Goal: Navigation & Orientation: Go to known website

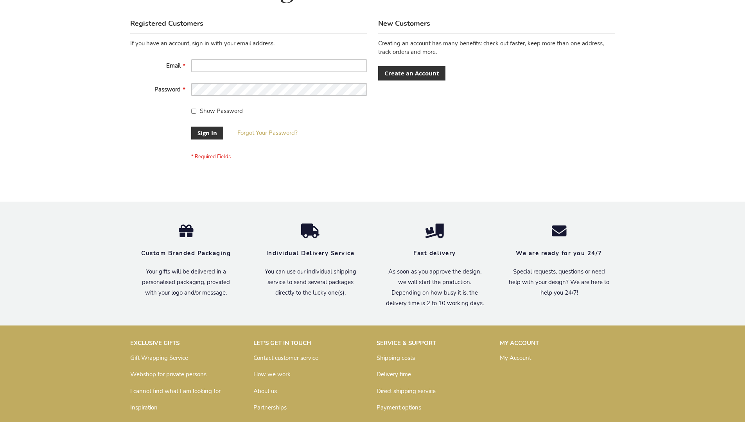
scroll to position [251, 0]
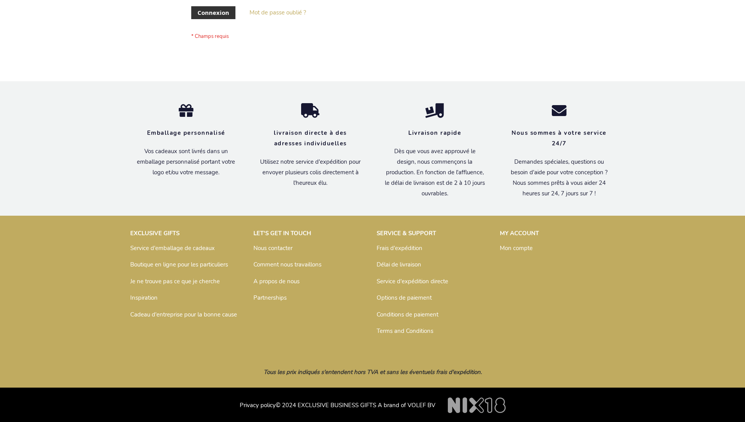
scroll to position [270, 0]
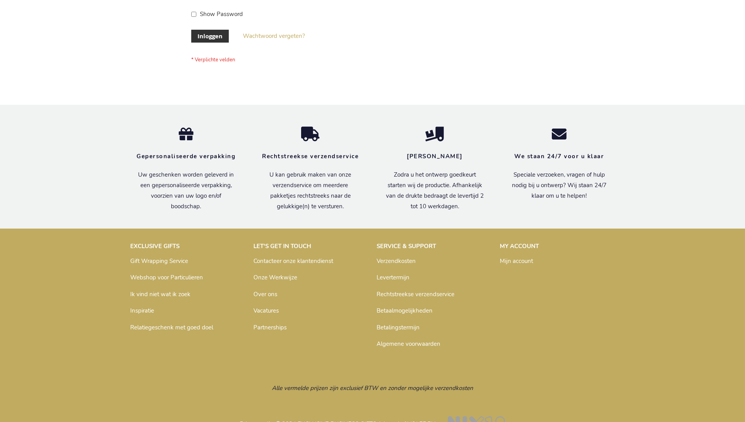
scroll to position [265, 0]
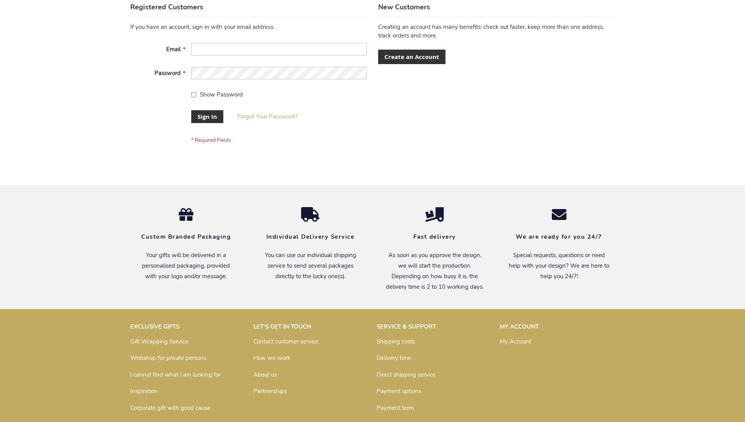
scroll to position [251, 0]
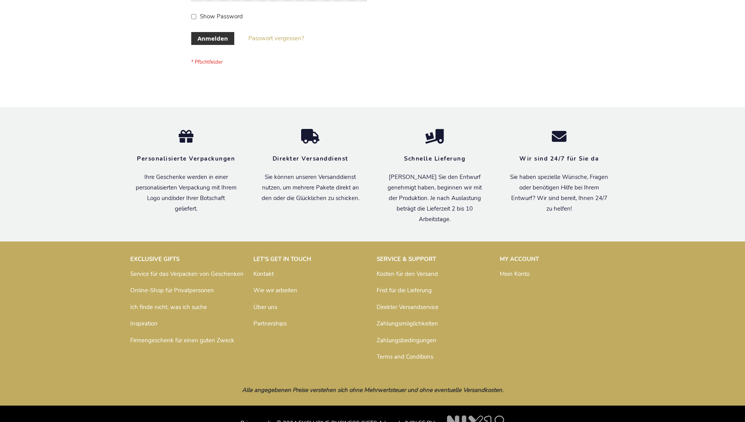
scroll to position [262, 0]
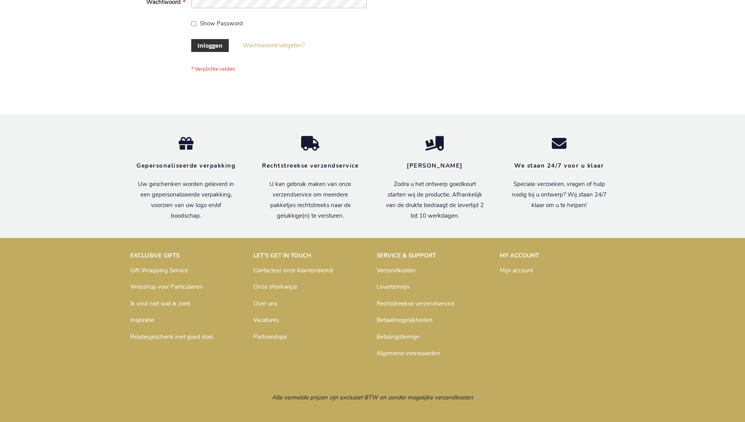
scroll to position [265, 0]
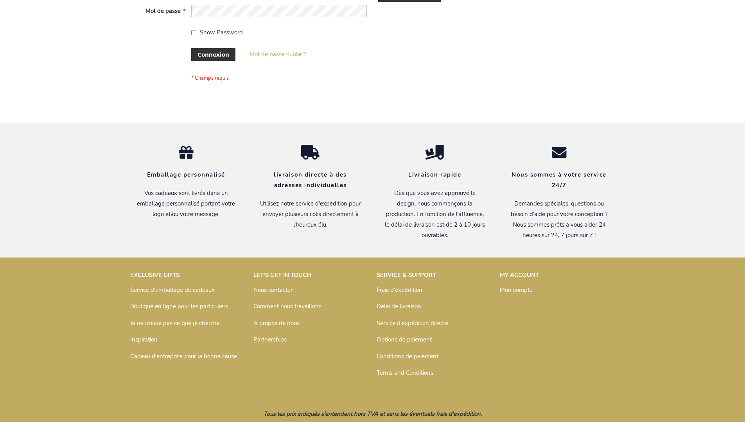
scroll to position [270, 0]
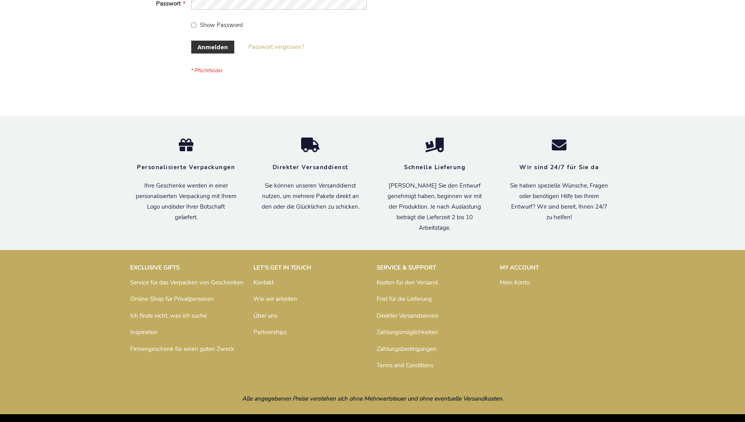
scroll to position [262, 0]
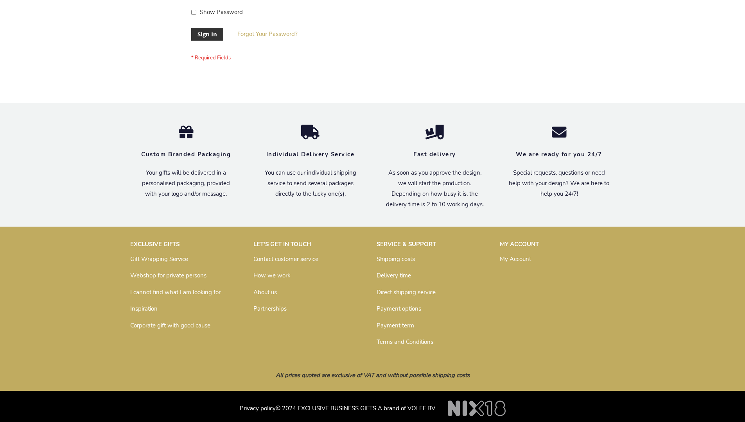
scroll to position [251, 0]
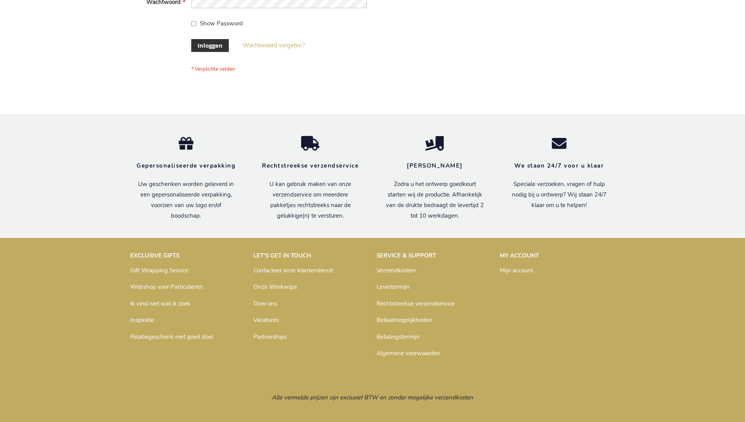
scroll to position [265, 0]
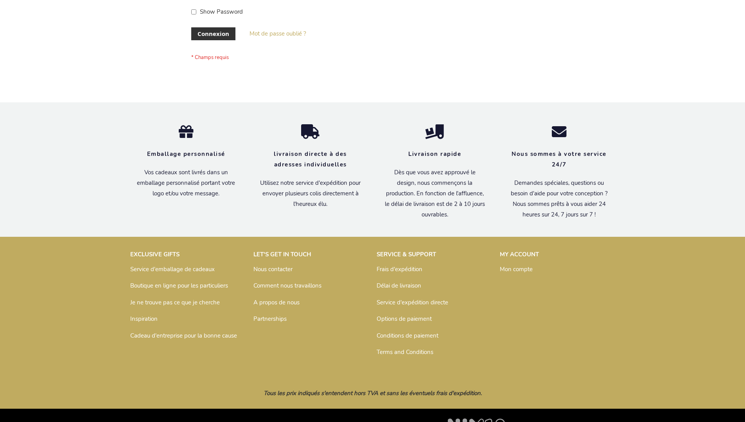
scroll to position [270, 0]
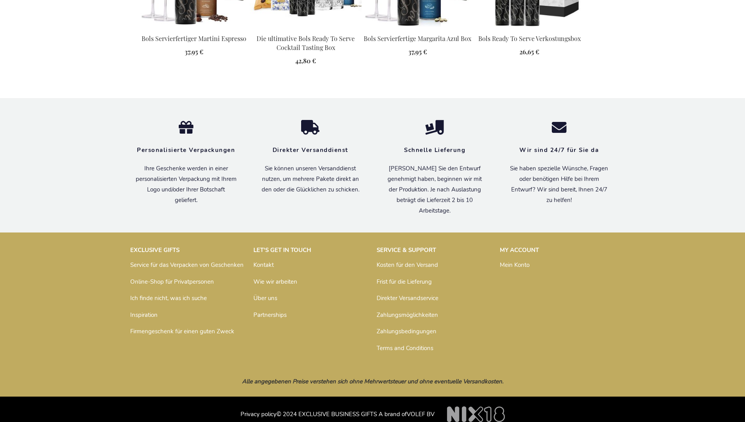
scroll to position [1019, 0]
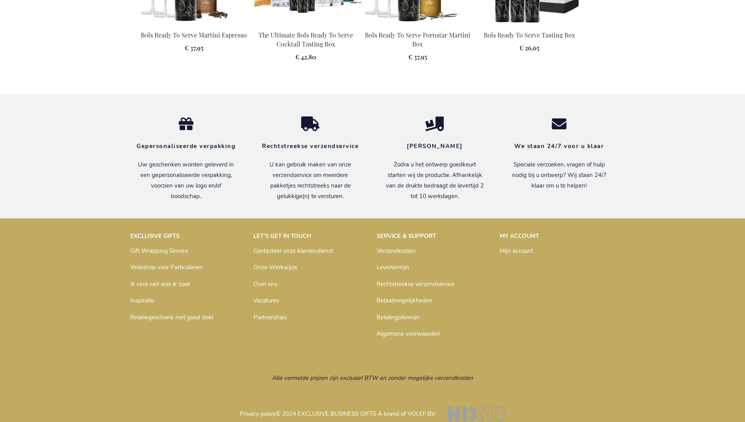
scroll to position [1014, 0]
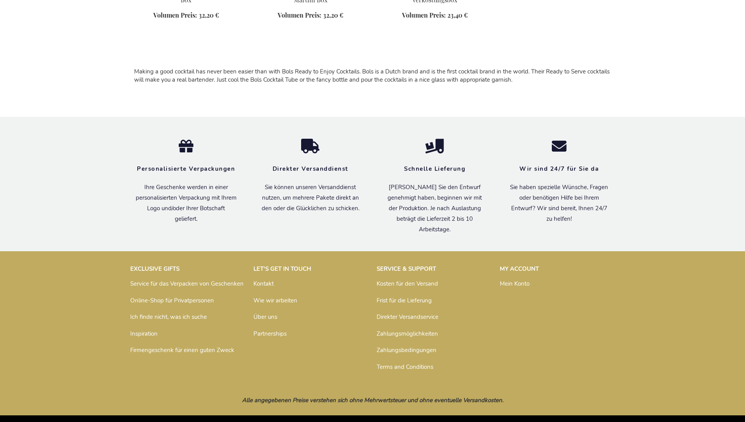
scroll to position [707, 0]
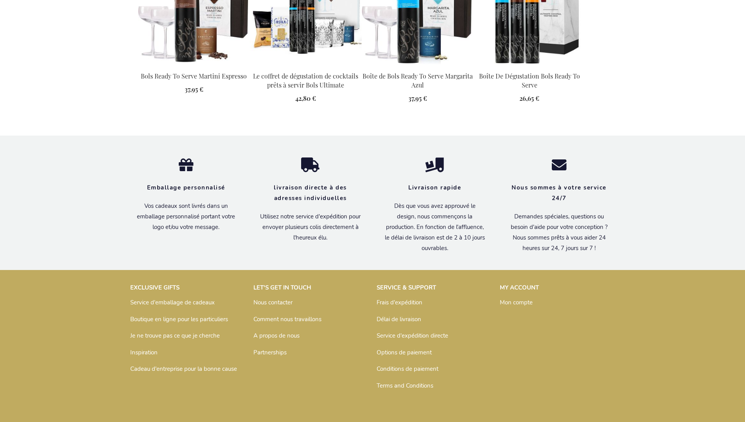
scroll to position [1027, 0]
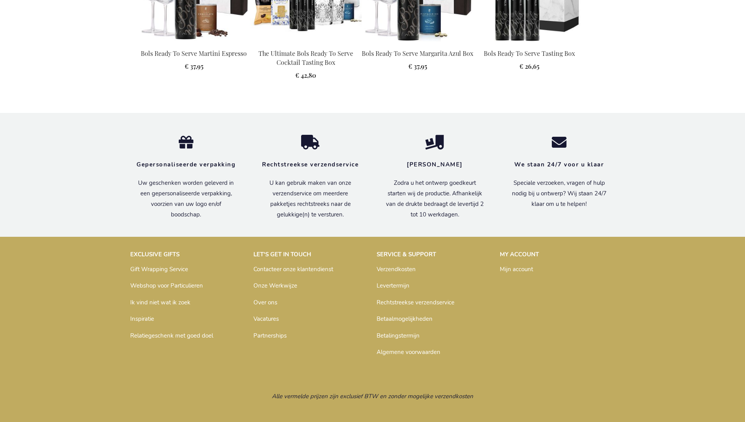
scroll to position [1014, 0]
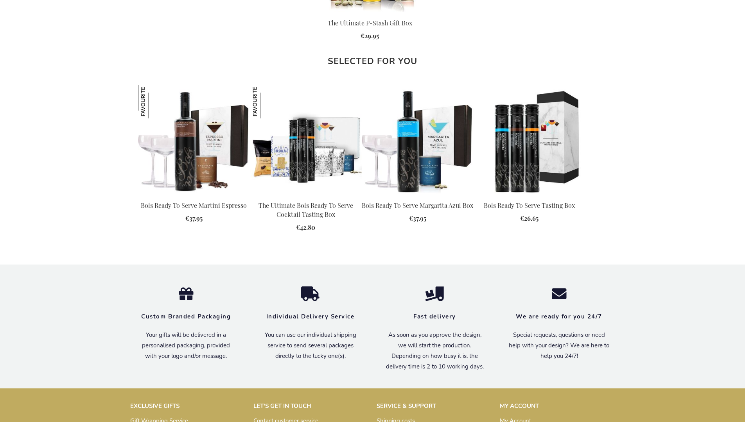
scroll to position [991, 0]
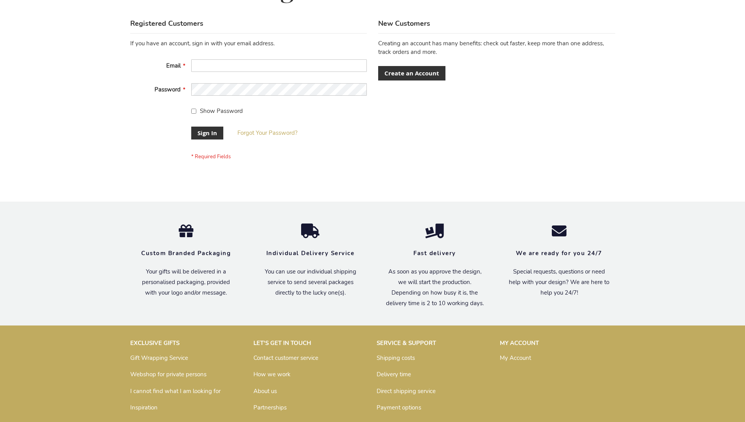
scroll to position [251, 0]
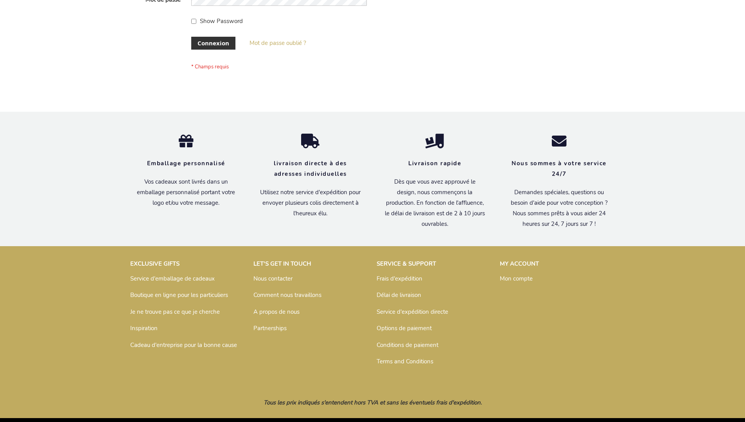
scroll to position [270, 0]
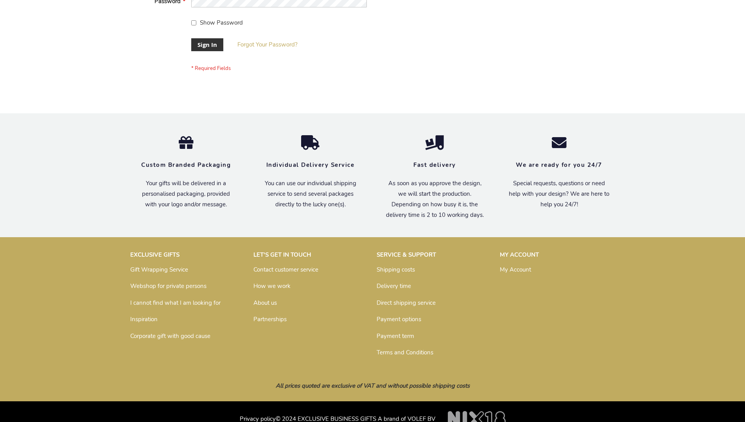
scroll to position [251, 0]
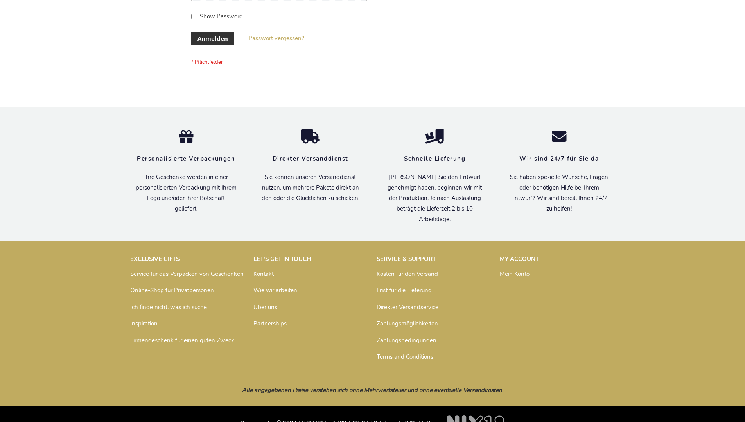
scroll to position [262, 0]
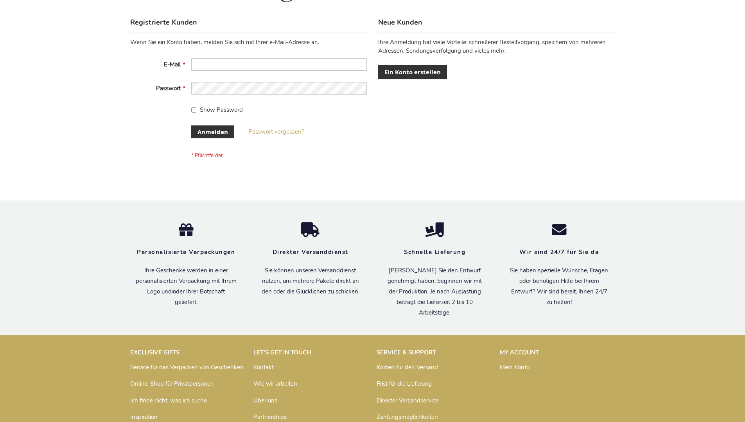
scroll to position [262, 0]
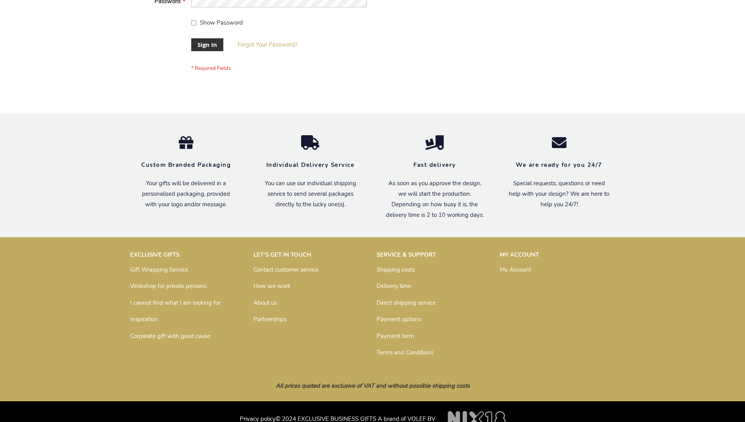
scroll to position [251, 0]
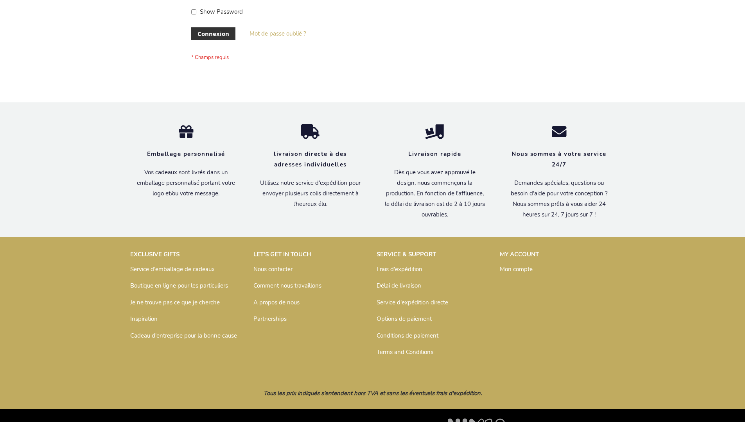
scroll to position [270, 0]
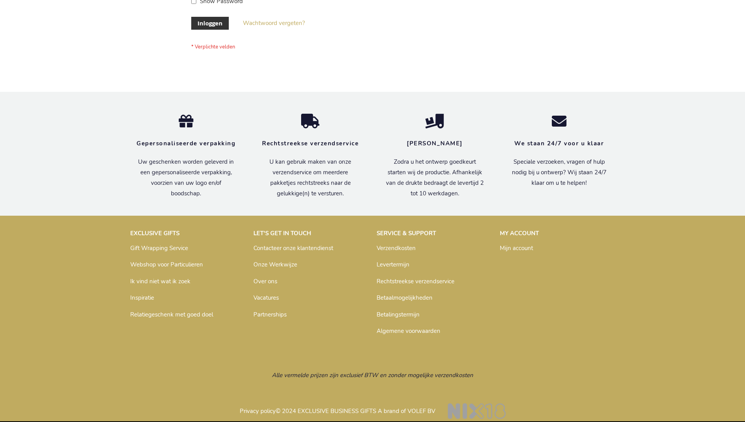
scroll to position [265, 0]
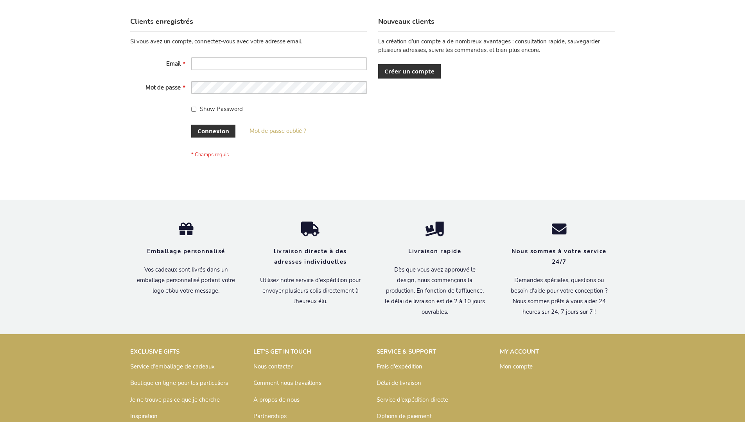
scroll to position [270, 0]
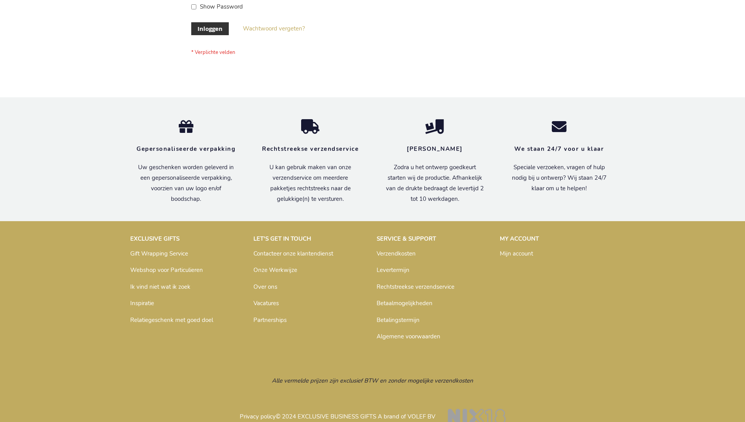
scroll to position [265, 0]
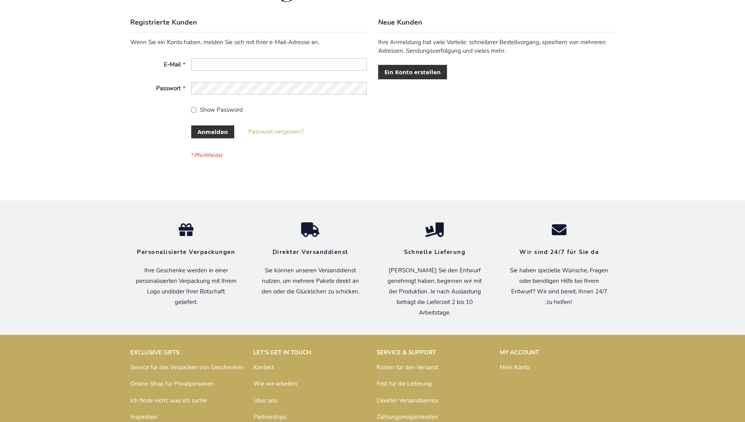
scroll to position [262, 0]
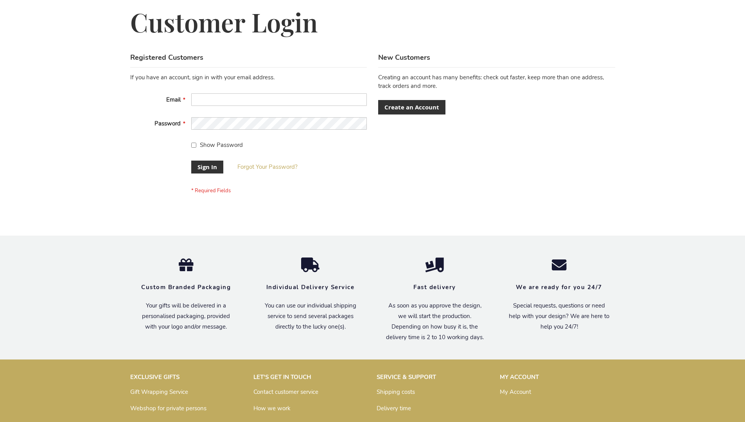
scroll to position [251, 0]
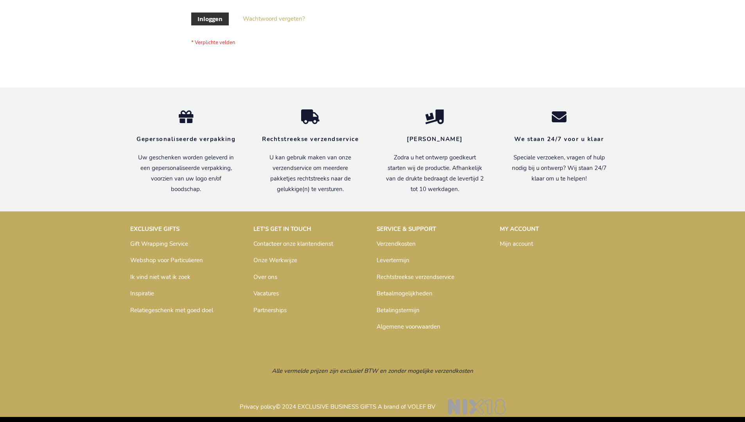
scroll to position [265, 0]
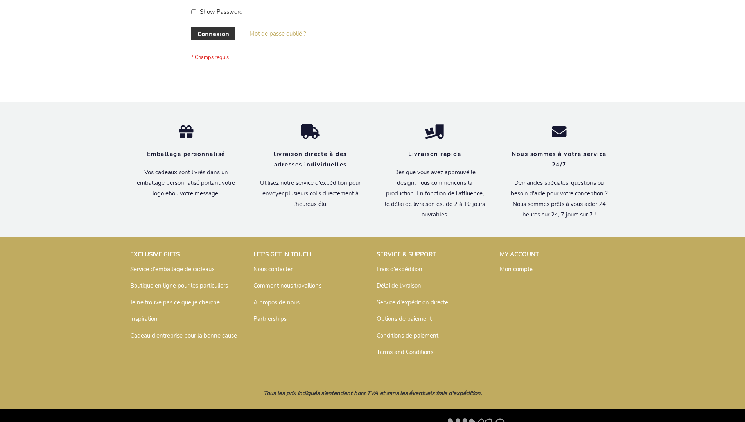
scroll to position [270, 0]
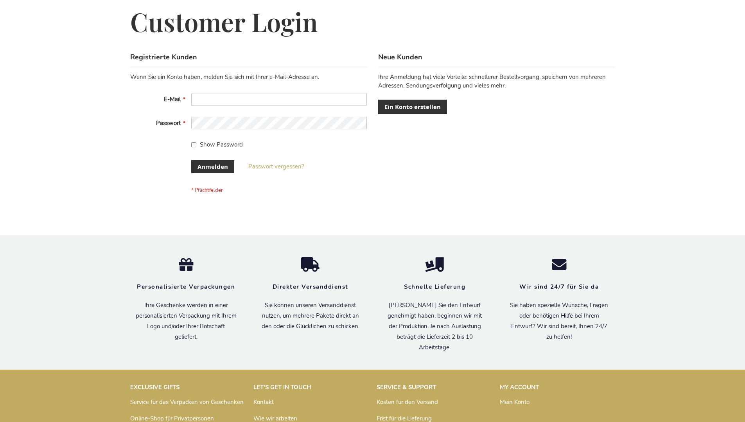
scroll to position [262, 0]
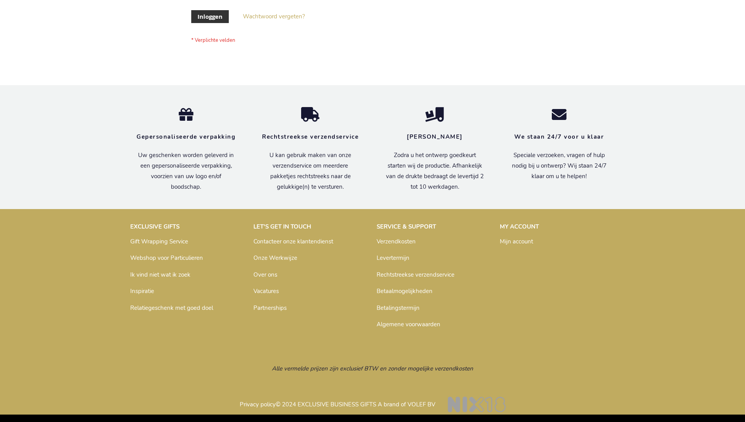
scroll to position [265, 0]
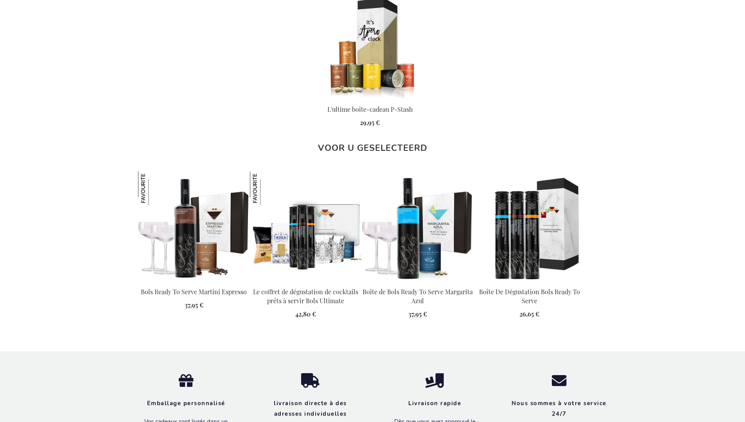
scroll to position [1027, 0]
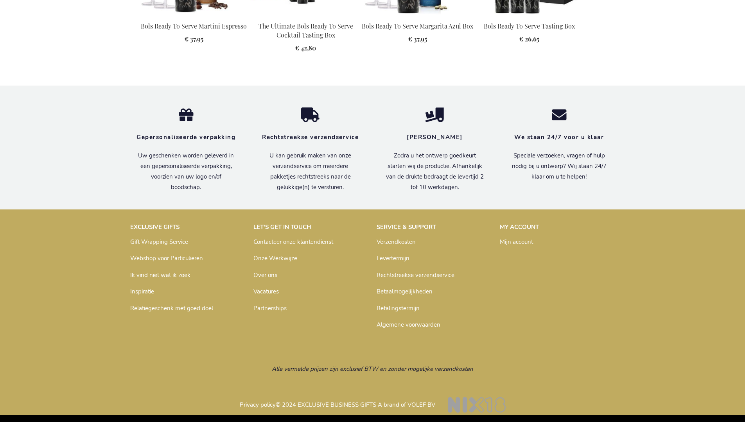
scroll to position [1014, 0]
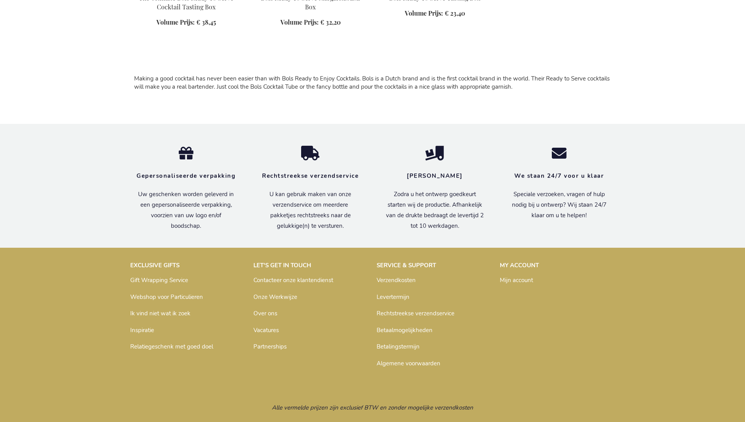
scroll to position [711, 0]
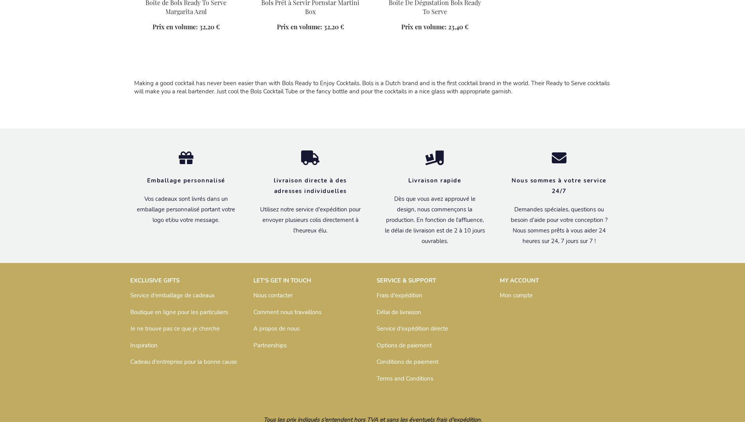
scroll to position [706, 0]
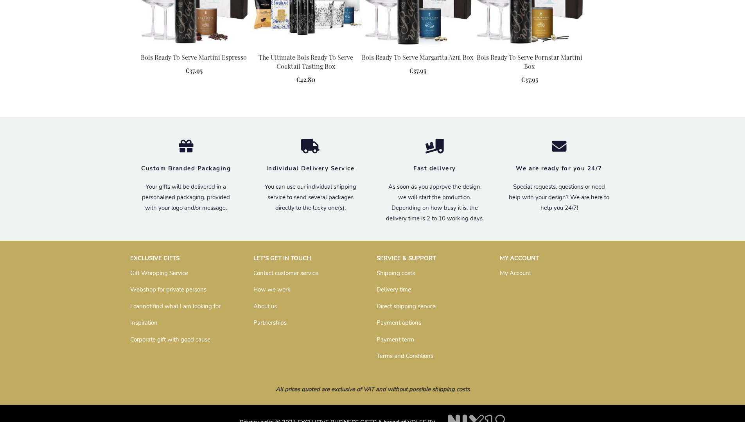
scroll to position [1025, 0]
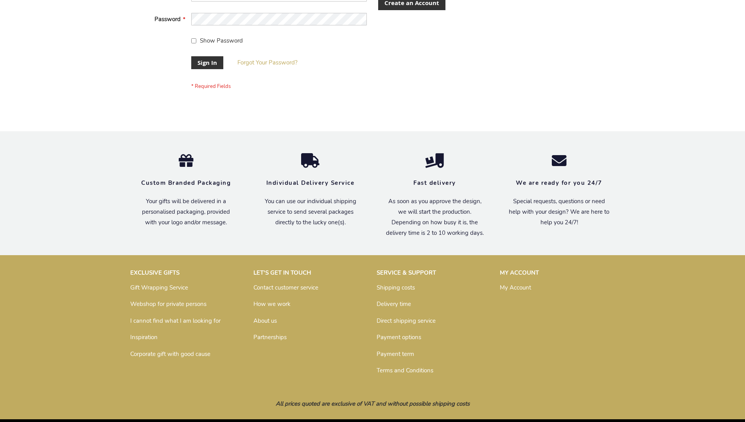
scroll to position [251, 0]
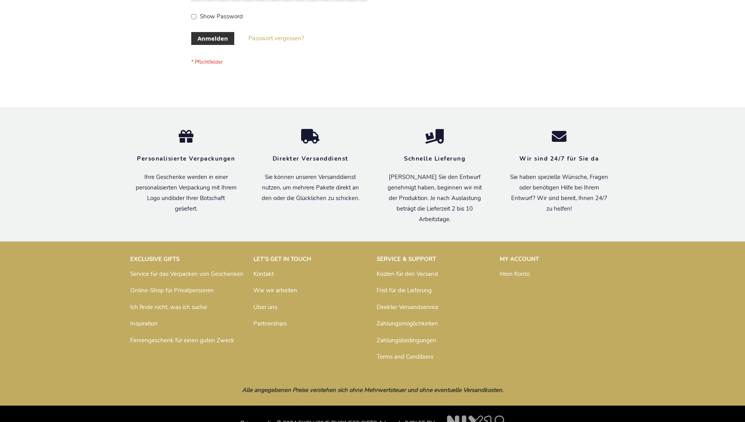
scroll to position [262, 0]
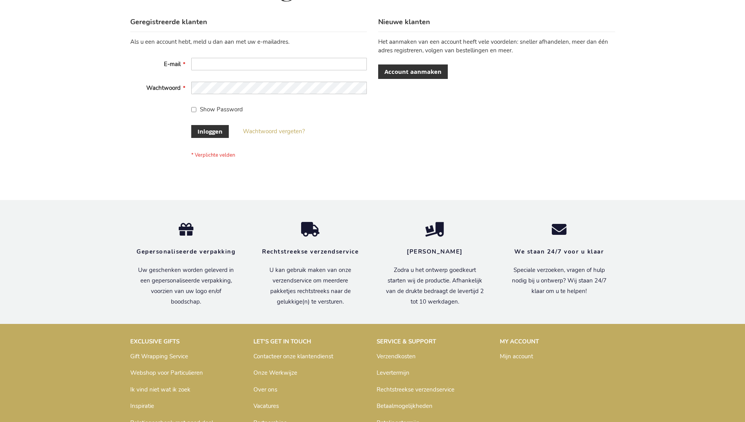
scroll to position [265, 0]
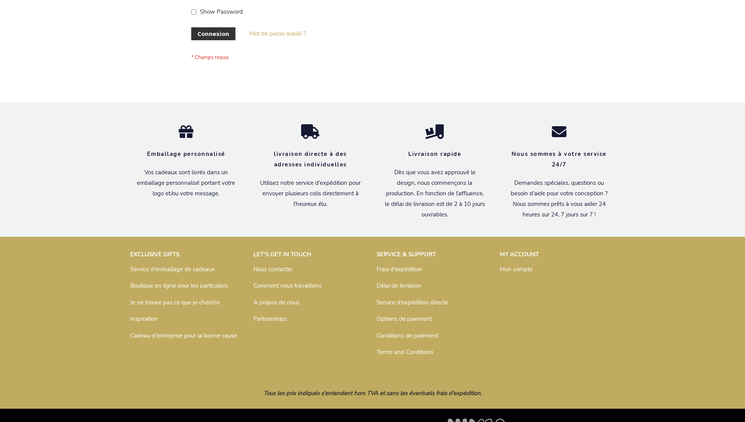
scroll to position [270, 0]
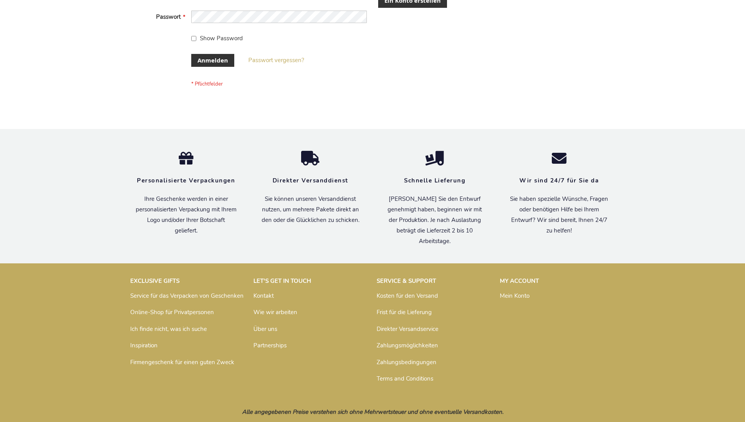
scroll to position [256, 0]
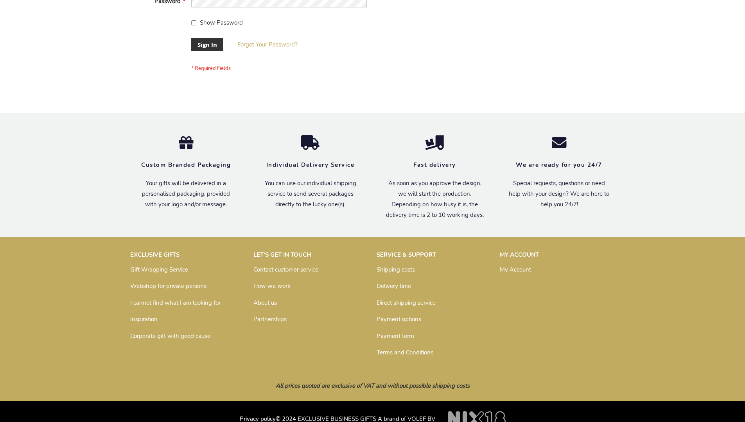
scroll to position [251, 0]
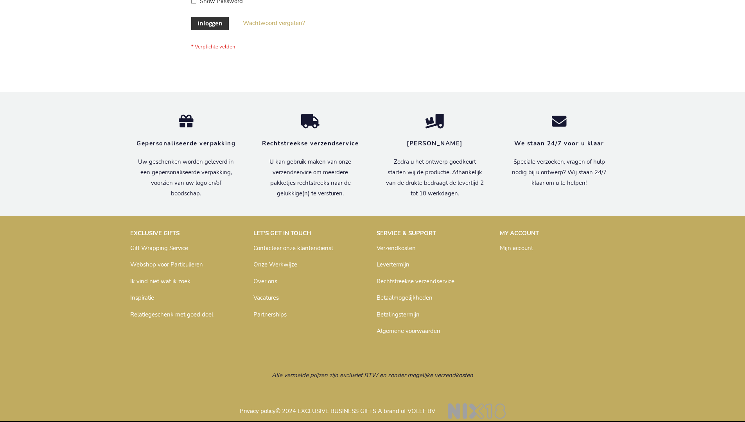
scroll to position [265, 0]
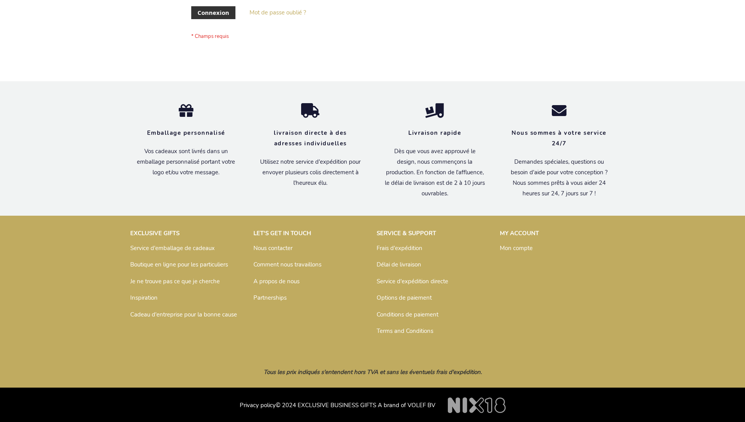
scroll to position [270, 0]
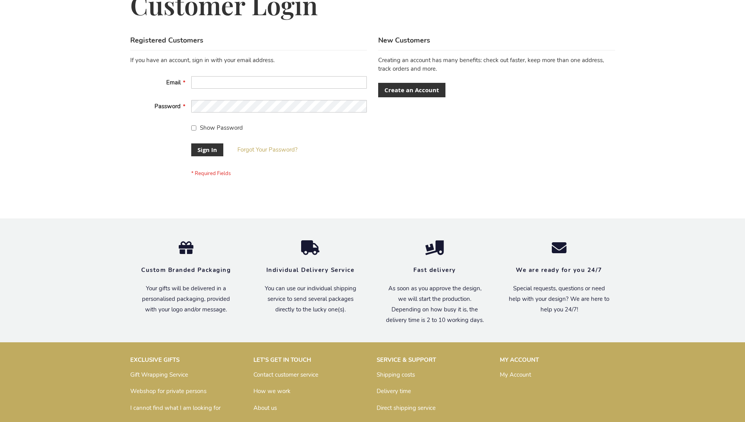
scroll to position [251, 0]
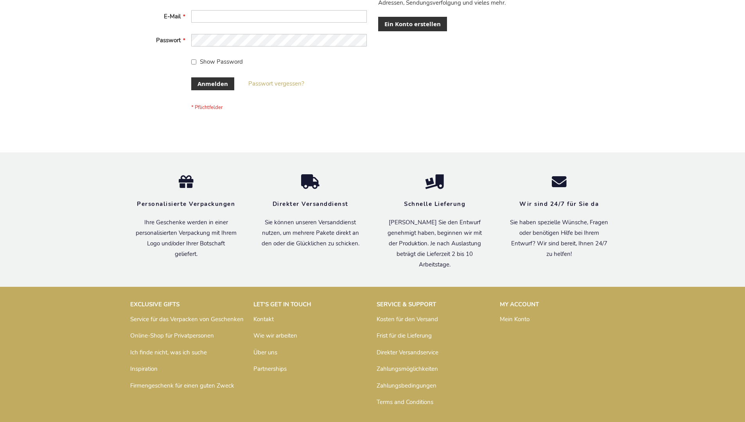
scroll to position [262, 0]
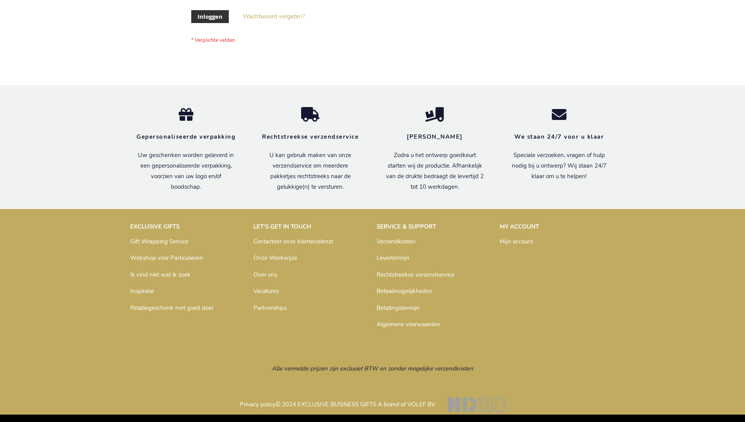
scroll to position [265, 0]
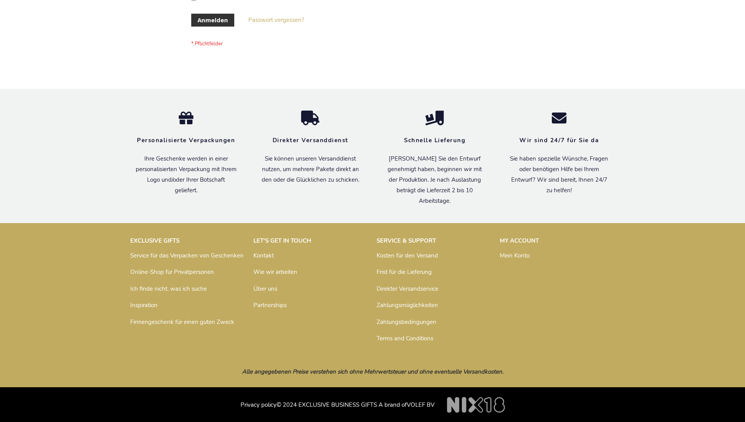
scroll to position [262, 0]
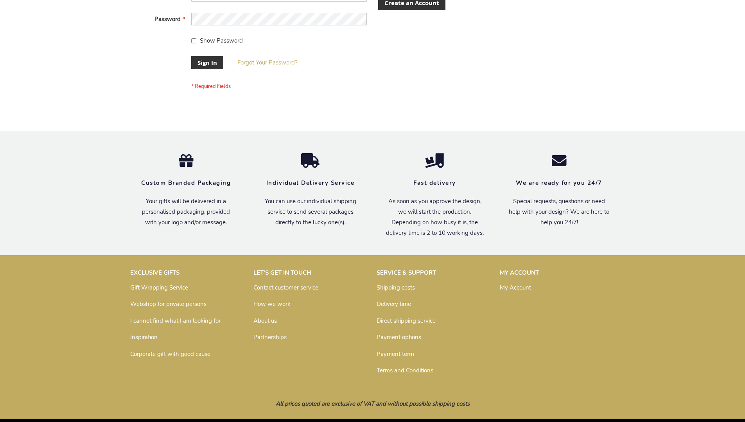
scroll to position [251, 0]
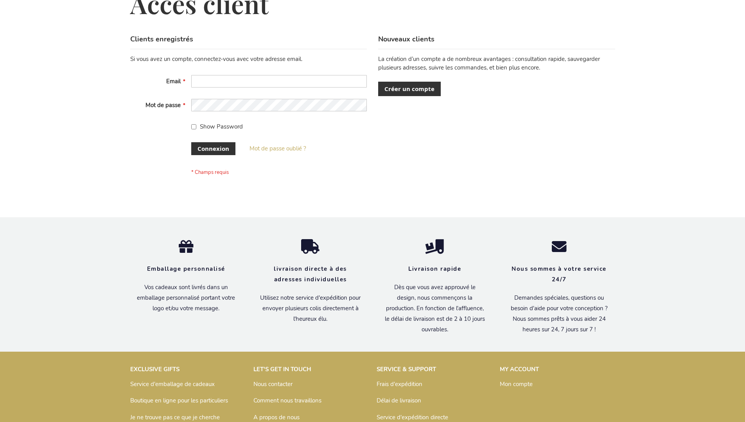
scroll to position [270, 0]
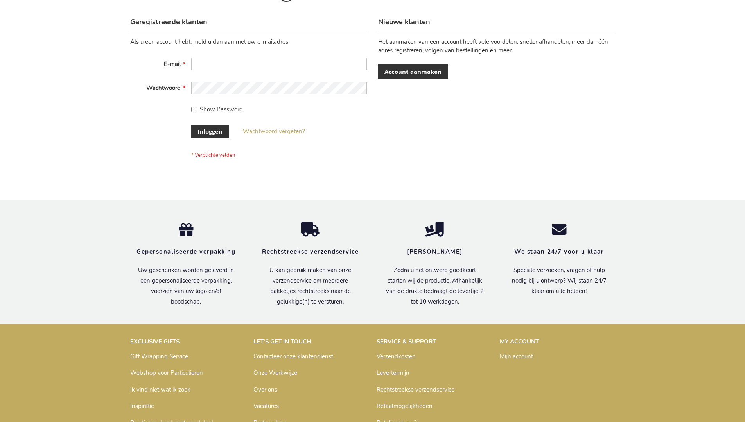
scroll to position [265, 0]
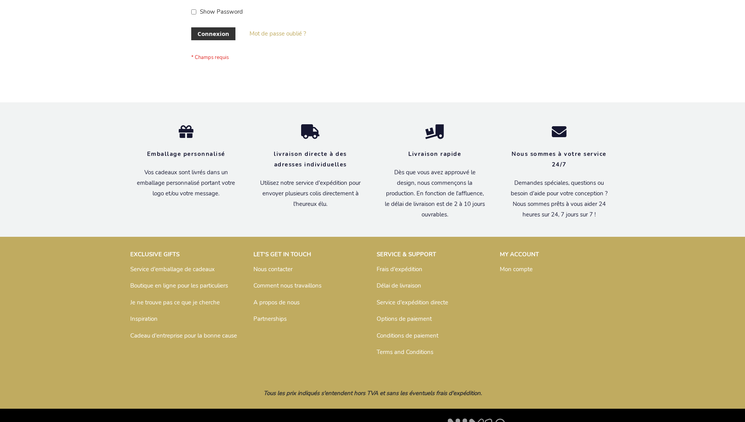
scroll to position [270, 0]
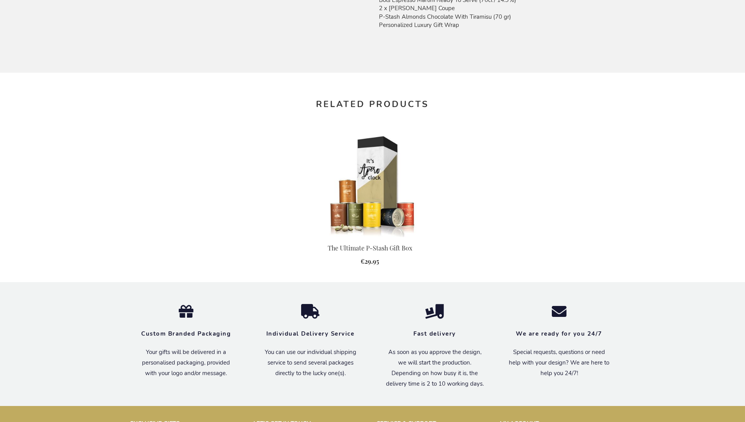
scroll to position [792, 0]
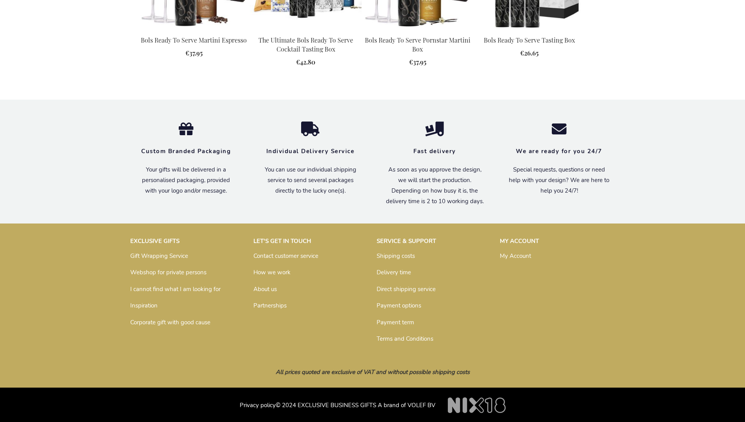
scroll to position [1000, 0]
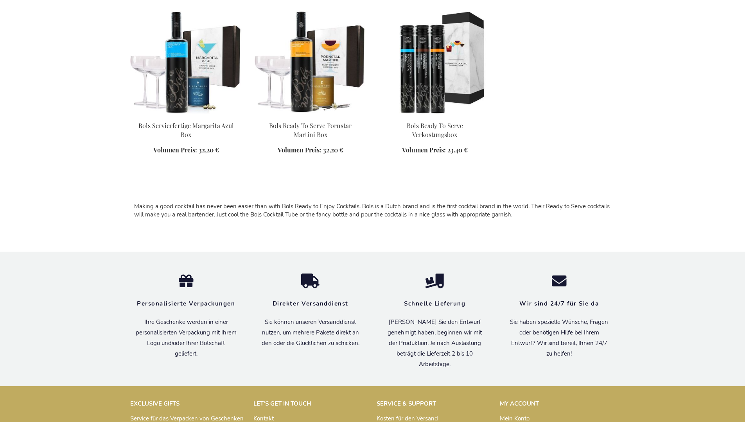
scroll to position [707, 0]
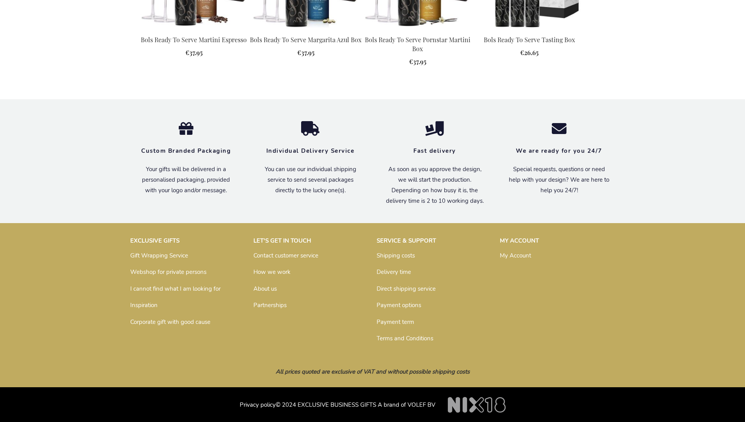
scroll to position [852, 0]
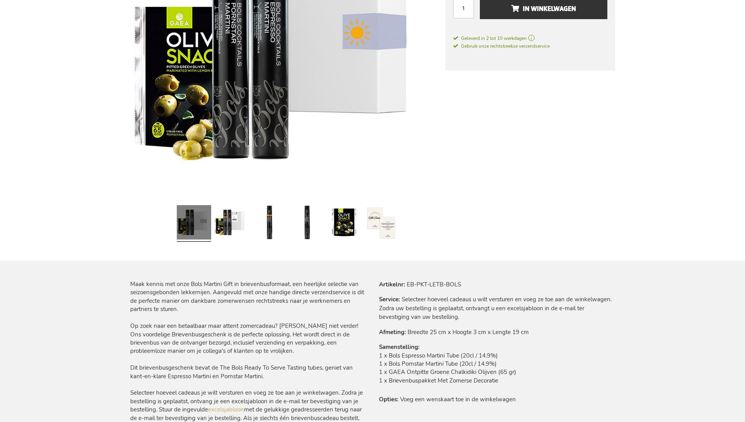
scroll to position [1051, 0]
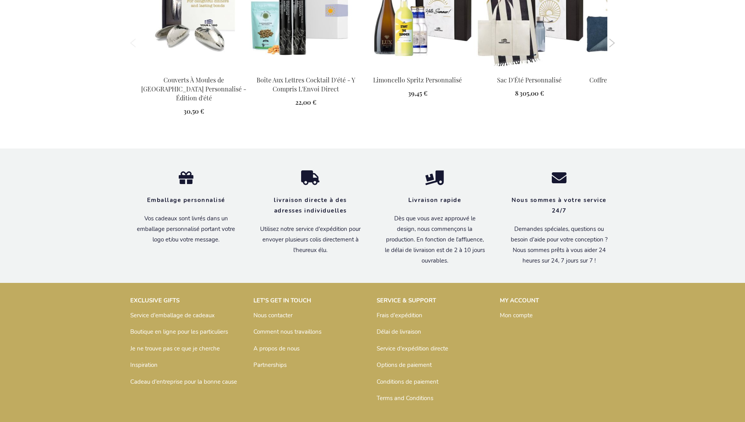
scroll to position [1058, 0]
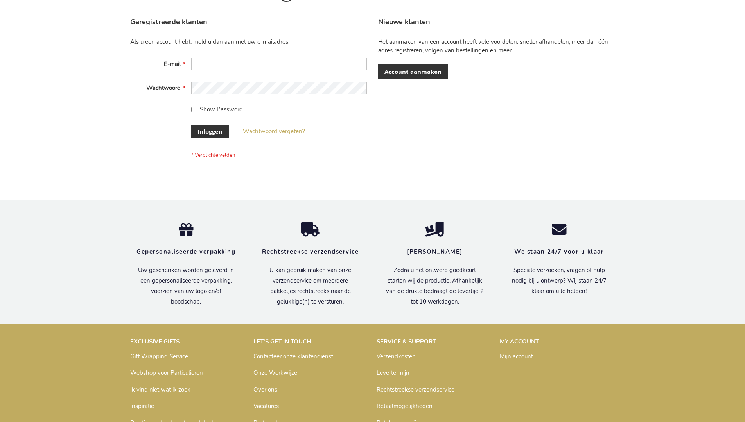
scroll to position [265, 0]
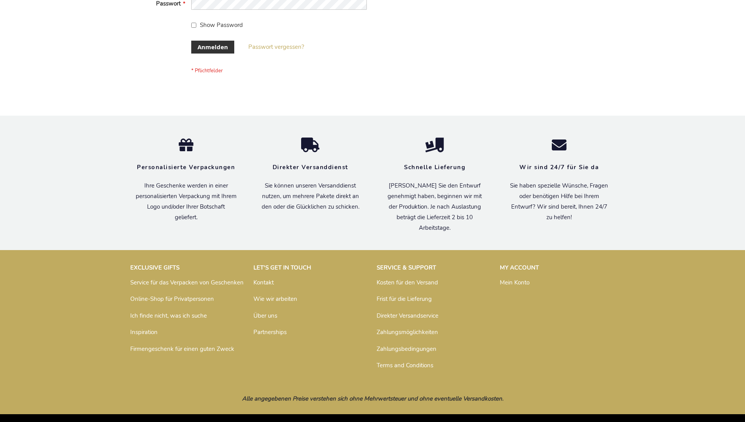
scroll to position [262, 0]
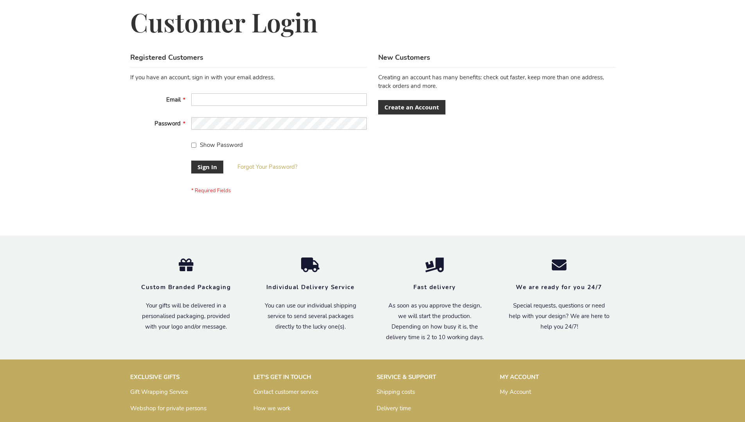
scroll to position [251, 0]
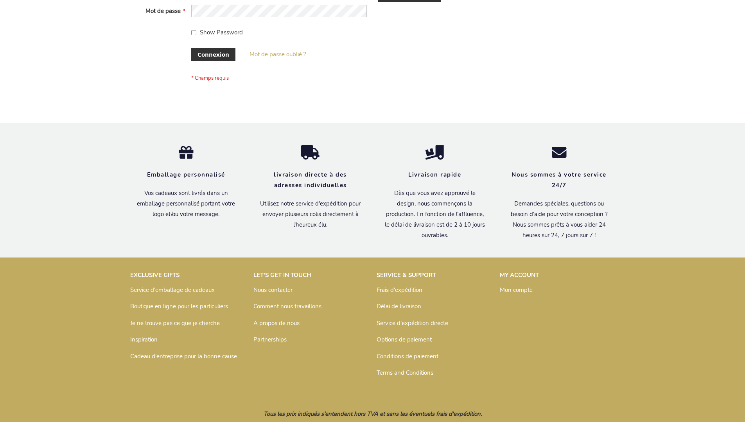
scroll to position [270, 0]
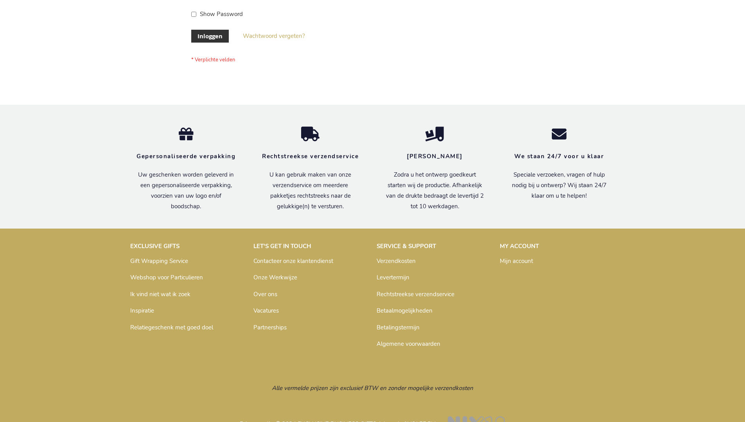
scroll to position [265, 0]
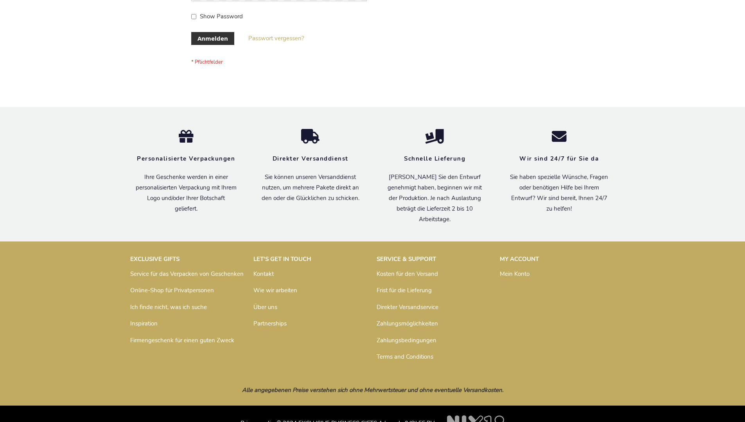
scroll to position [262, 0]
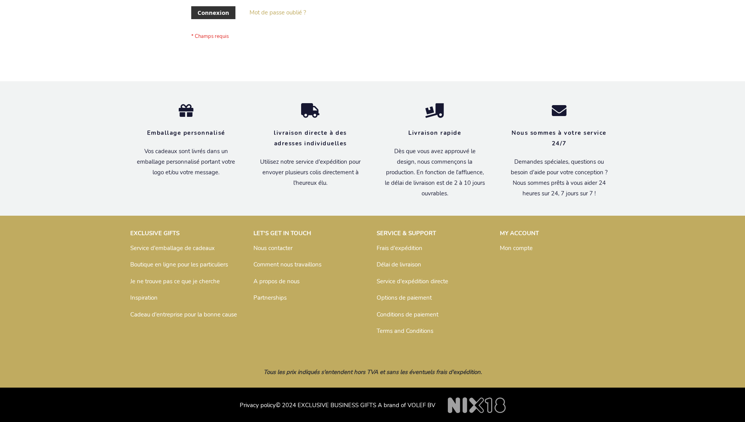
scroll to position [270, 0]
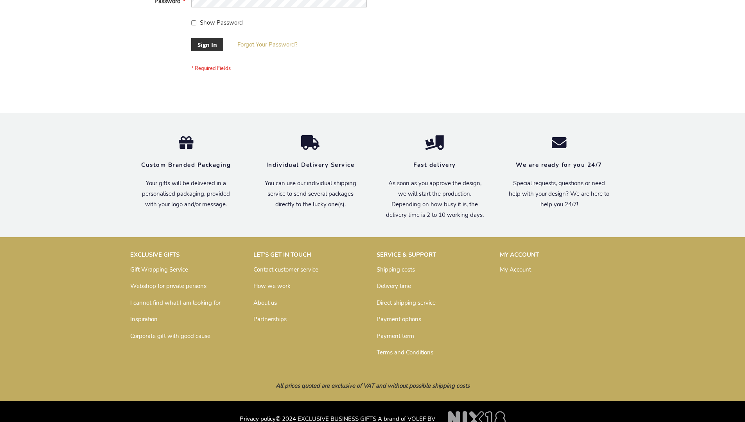
scroll to position [251, 0]
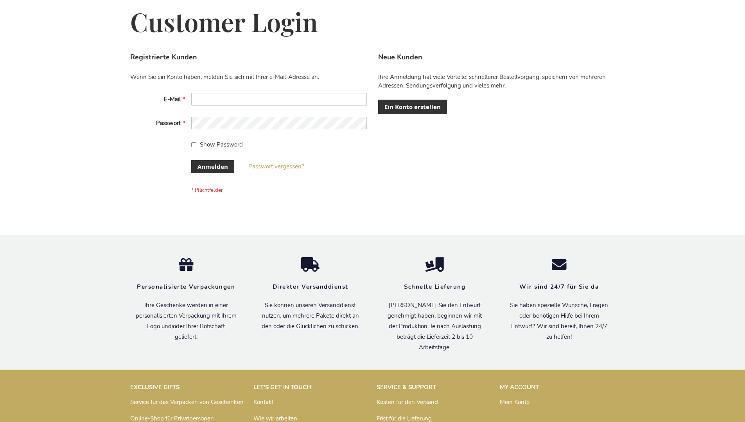
scroll to position [262, 0]
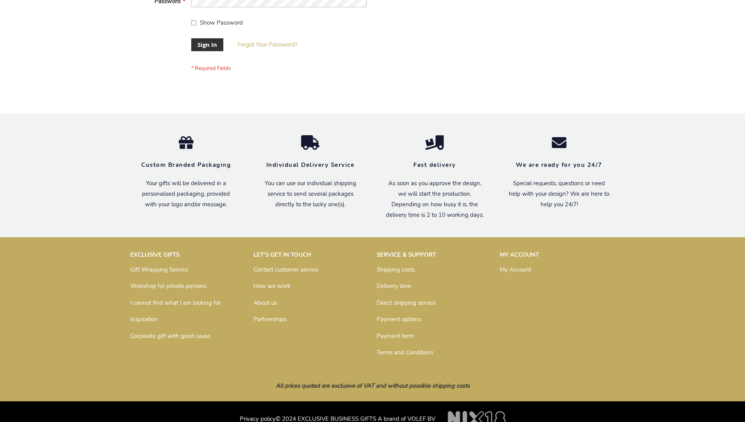
scroll to position [251, 0]
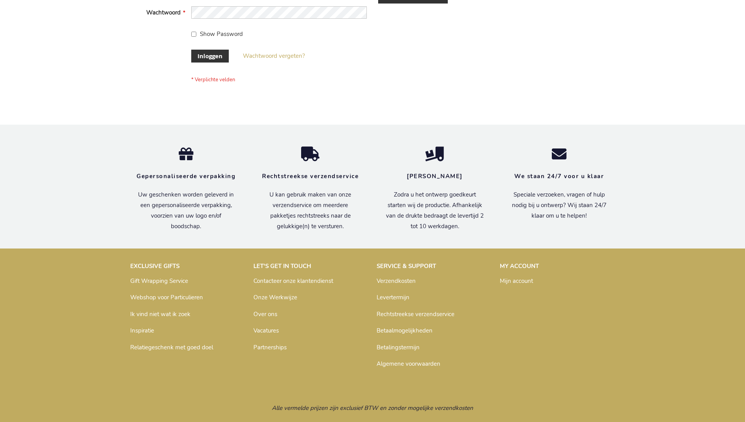
scroll to position [265, 0]
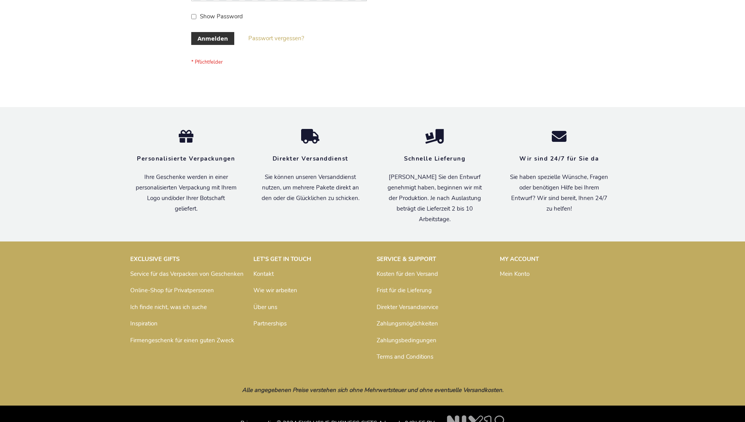
scroll to position [262, 0]
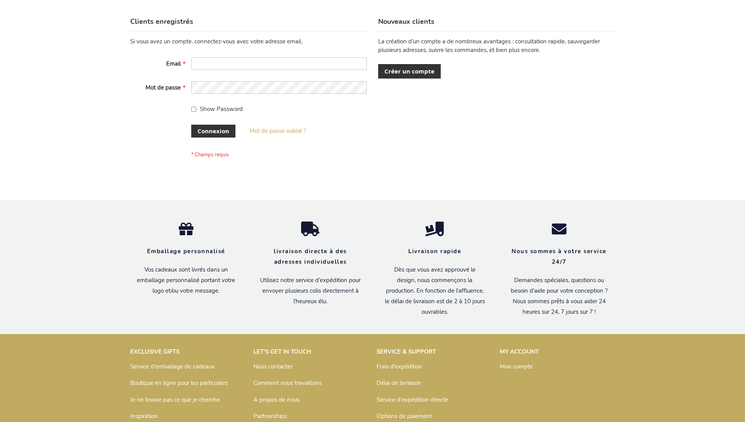
scroll to position [270, 0]
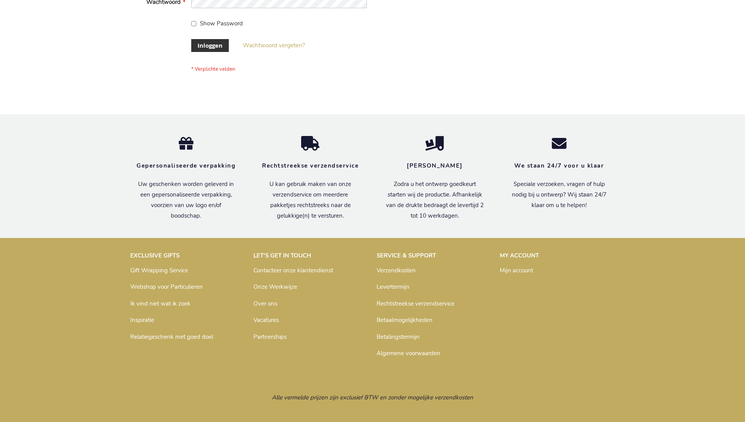
scroll to position [265, 0]
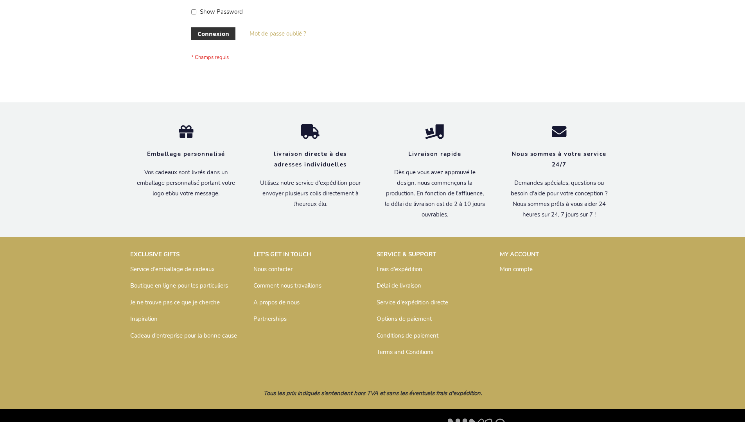
scroll to position [270, 0]
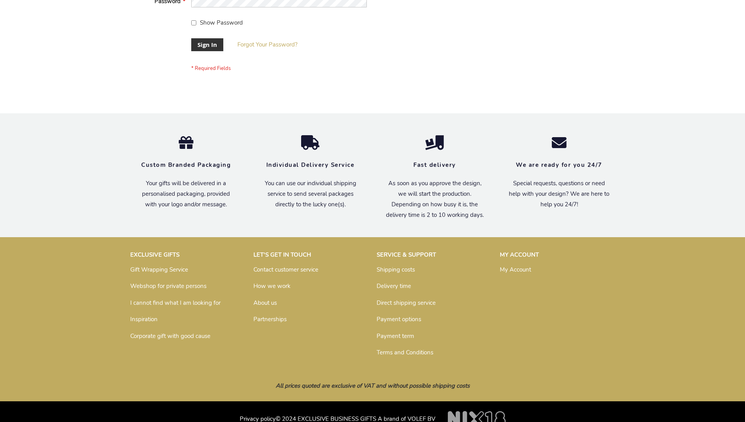
scroll to position [251, 0]
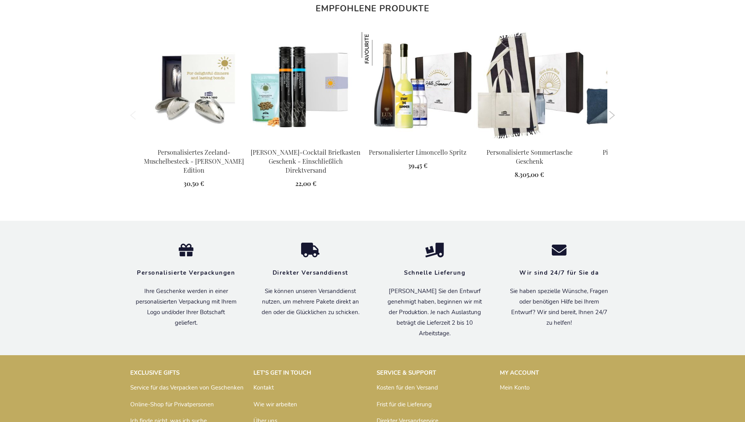
scroll to position [1059, 0]
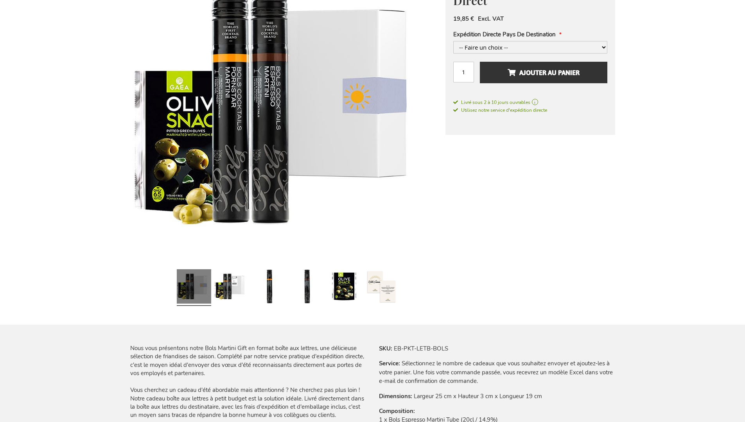
scroll to position [1058, 0]
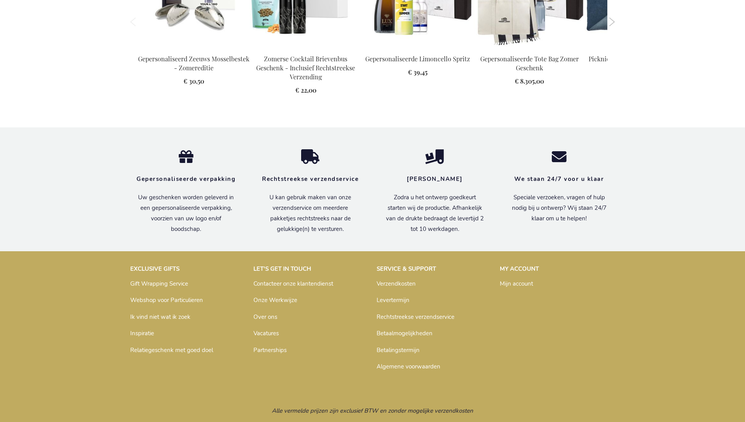
scroll to position [1051, 0]
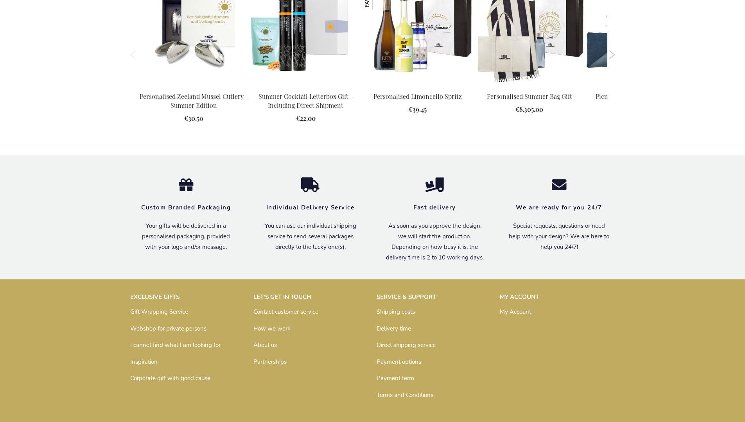
scroll to position [1019, 0]
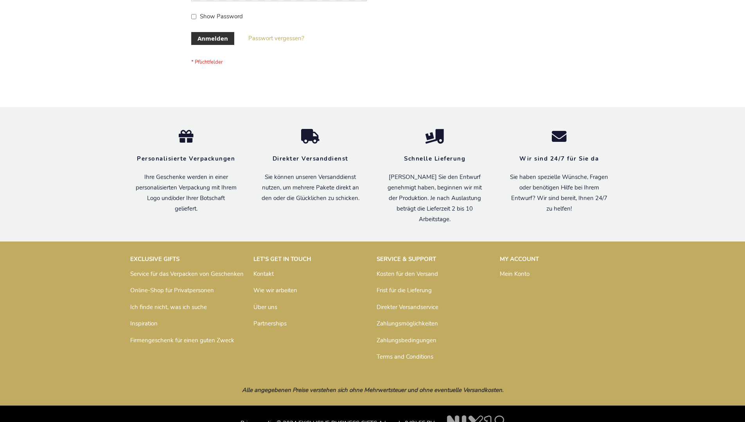
scroll to position [262, 0]
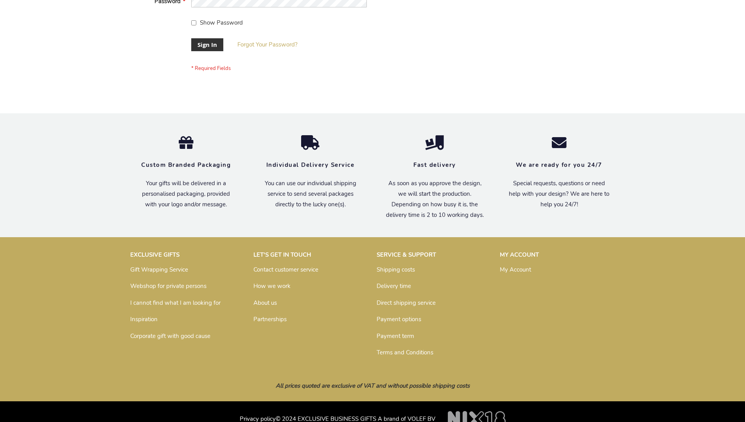
scroll to position [251, 0]
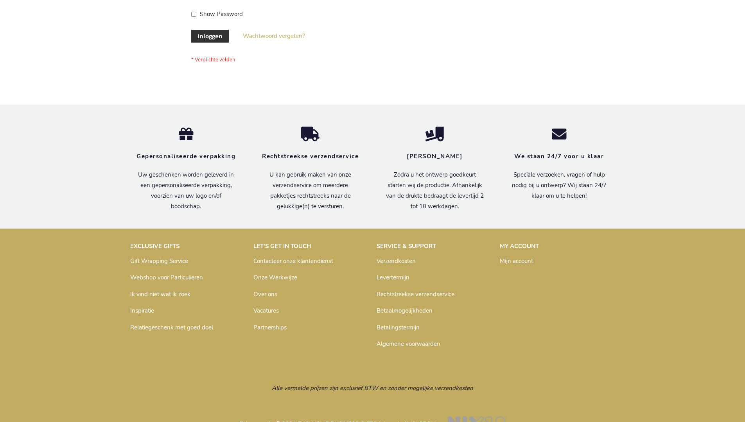
scroll to position [265, 0]
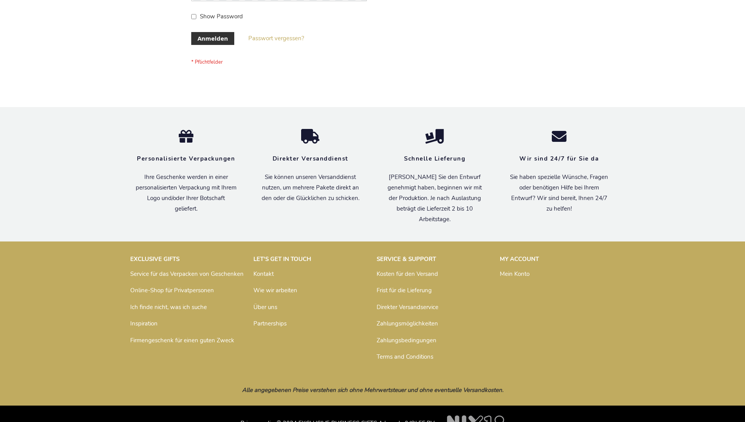
scroll to position [262, 0]
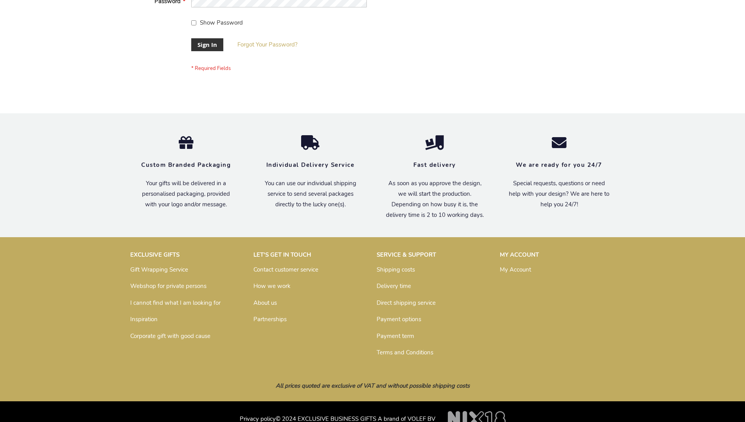
scroll to position [251, 0]
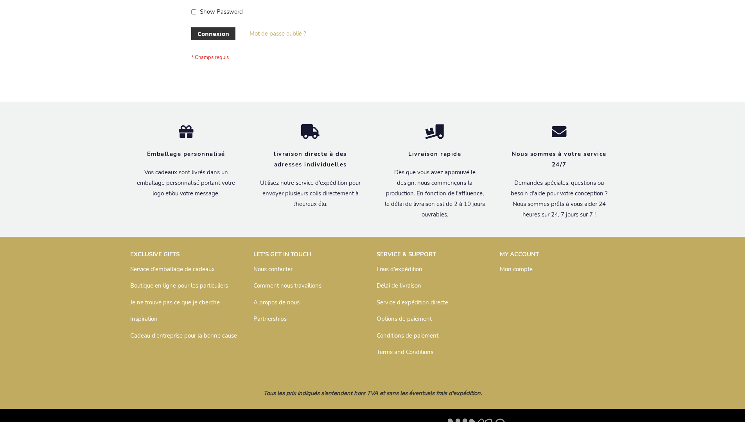
scroll to position [270, 0]
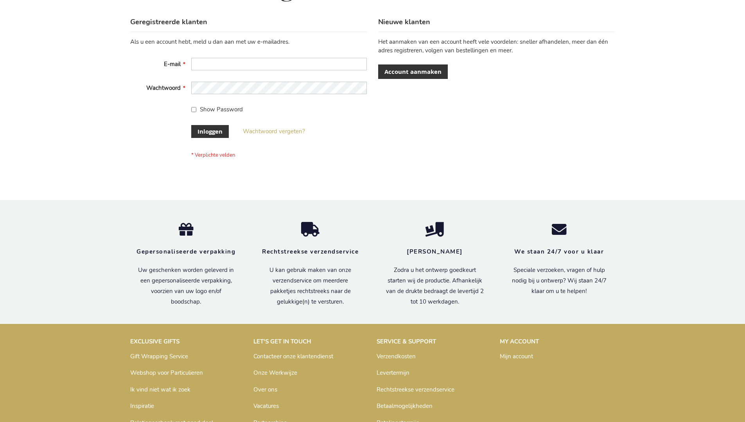
scroll to position [265, 0]
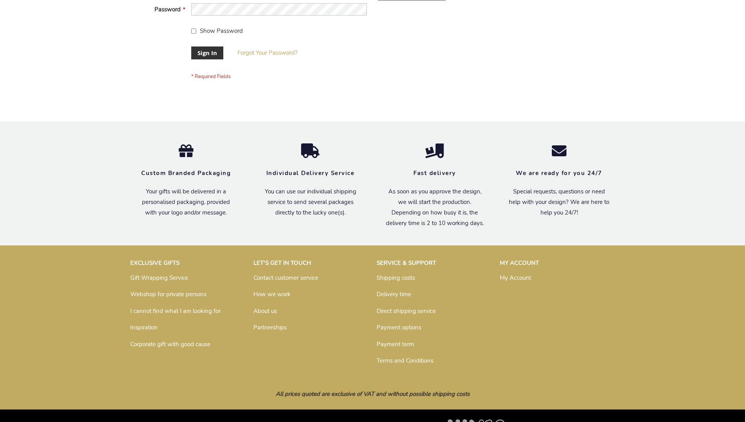
scroll to position [251, 0]
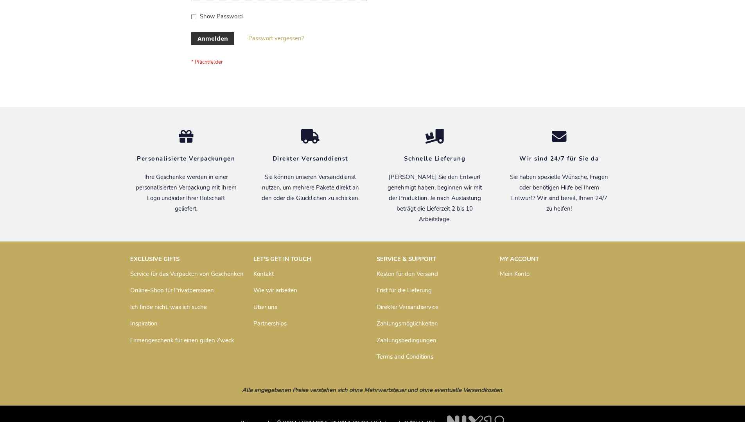
scroll to position [262, 0]
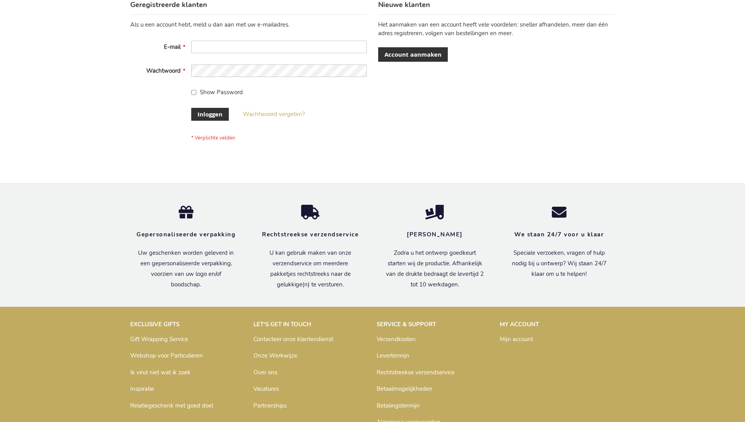
scroll to position [265, 0]
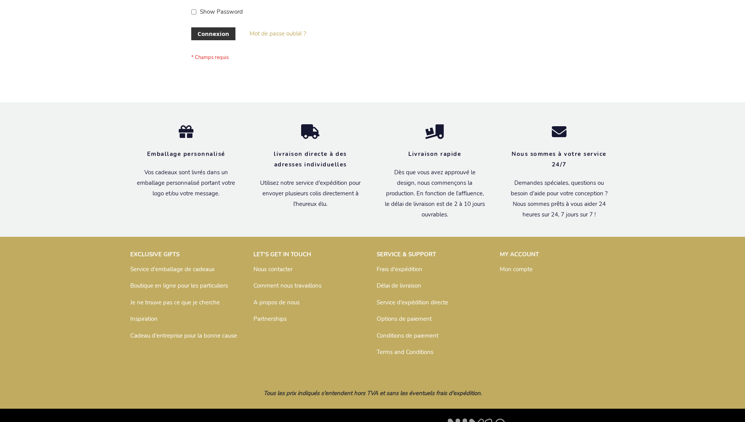
scroll to position [270, 0]
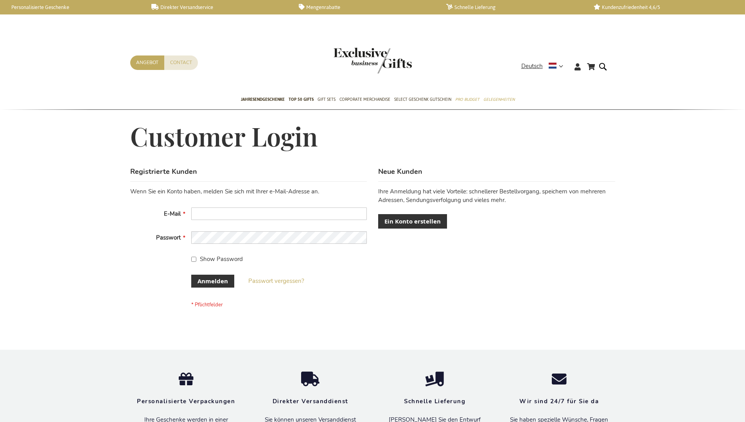
scroll to position [262, 0]
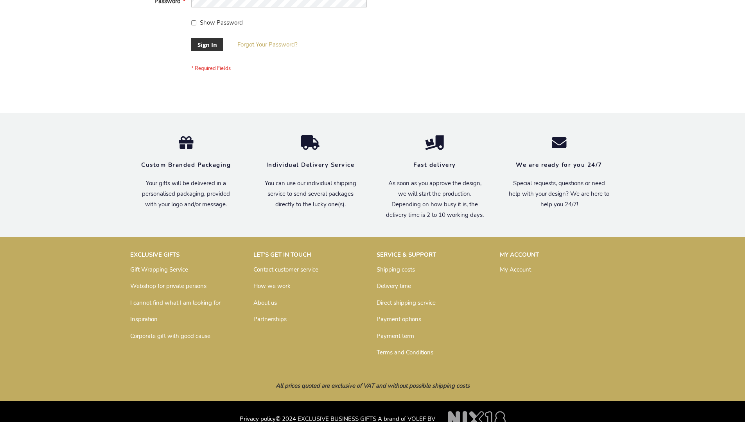
scroll to position [251, 0]
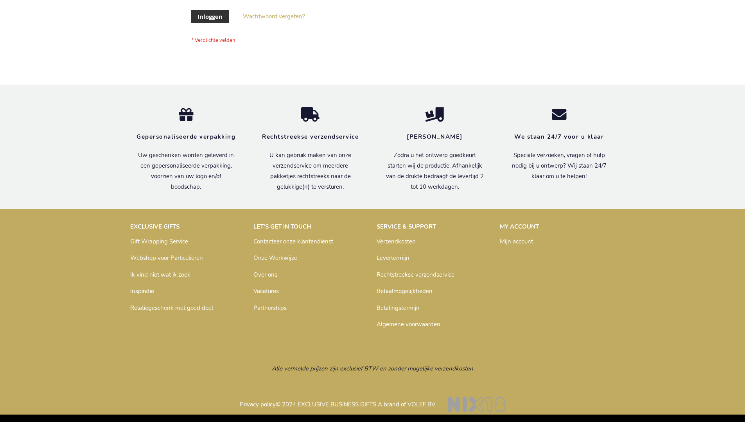
scroll to position [265, 0]
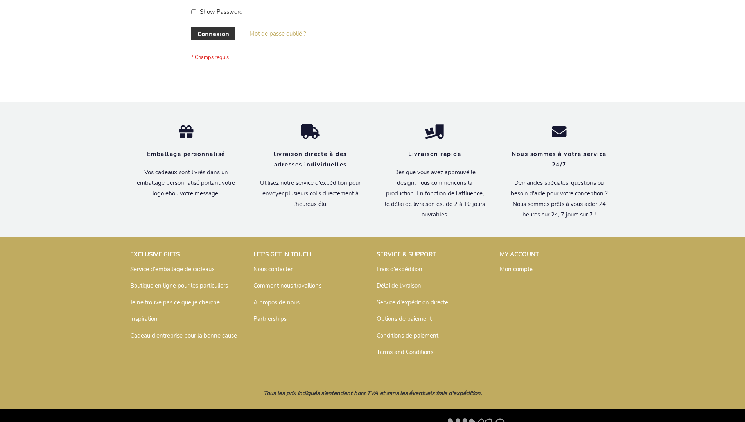
scroll to position [270, 0]
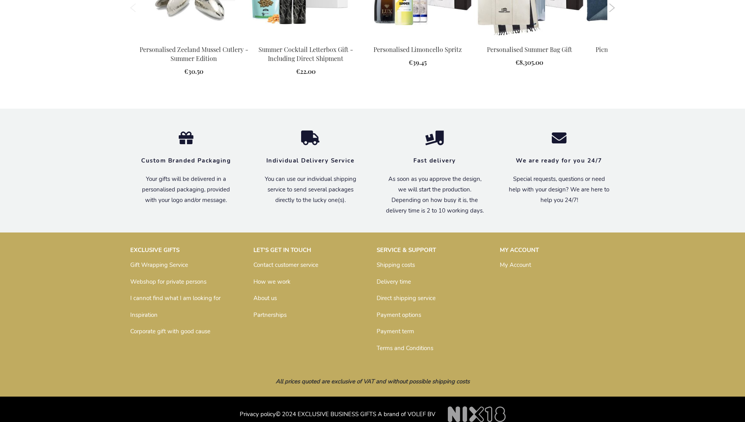
scroll to position [1019, 0]
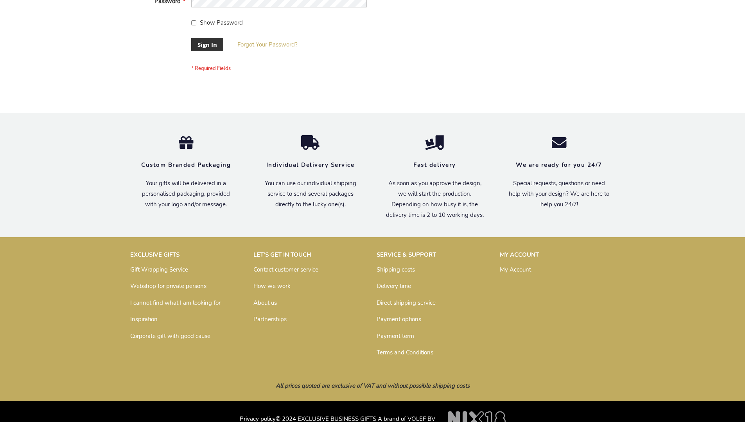
scroll to position [251, 0]
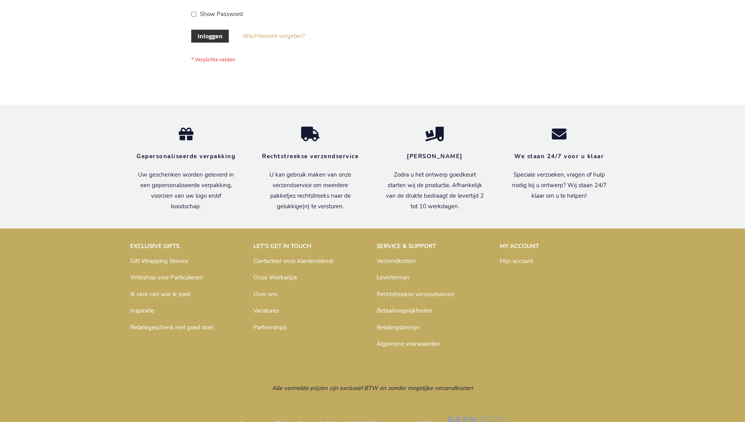
scroll to position [265, 0]
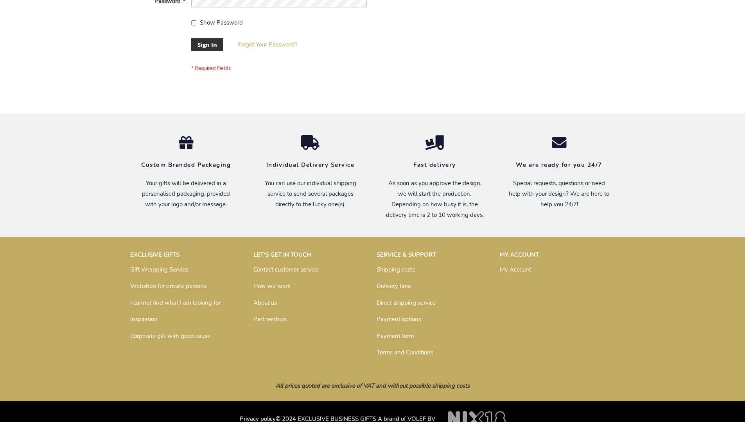
scroll to position [251, 0]
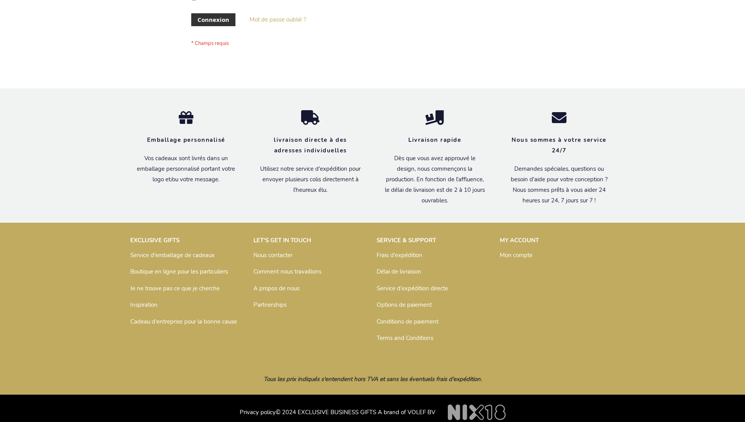
scroll to position [270, 0]
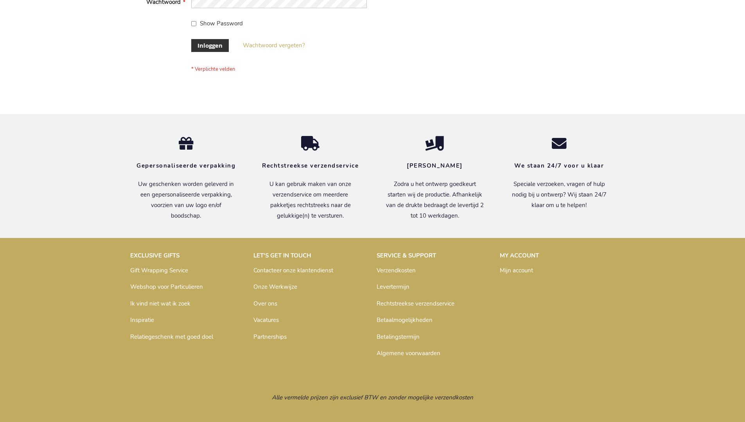
scroll to position [265, 0]
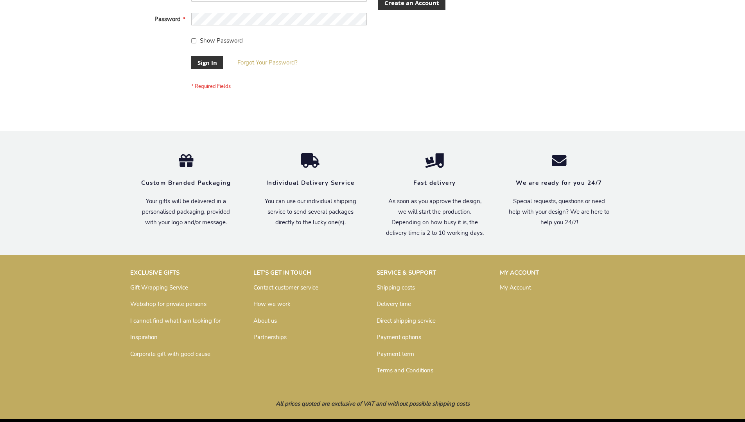
scroll to position [251, 0]
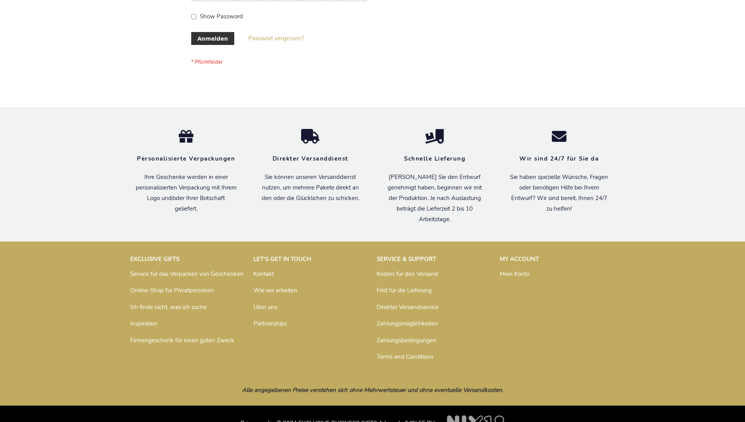
scroll to position [262, 0]
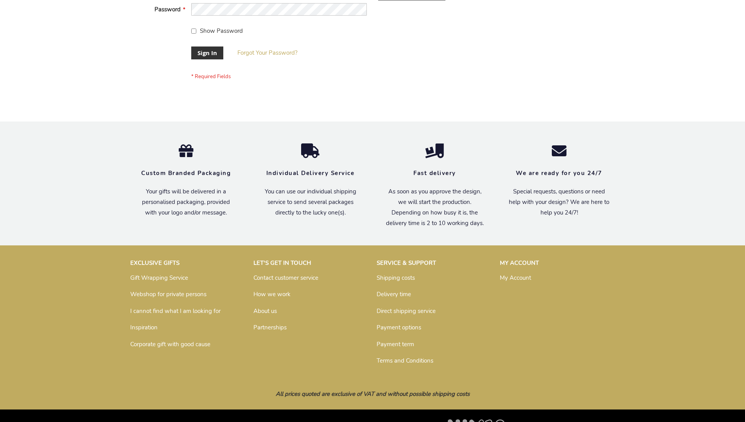
scroll to position [251, 0]
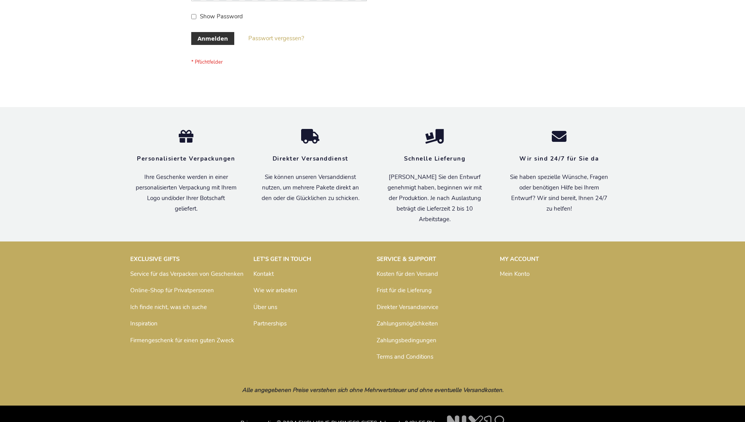
scroll to position [262, 0]
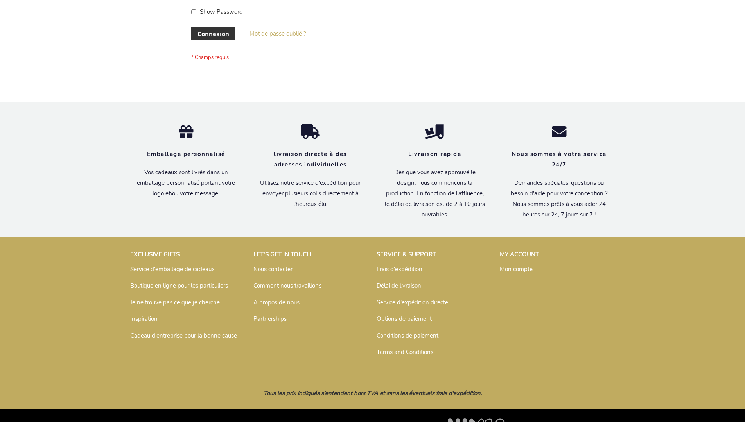
scroll to position [270, 0]
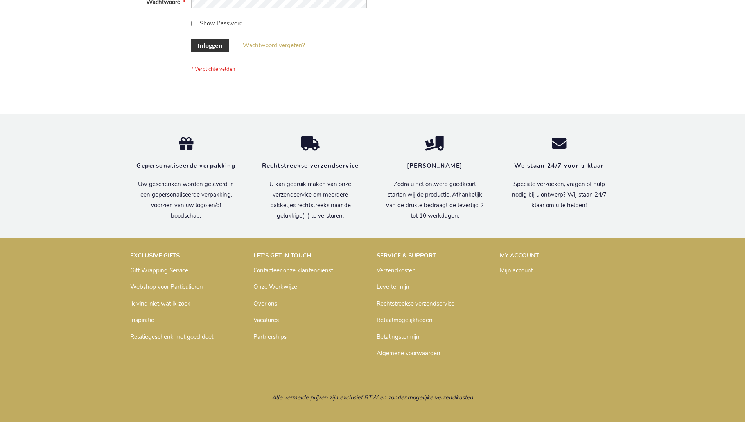
scroll to position [265, 0]
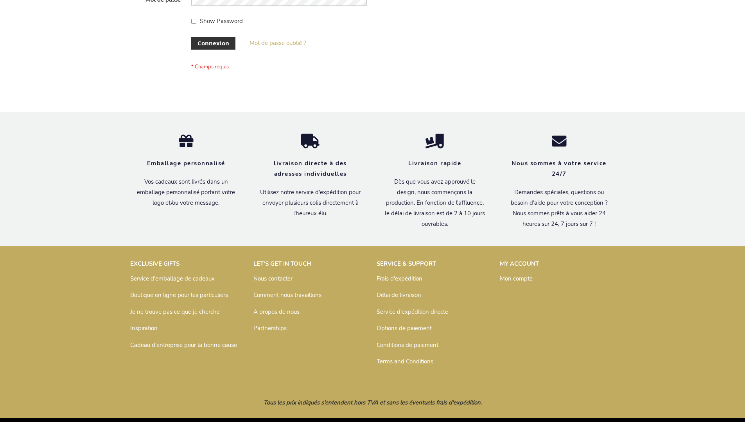
scroll to position [270, 0]
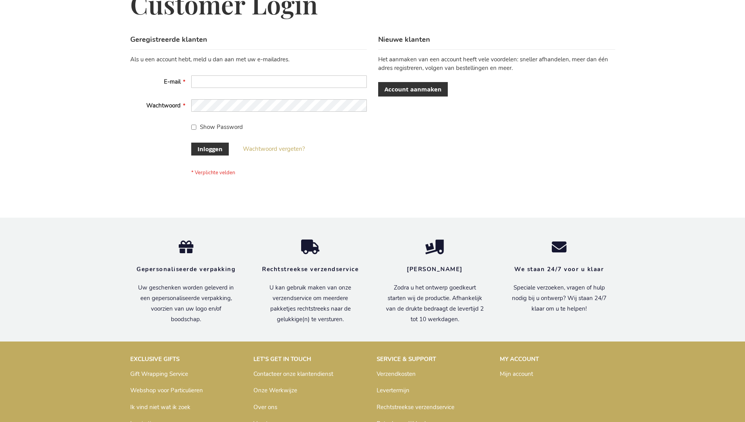
scroll to position [265, 0]
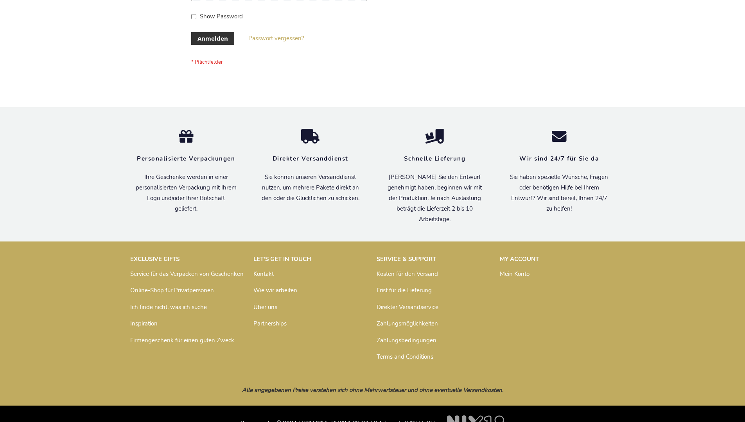
scroll to position [262, 0]
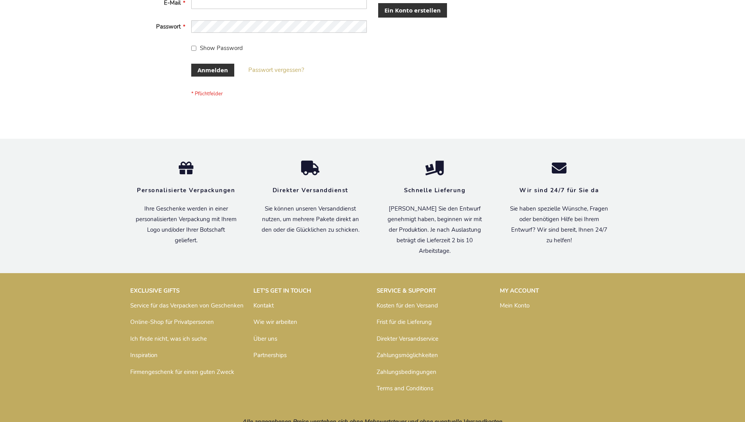
scroll to position [262, 0]
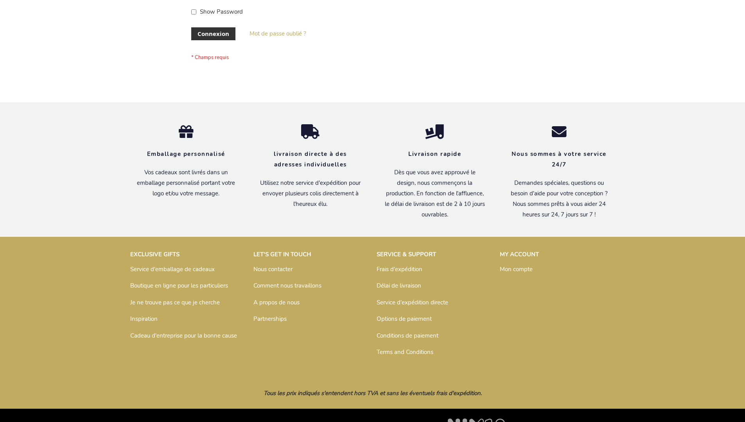
scroll to position [270, 0]
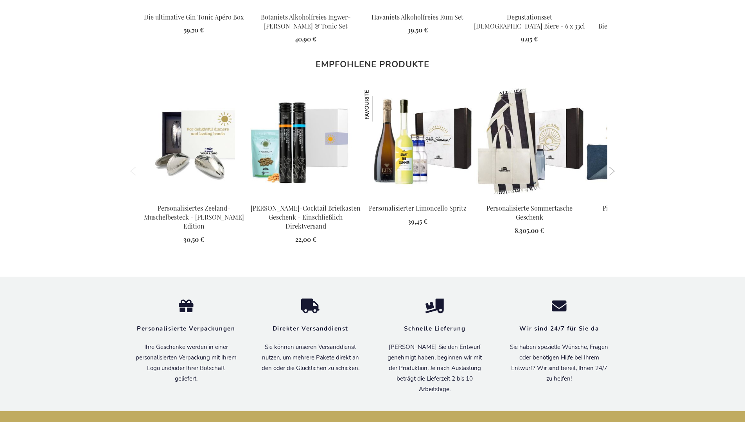
scroll to position [1059, 0]
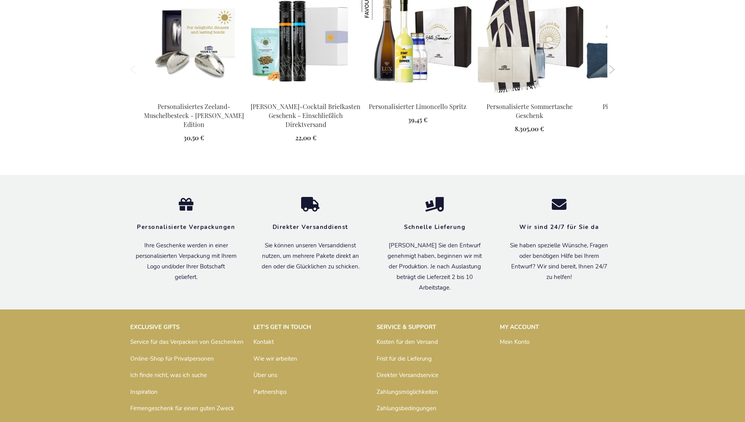
scroll to position [1059, 0]
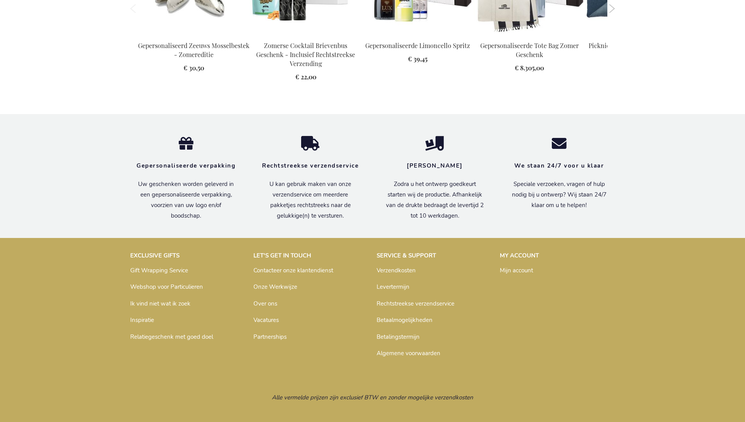
scroll to position [1051, 0]
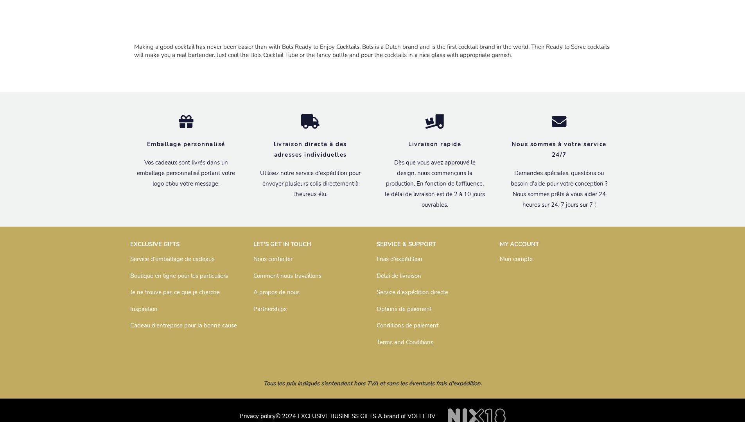
scroll to position [706, 0]
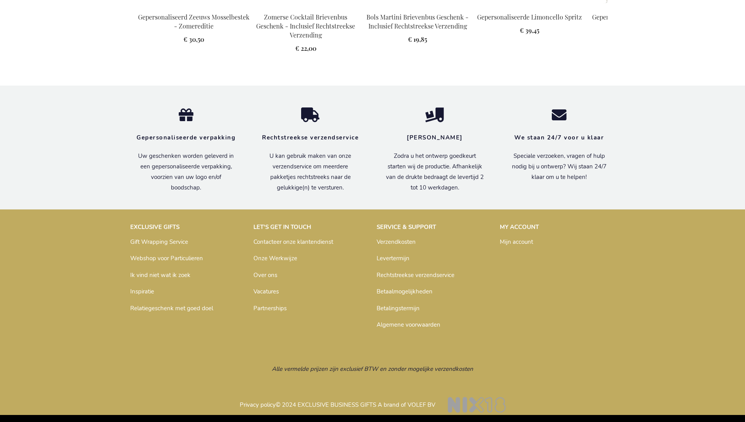
scroll to position [1095, 0]
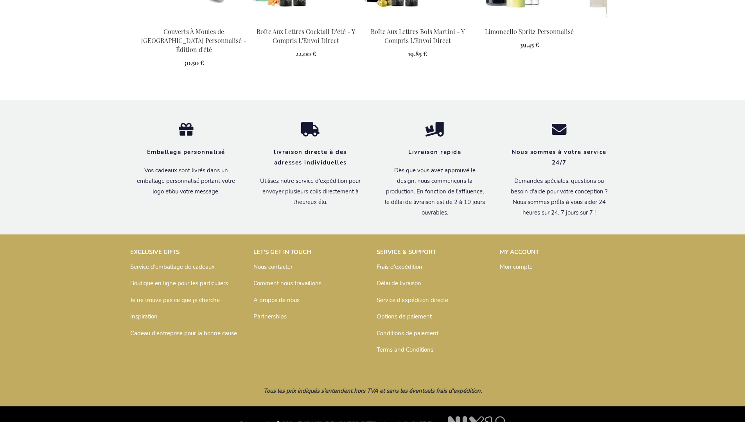
scroll to position [1091, 0]
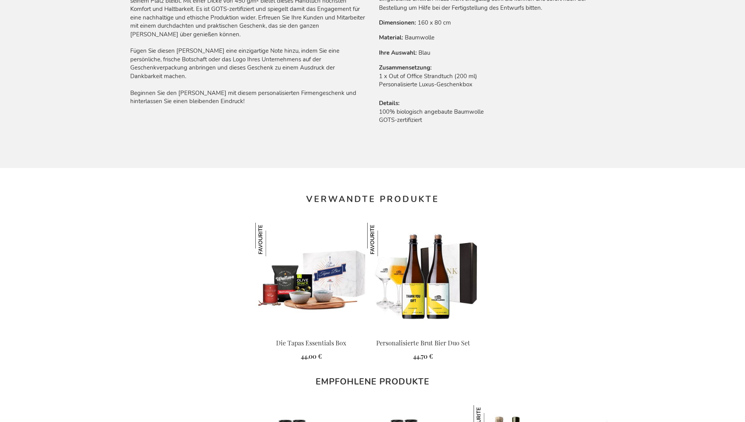
scroll to position [1083, 0]
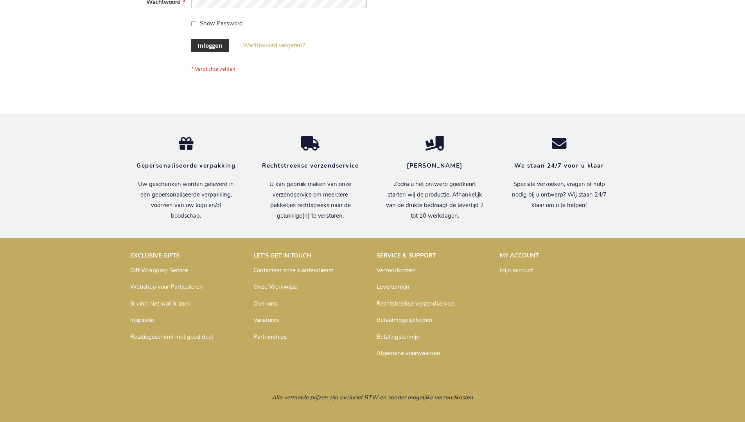
scroll to position [265, 0]
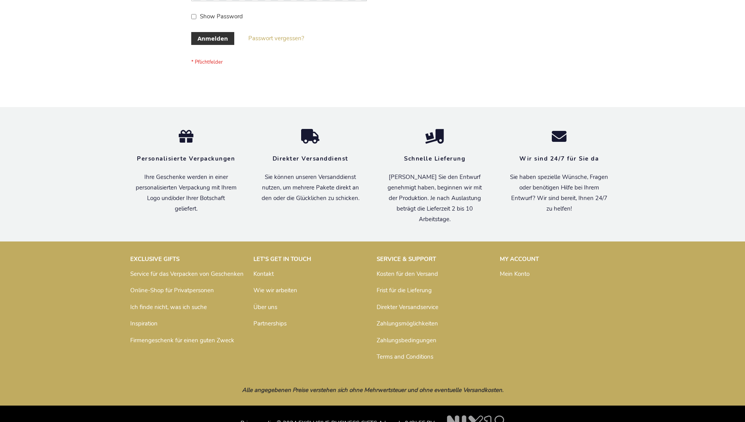
scroll to position [262, 0]
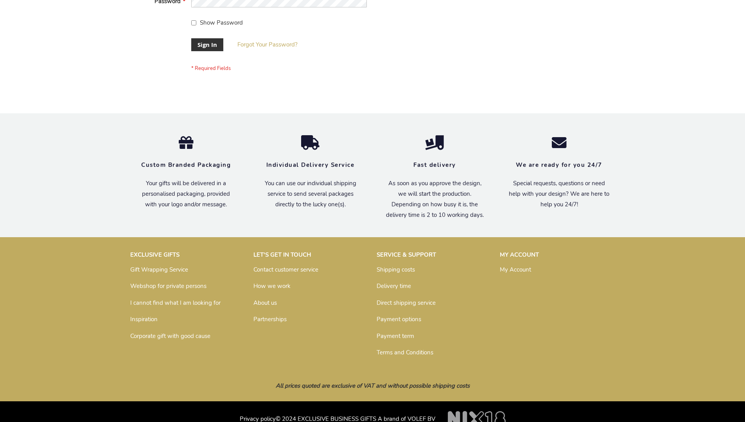
scroll to position [251, 0]
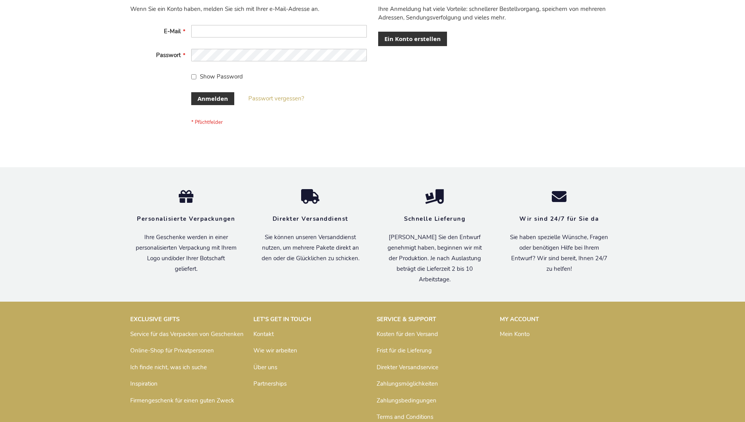
scroll to position [262, 0]
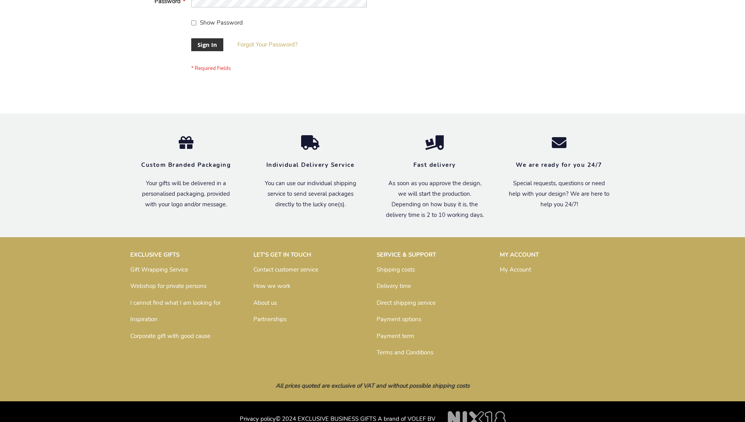
scroll to position [251, 0]
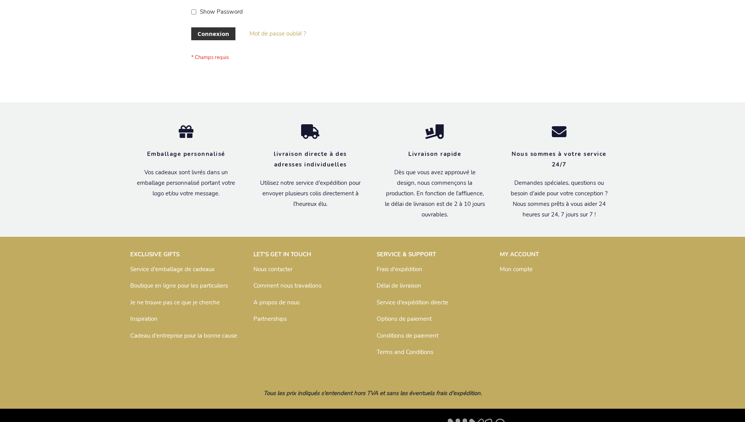
scroll to position [270, 0]
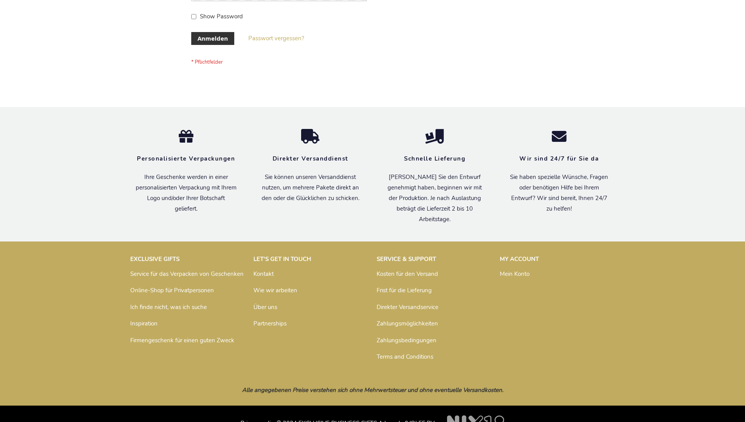
scroll to position [262, 0]
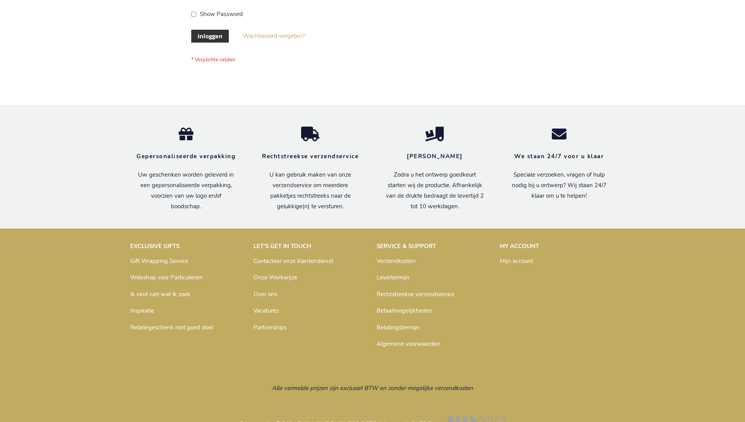
scroll to position [265, 0]
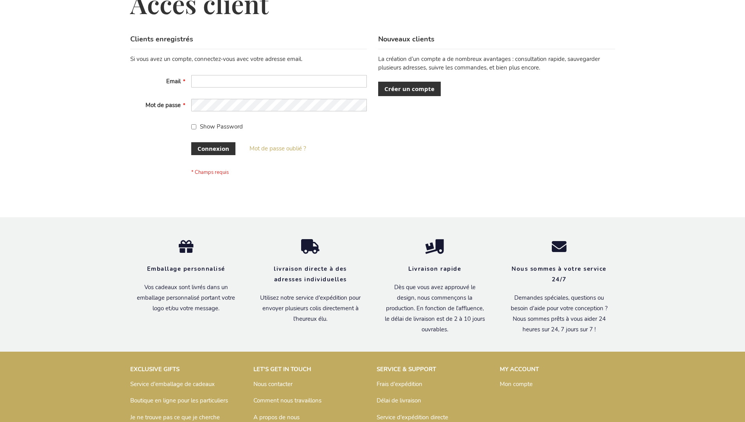
scroll to position [270, 0]
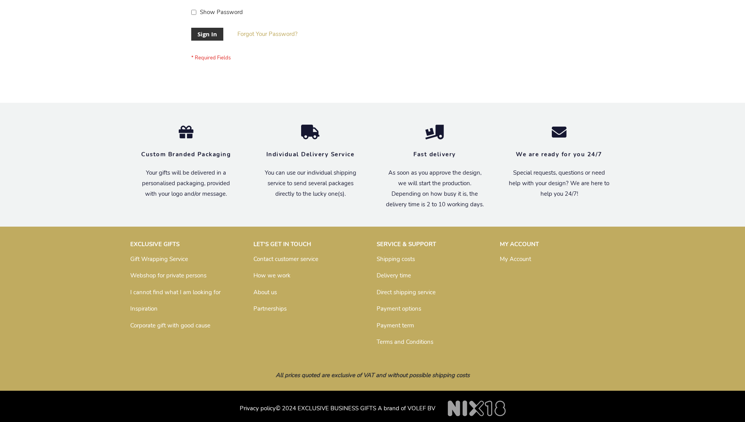
scroll to position [251, 0]
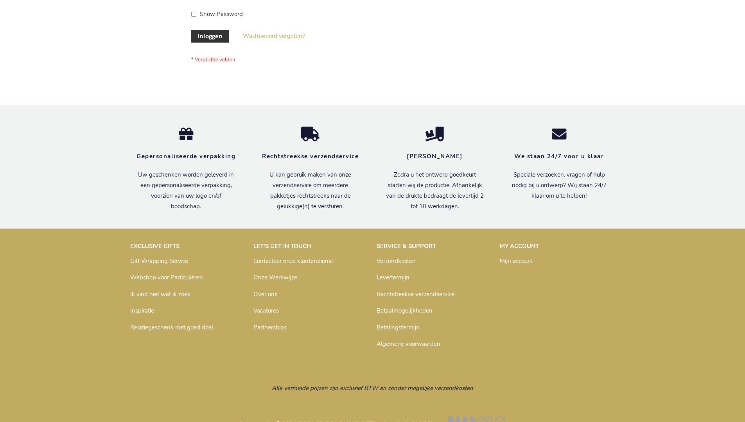
scroll to position [265, 0]
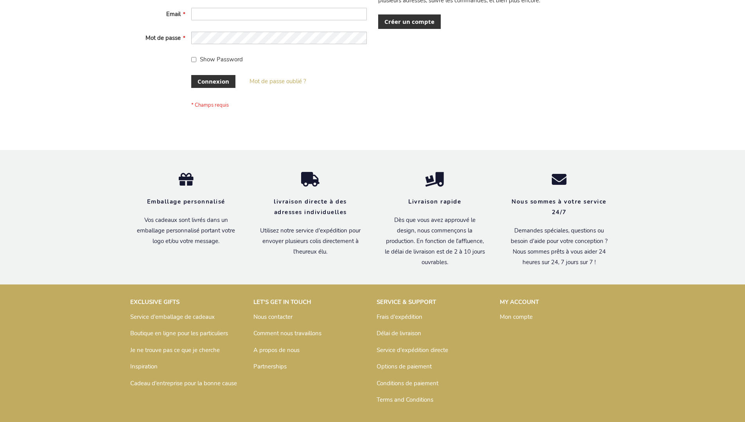
scroll to position [270, 0]
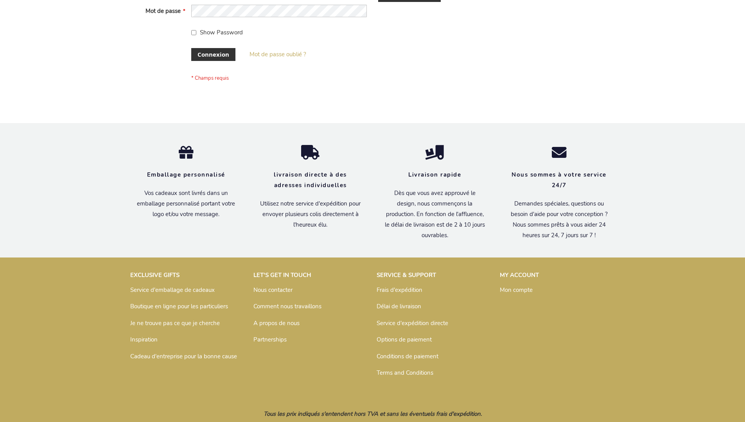
scroll to position [270, 0]
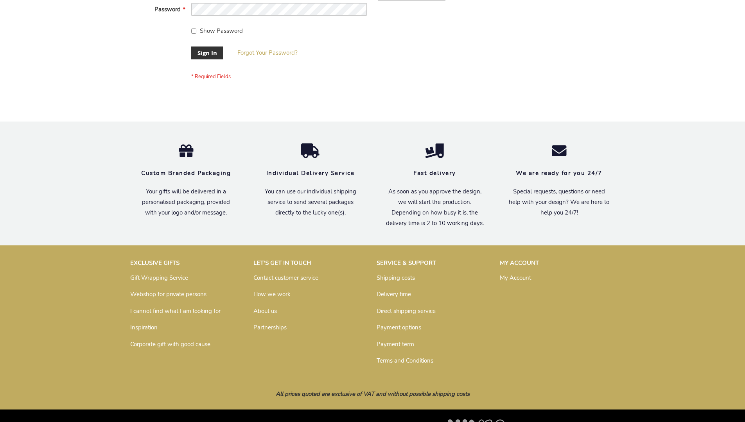
scroll to position [251, 0]
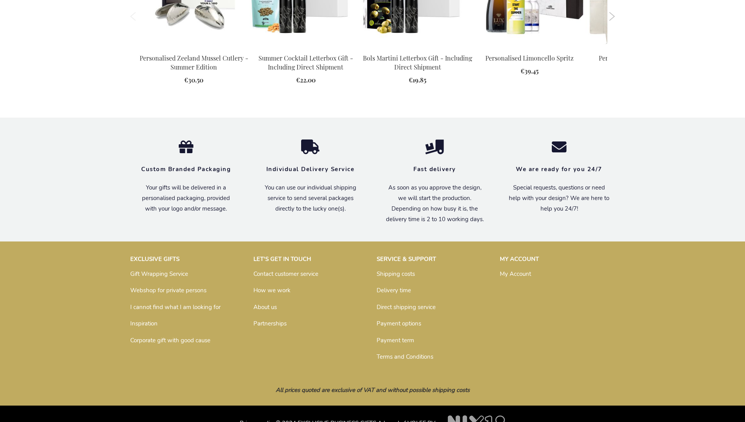
scroll to position [1064, 0]
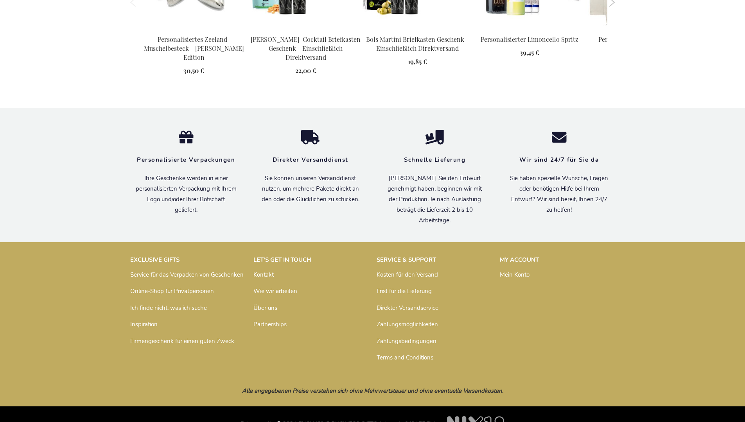
scroll to position [1083, 0]
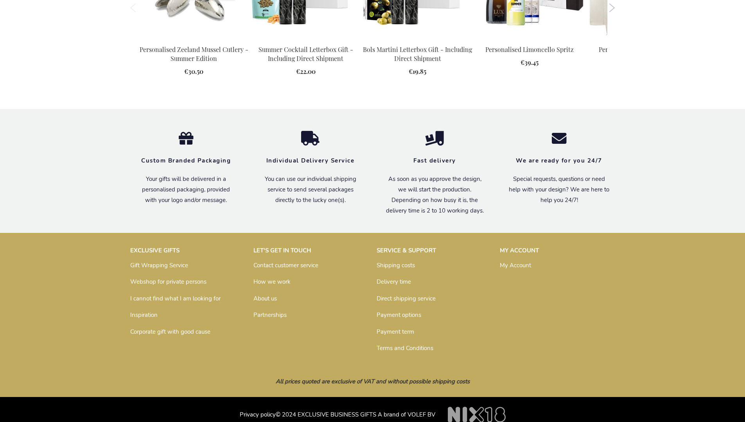
scroll to position [1064, 0]
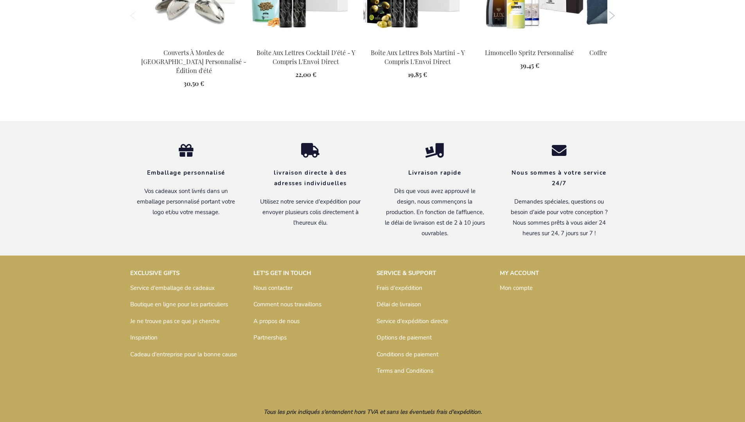
scroll to position [1134, 0]
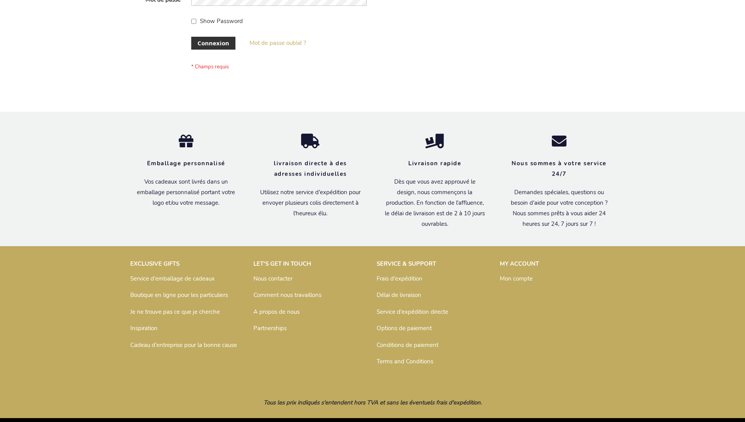
scroll to position [270, 0]
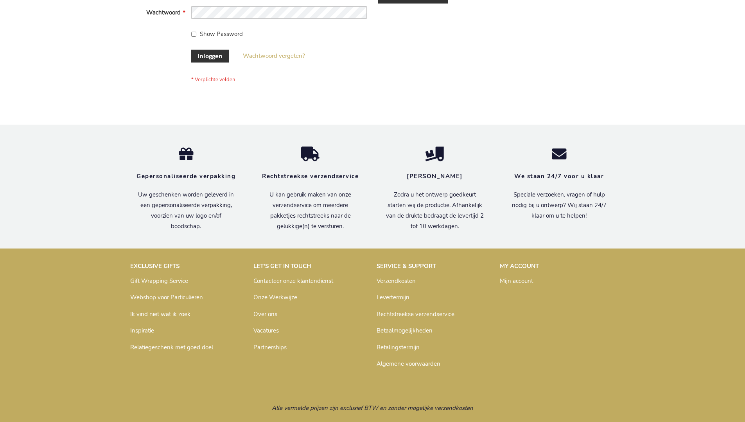
scroll to position [265, 0]
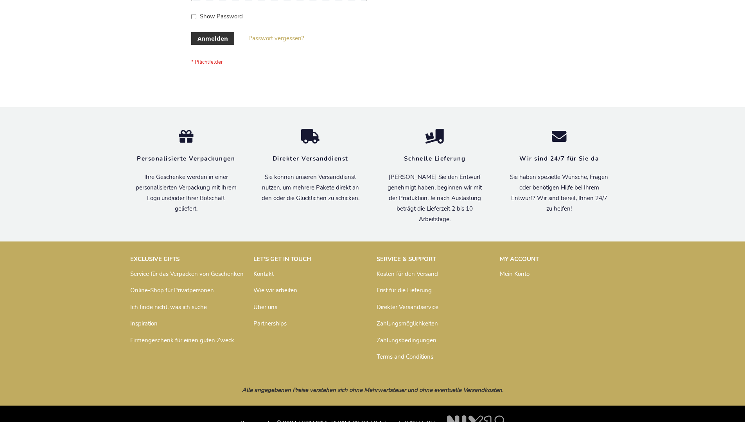
scroll to position [262, 0]
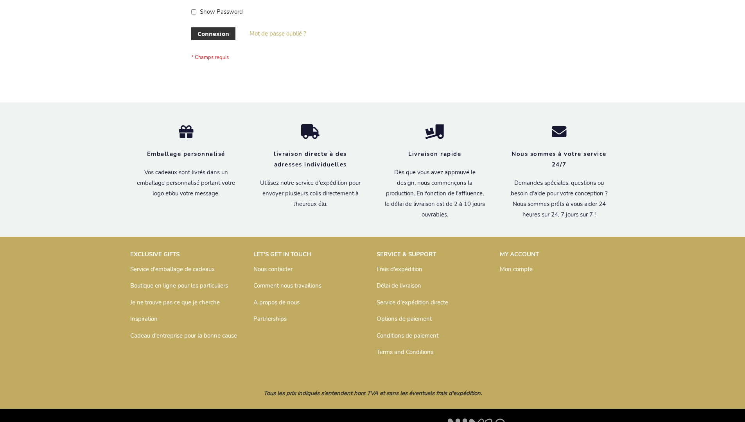
scroll to position [270, 0]
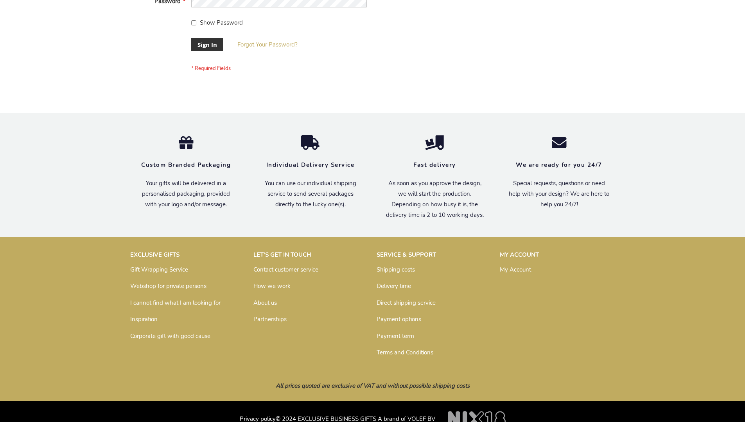
scroll to position [251, 0]
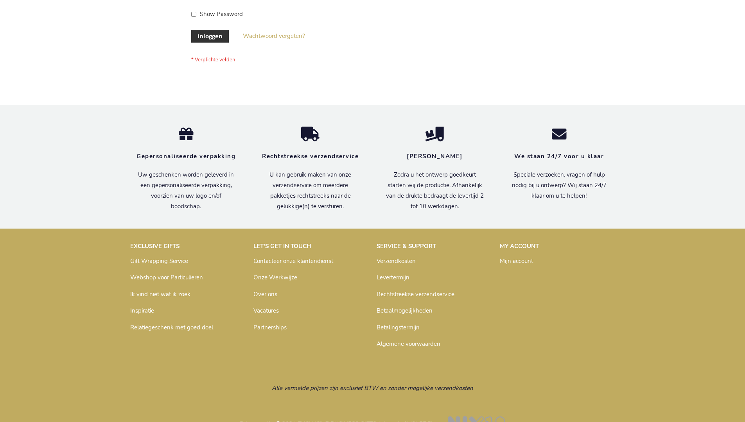
scroll to position [265, 0]
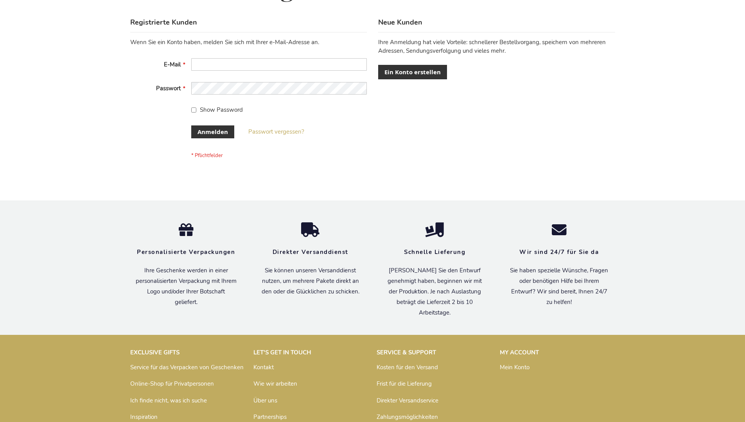
scroll to position [262, 0]
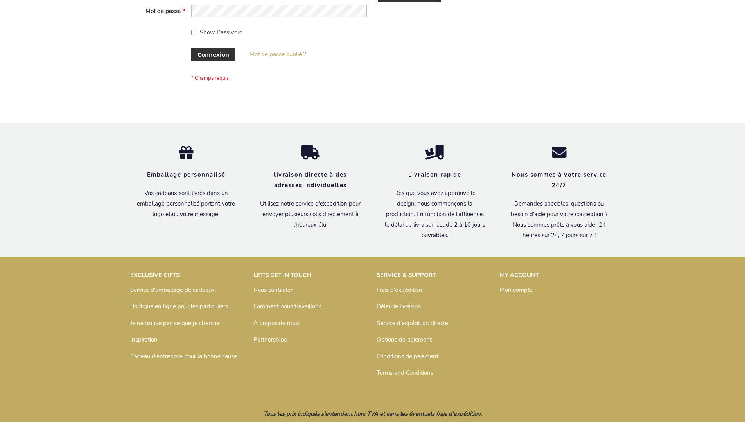
scroll to position [270, 0]
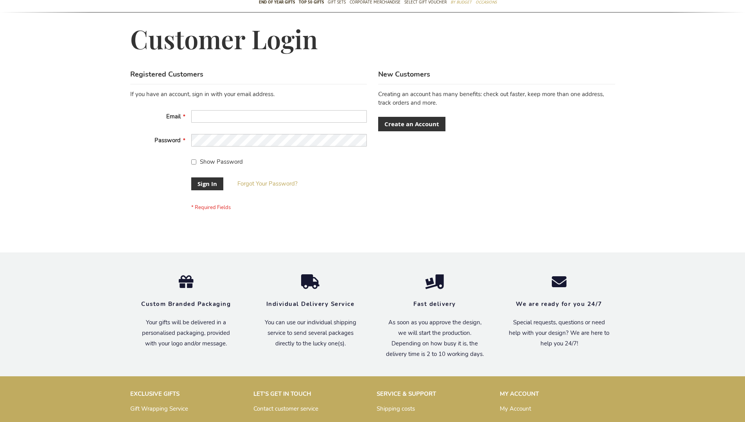
scroll to position [251, 0]
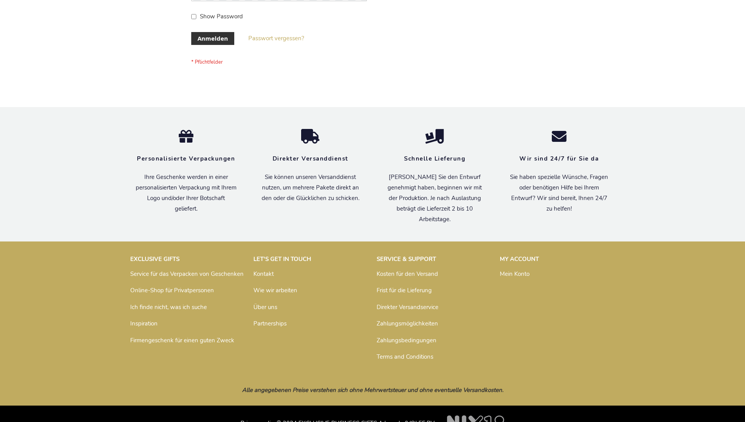
scroll to position [262, 0]
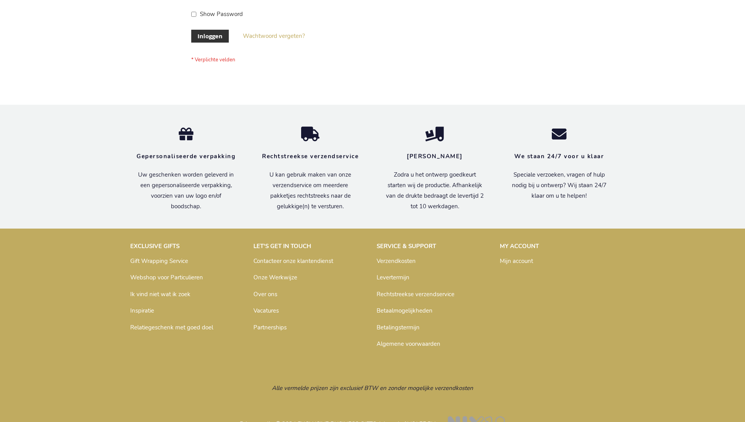
scroll to position [265, 0]
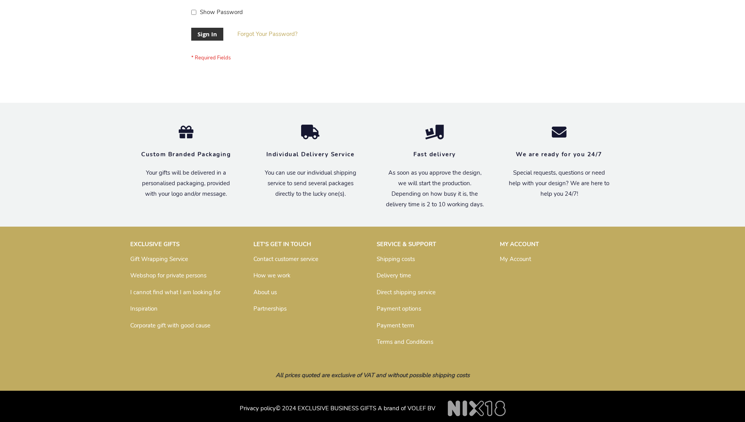
scroll to position [251, 0]
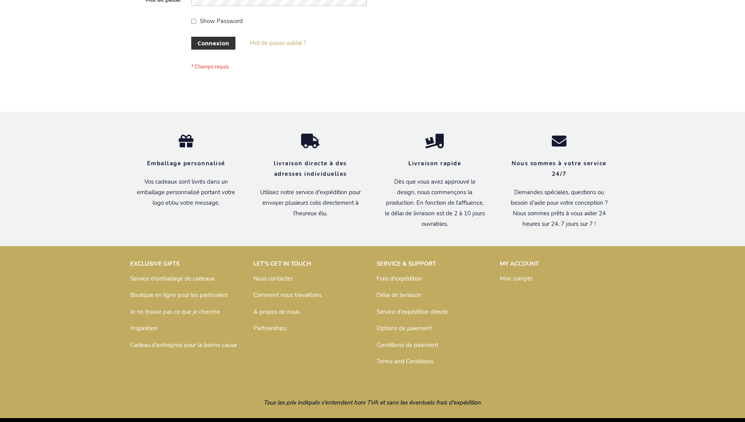
scroll to position [270, 0]
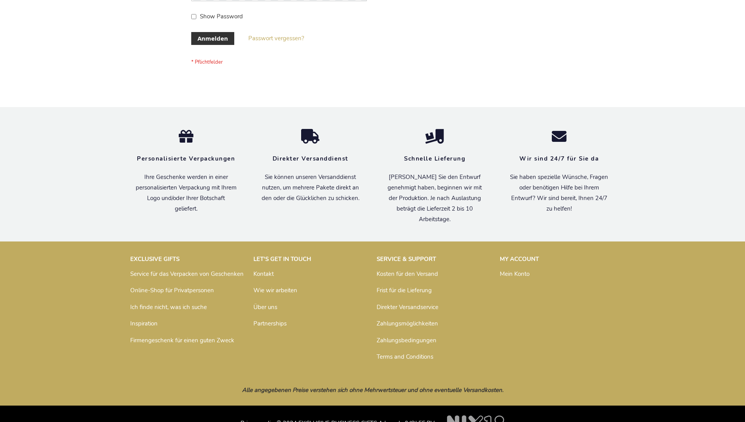
scroll to position [262, 0]
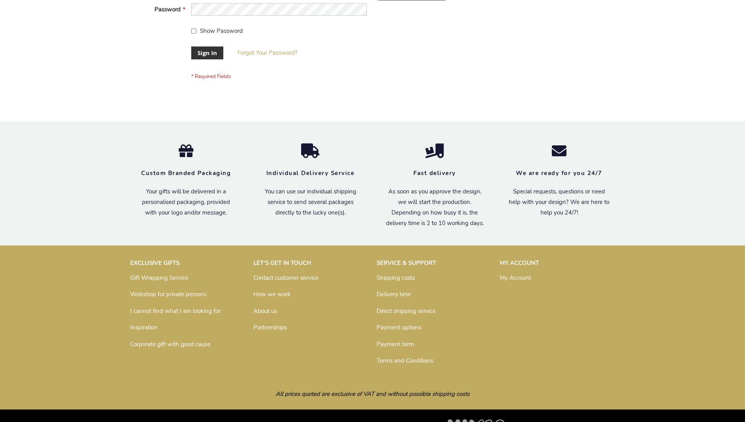
scroll to position [251, 0]
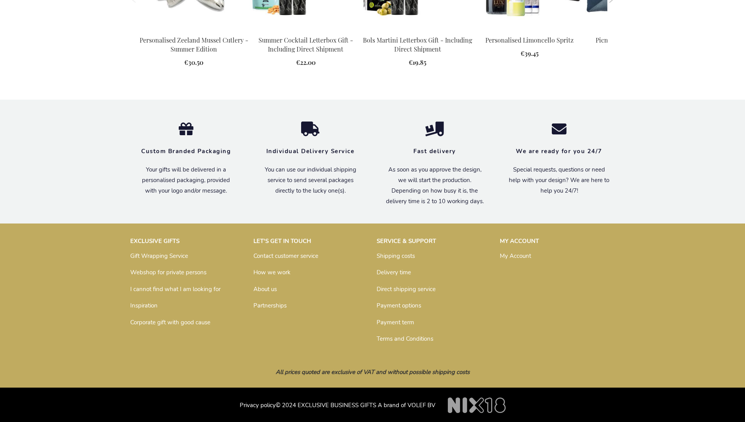
scroll to position [1082, 0]
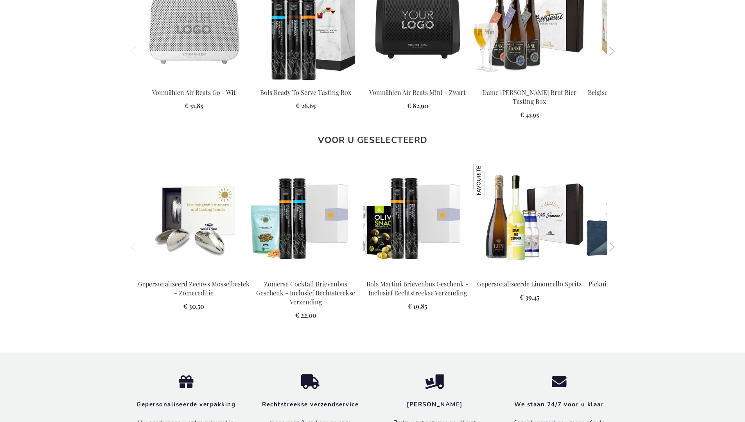
scroll to position [1122, 0]
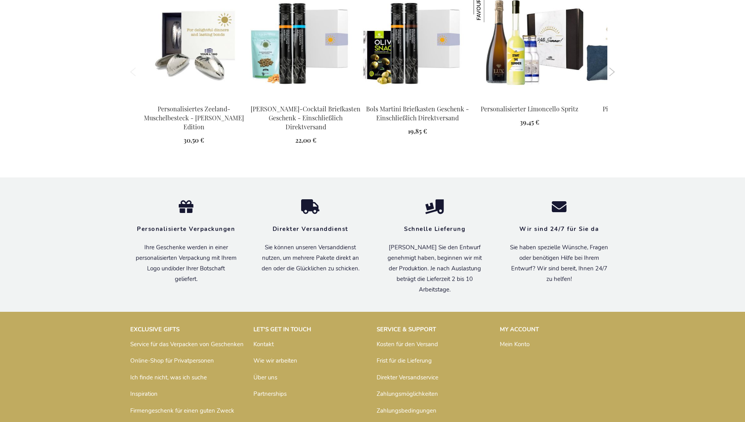
scroll to position [1134, 0]
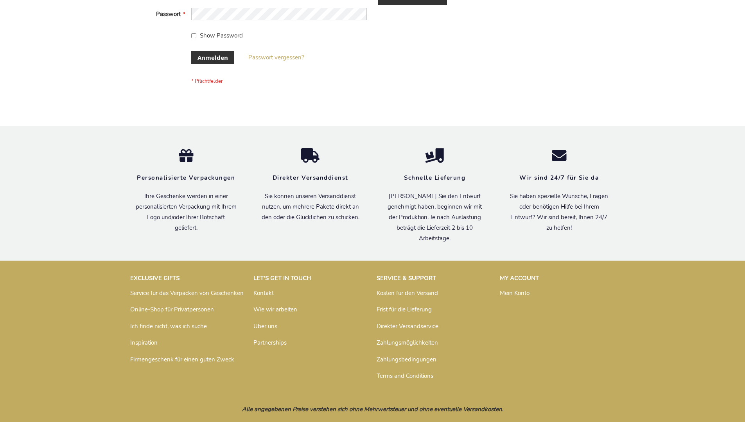
scroll to position [262, 0]
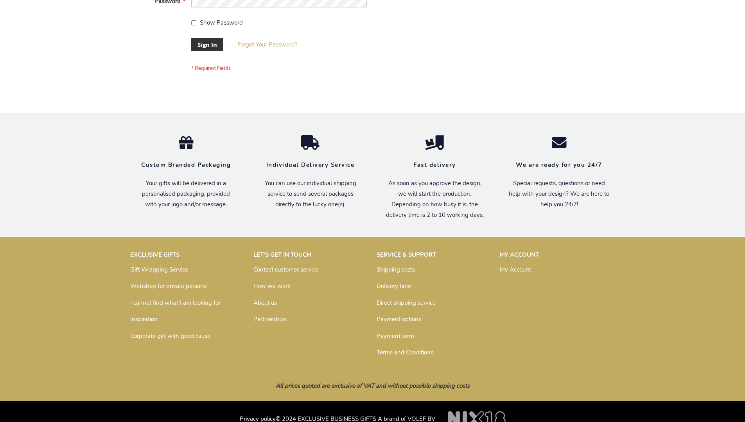
scroll to position [251, 0]
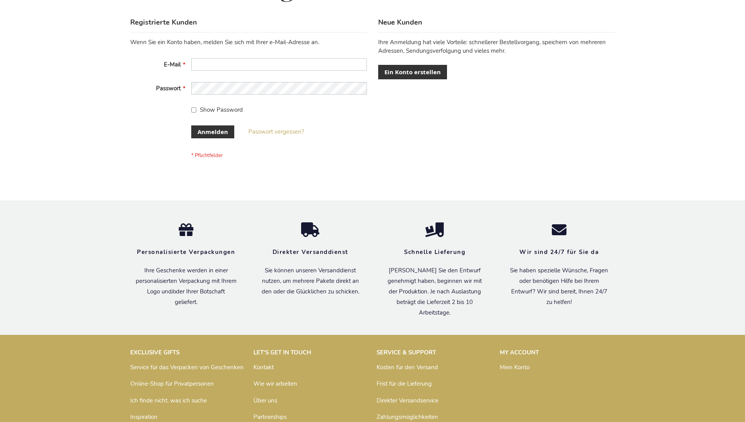
scroll to position [262, 0]
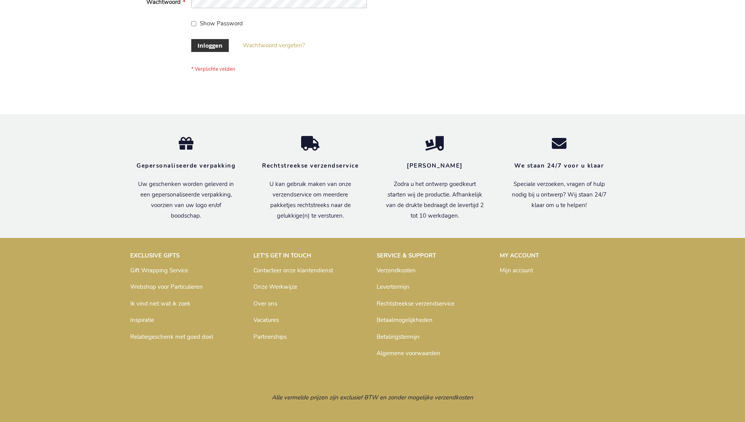
scroll to position [265, 0]
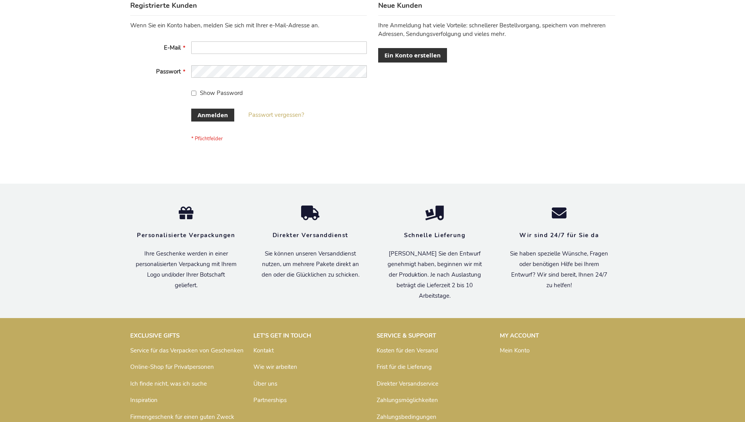
scroll to position [262, 0]
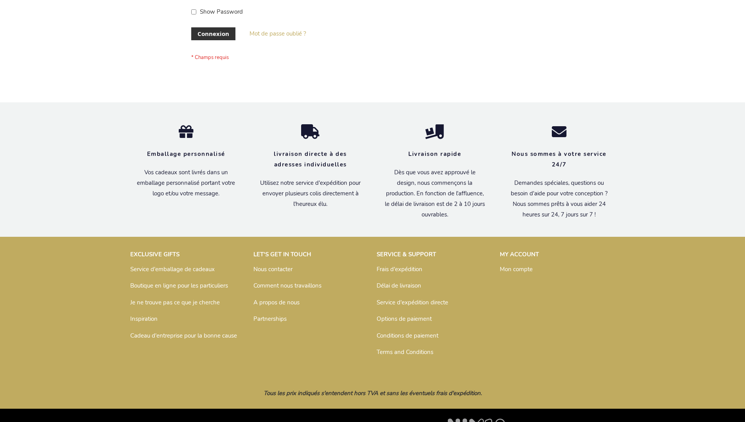
scroll to position [270, 0]
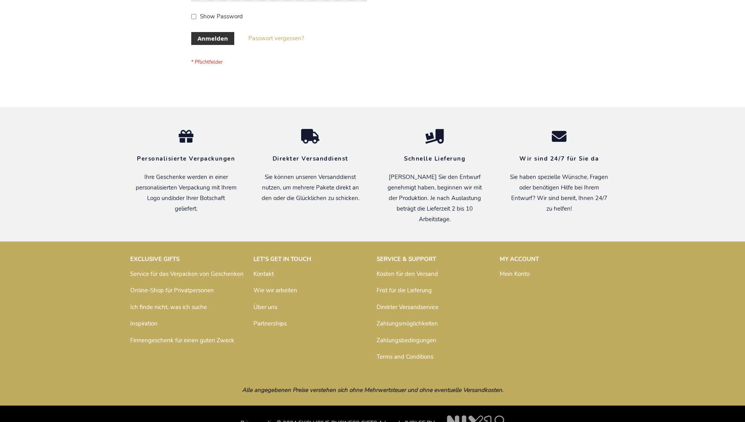
scroll to position [262, 0]
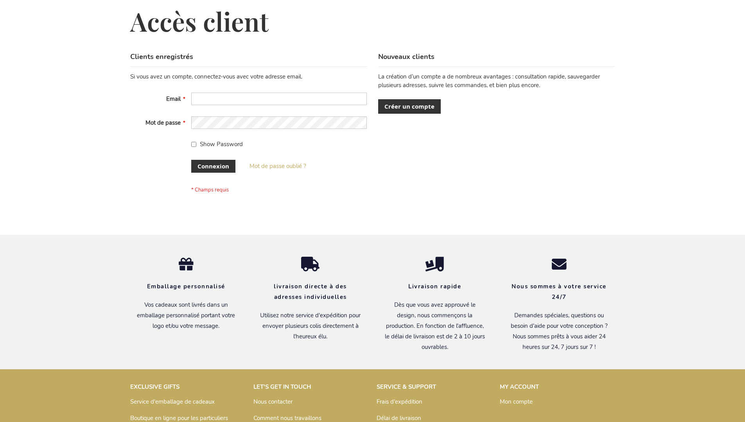
scroll to position [270, 0]
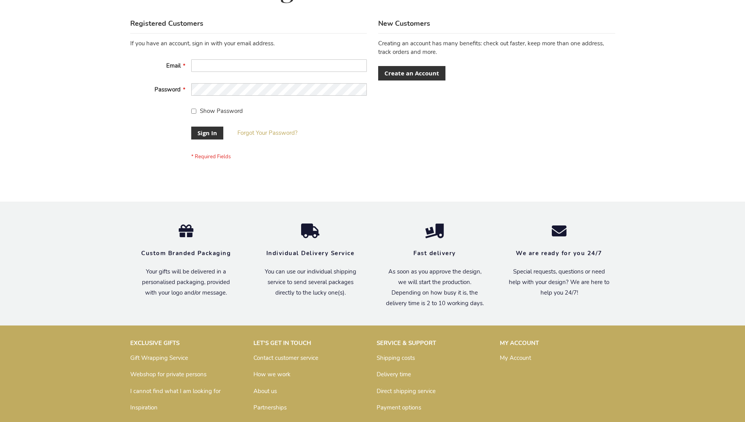
scroll to position [251, 0]
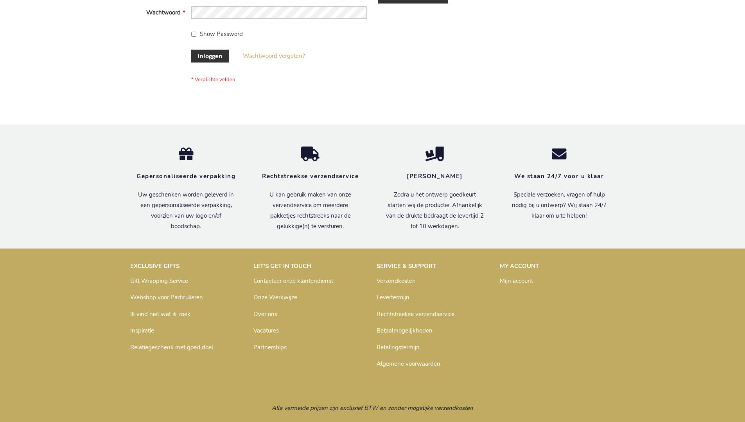
scroll to position [265, 0]
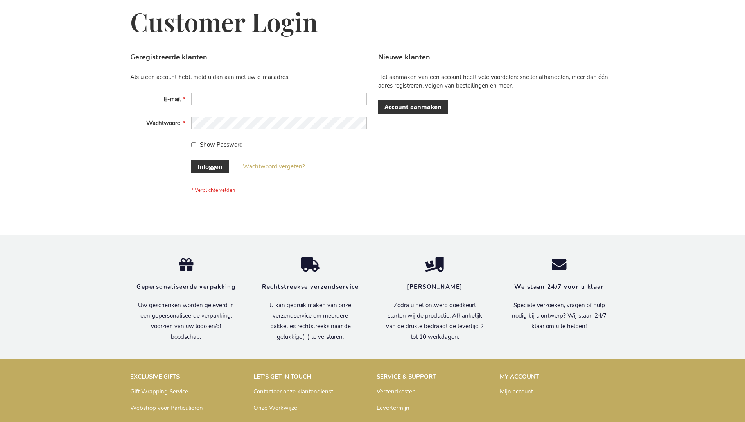
scroll to position [265, 0]
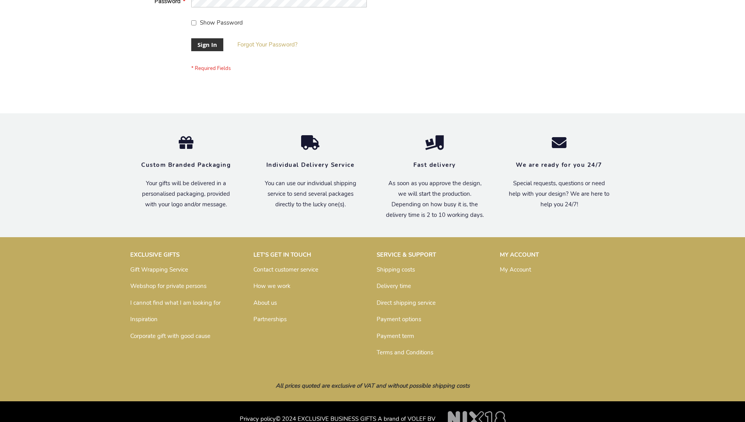
scroll to position [251, 0]
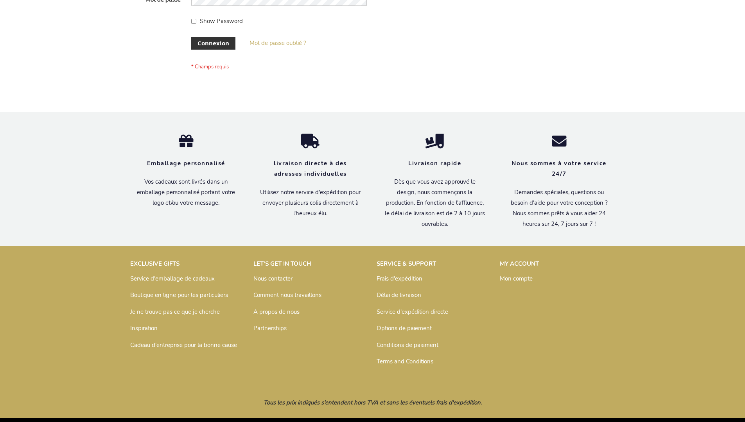
scroll to position [270, 0]
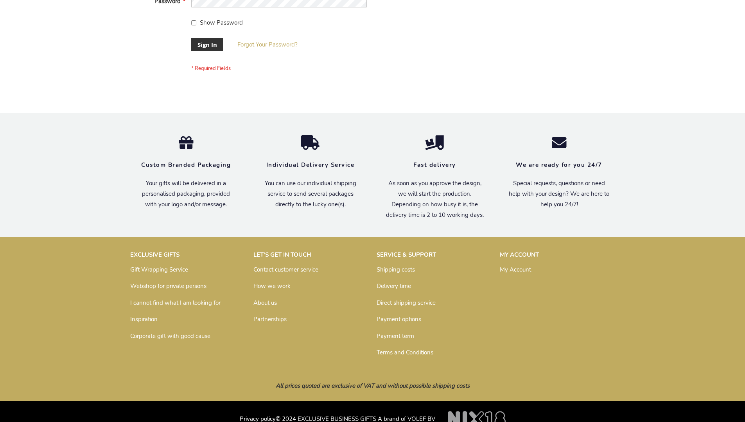
scroll to position [251, 0]
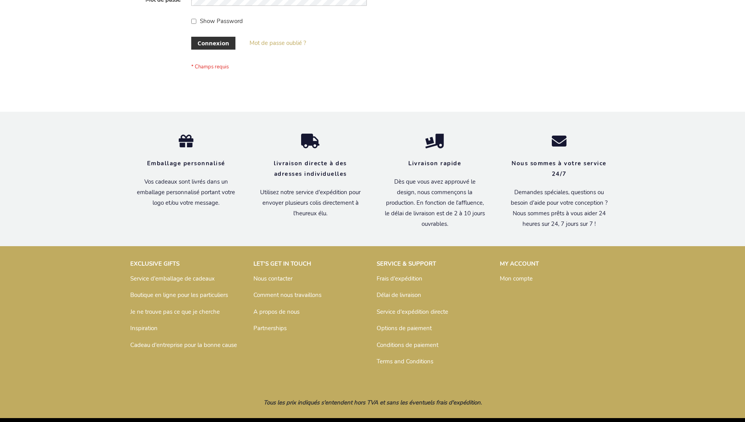
scroll to position [270, 0]
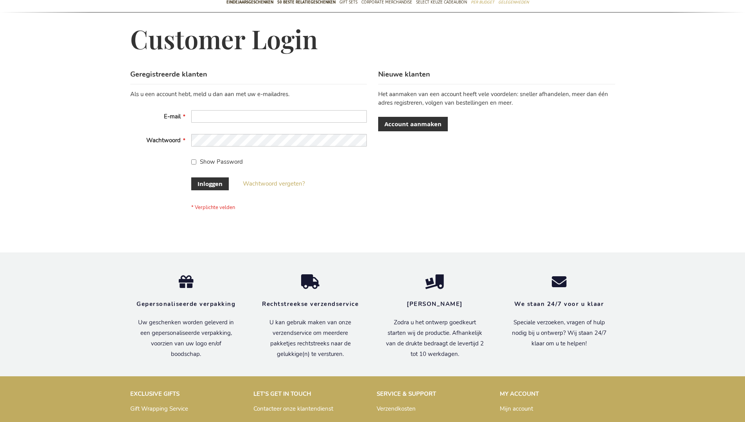
scroll to position [260, 0]
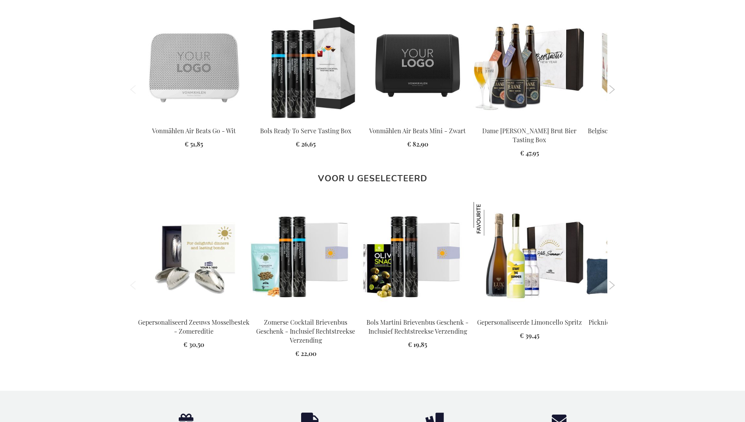
scroll to position [1122, 0]
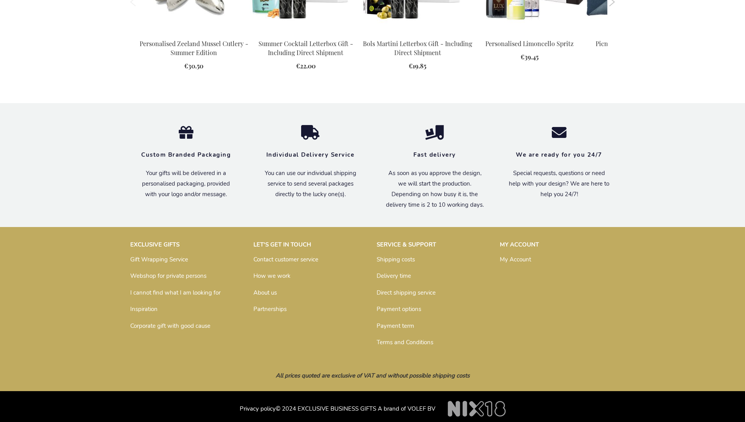
scroll to position [1082, 0]
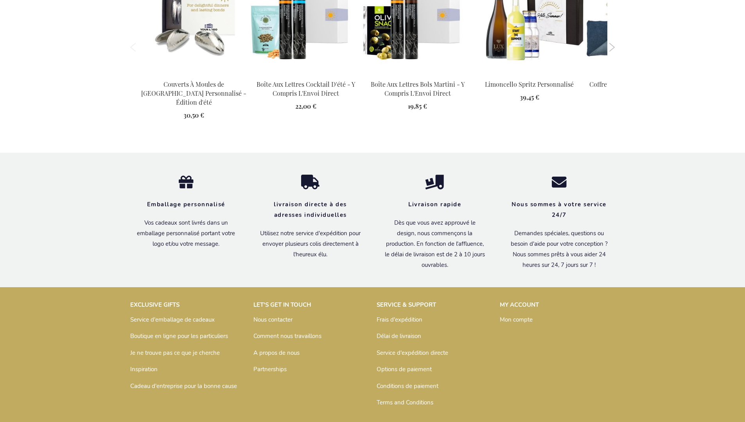
scroll to position [1134, 0]
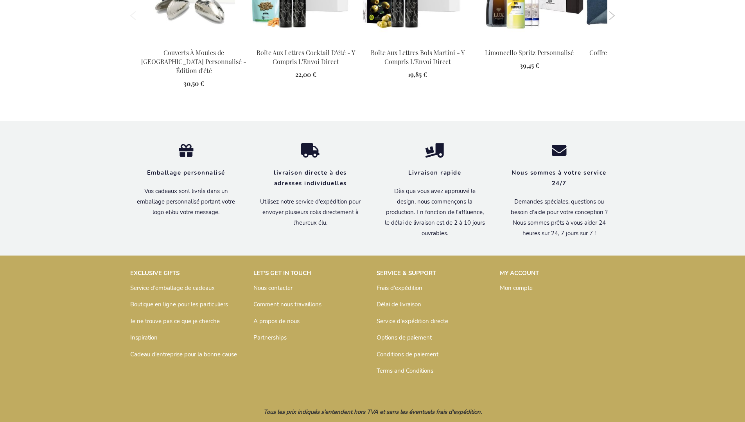
scroll to position [1134, 0]
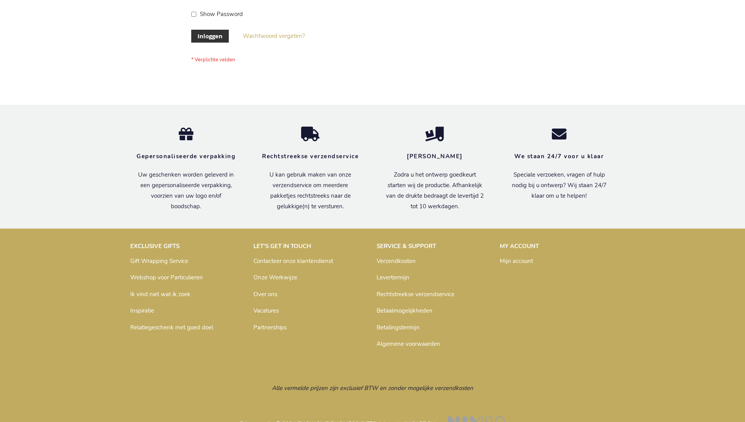
scroll to position [265, 0]
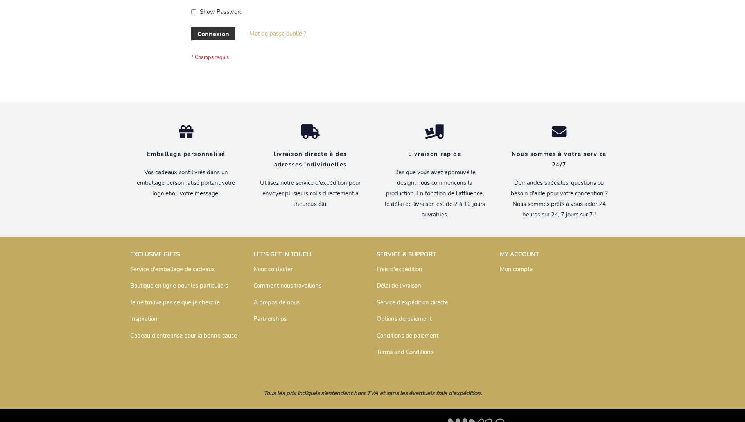
scroll to position [270, 0]
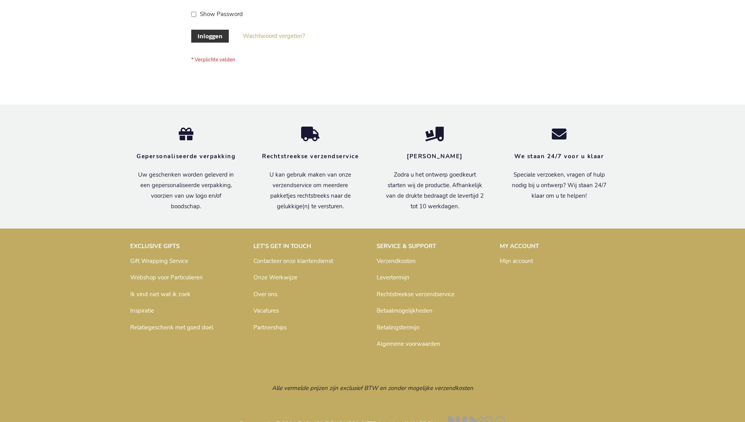
scroll to position [265, 0]
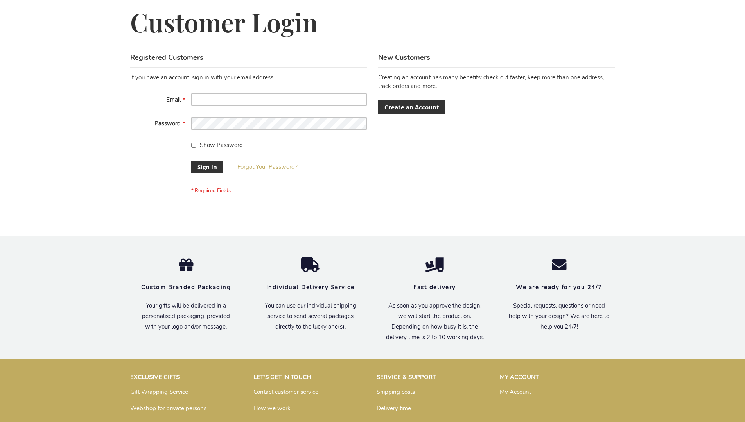
scroll to position [251, 0]
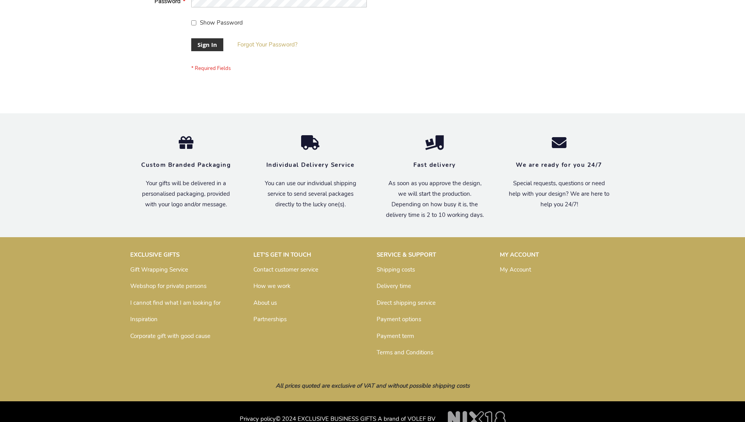
scroll to position [251, 0]
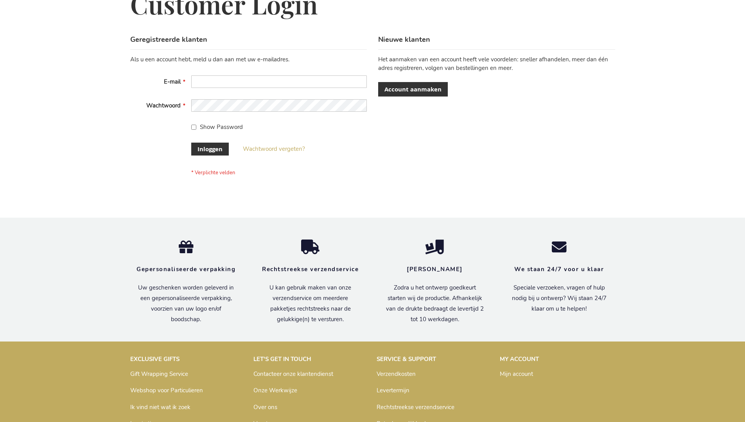
scroll to position [265, 0]
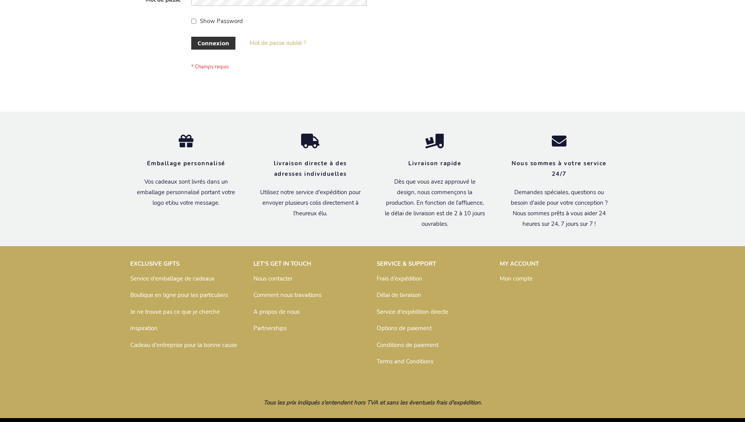
scroll to position [270, 0]
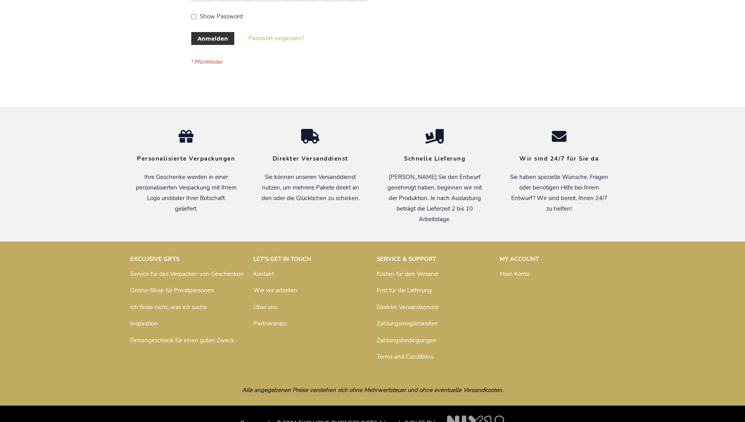
scroll to position [262, 0]
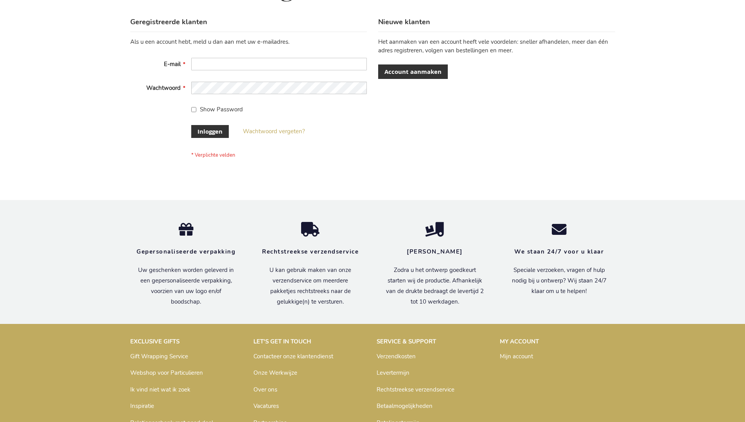
scroll to position [265, 0]
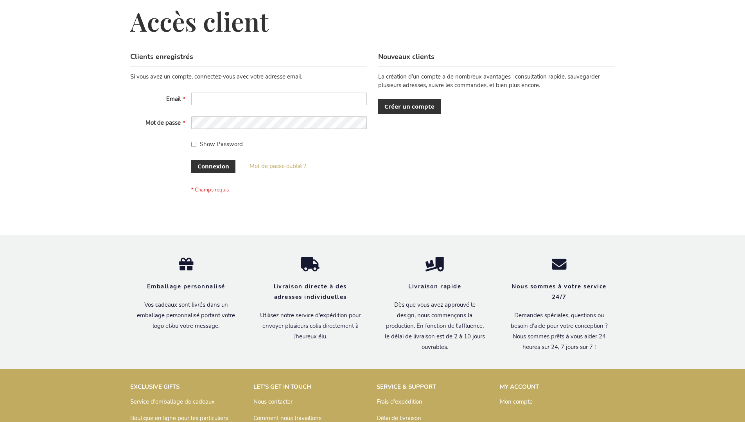
scroll to position [270, 0]
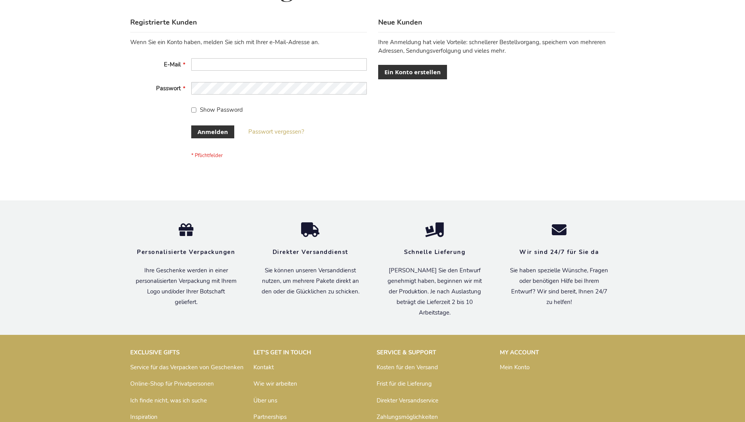
scroll to position [262, 0]
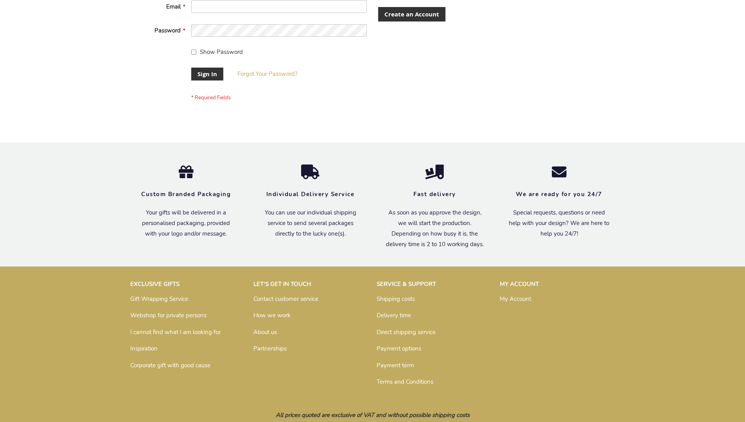
scroll to position [251, 0]
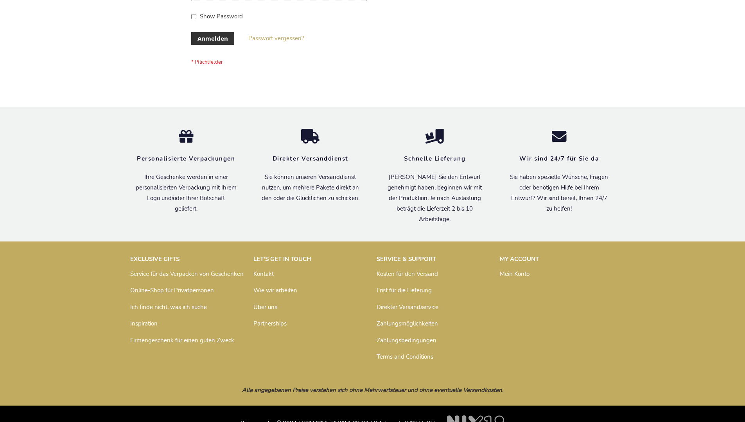
scroll to position [262, 0]
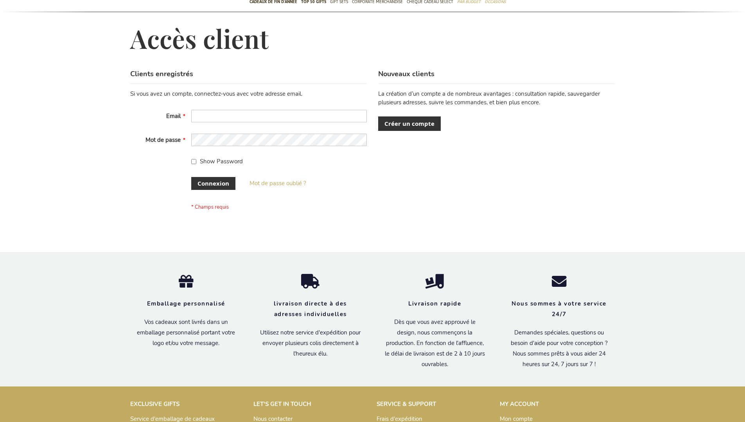
scroll to position [264, 0]
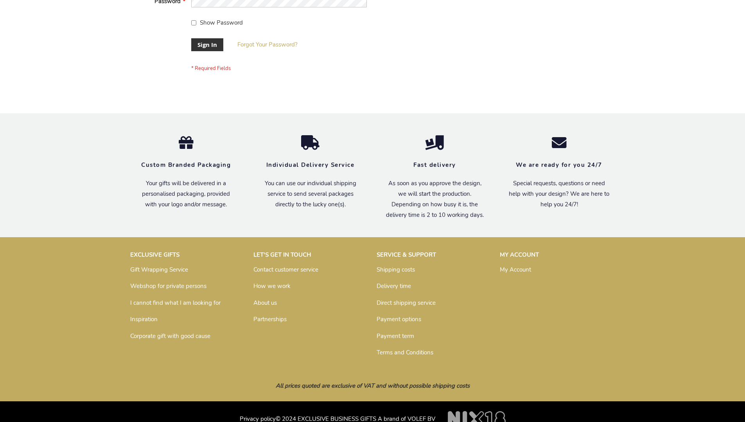
scroll to position [251, 0]
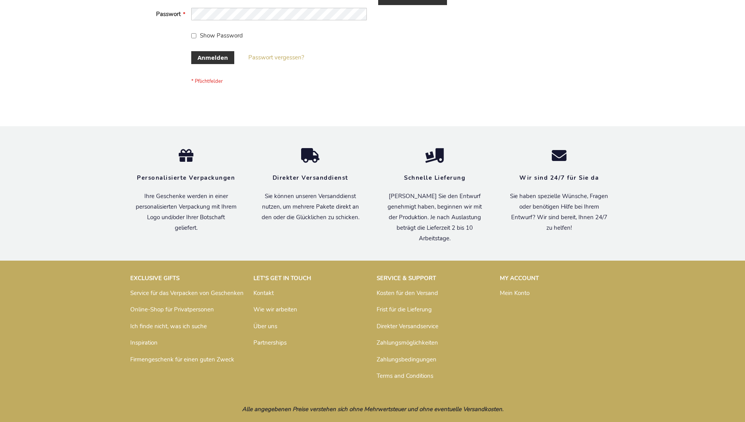
scroll to position [262, 0]
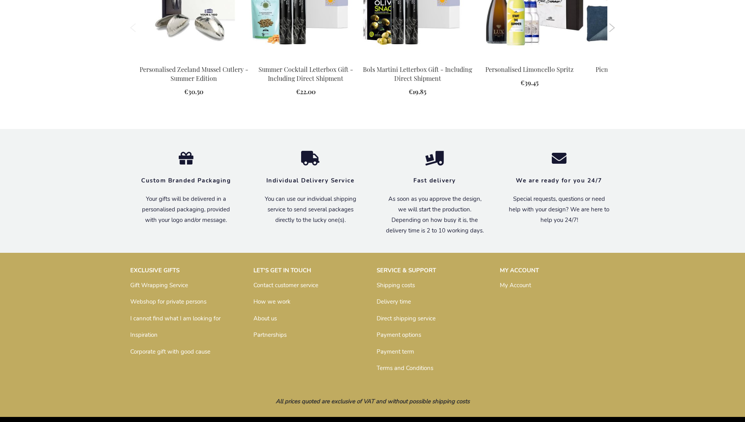
scroll to position [1082, 0]
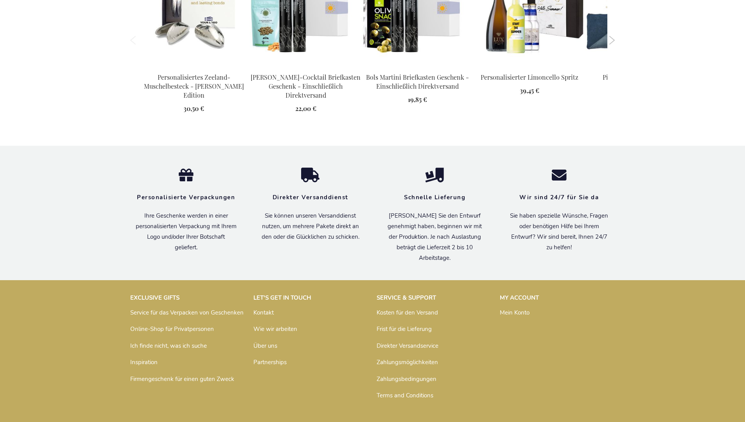
scroll to position [1134, 0]
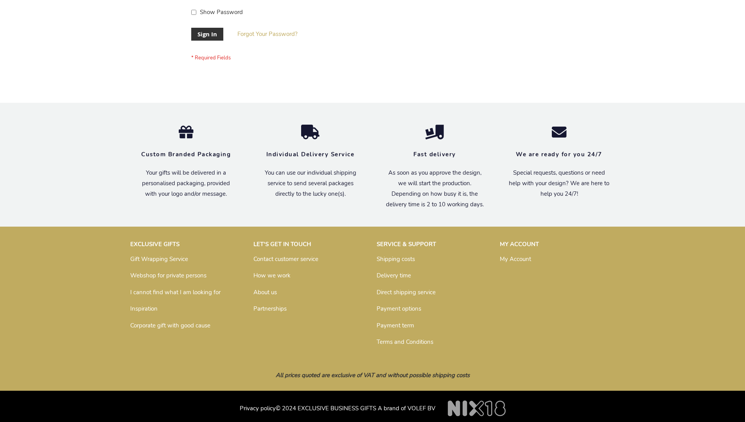
scroll to position [251, 0]
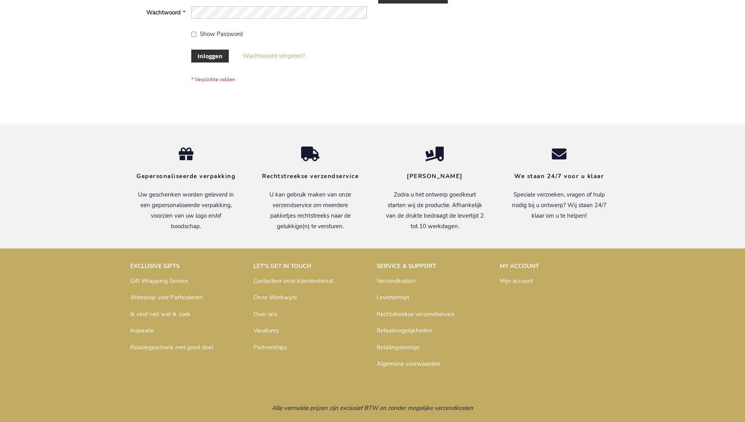
scroll to position [265, 0]
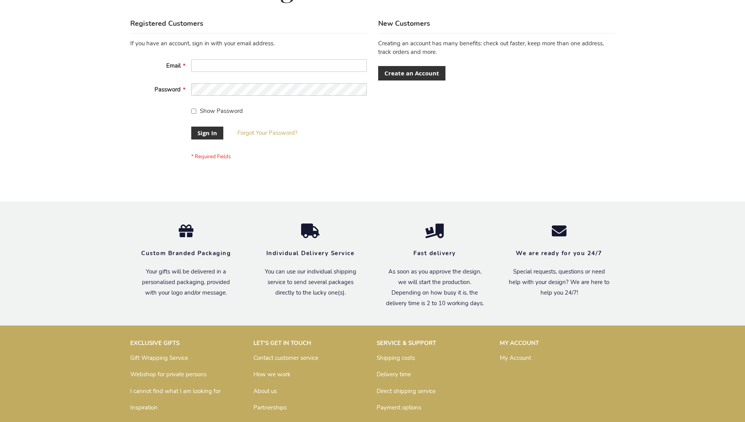
scroll to position [251, 0]
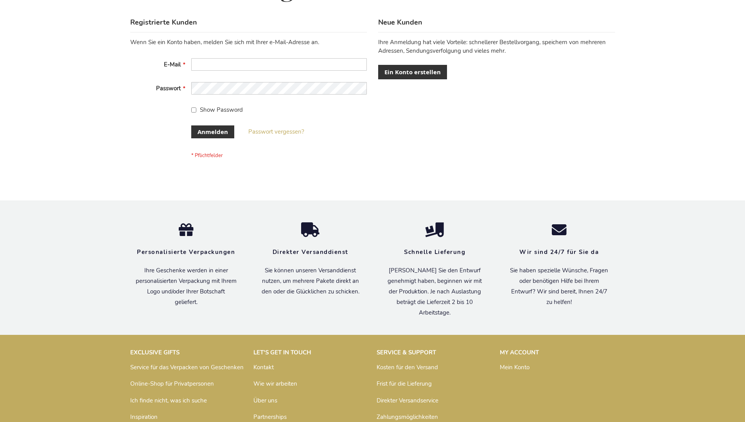
scroll to position [262, 0]
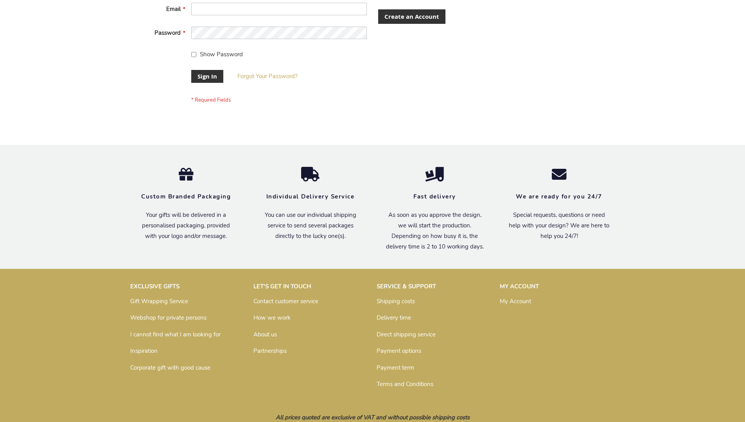
scroll to position [245, 0]
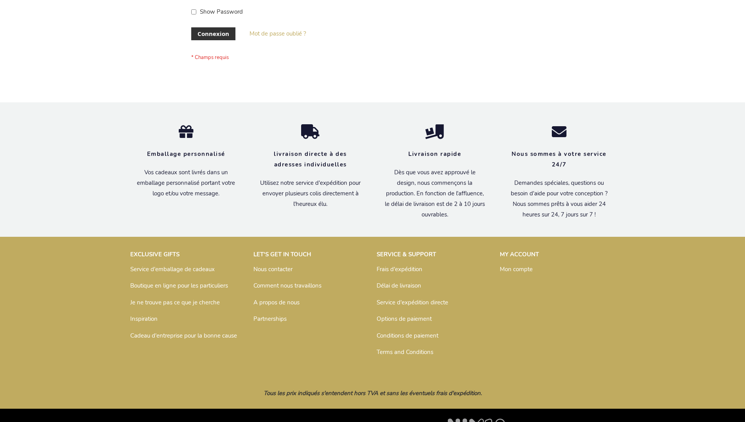
scroll to position [270, 0]
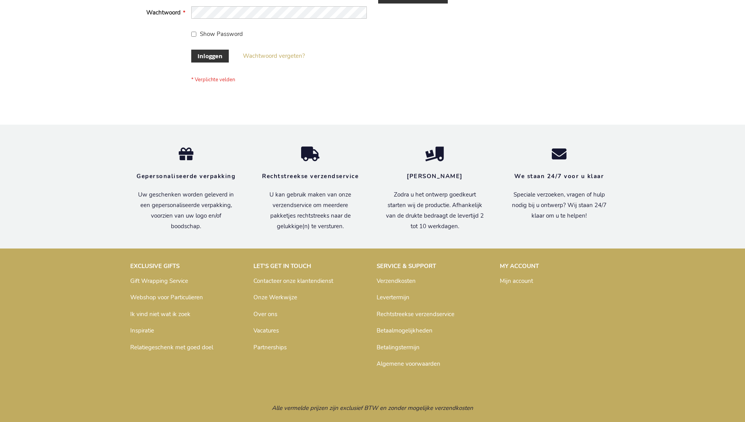
scroll to position [265, 0]
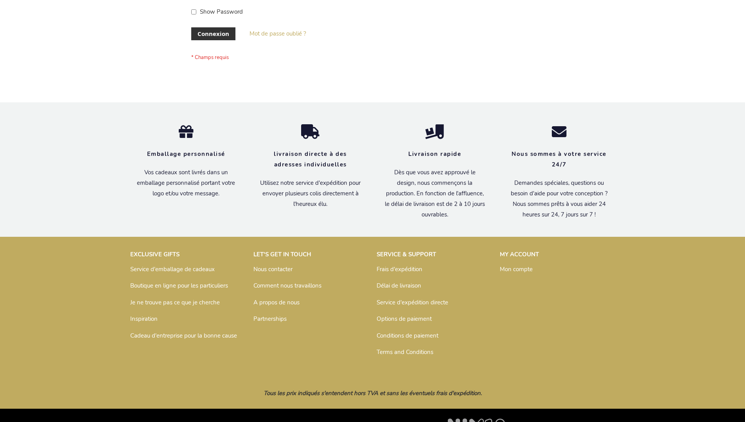
scroll to position [270, 0]
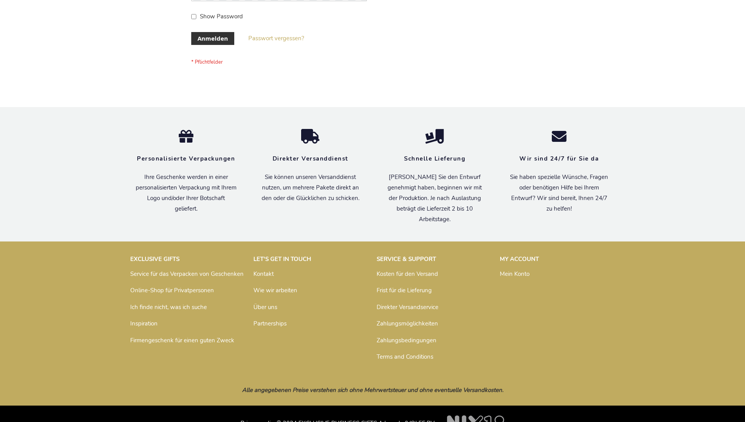
scroll to position [262, 0]
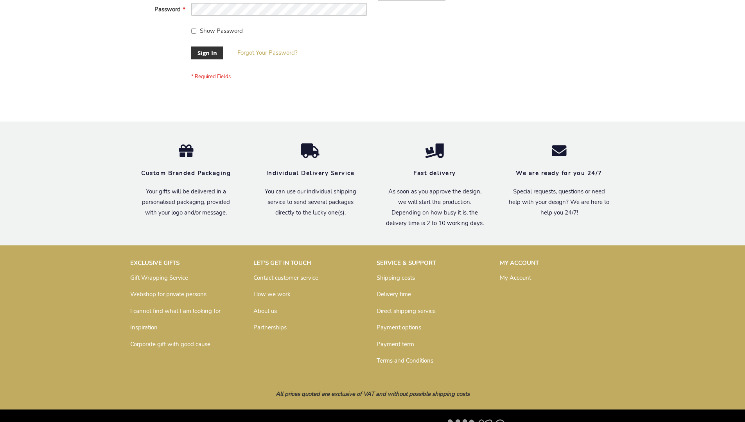
scroll to position [251, 0]
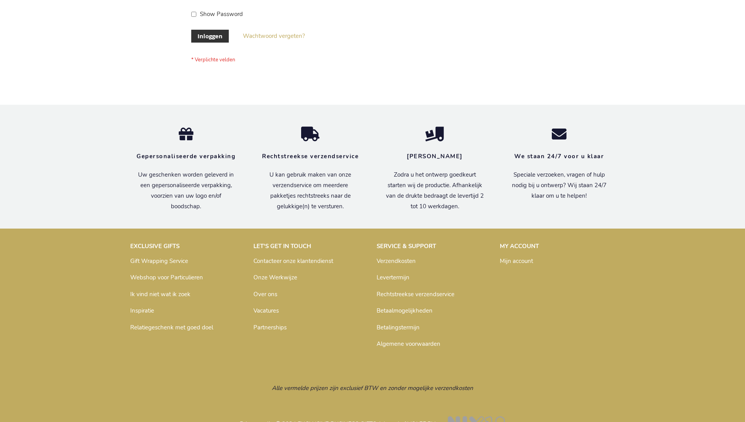
scroll to position [265, 0]
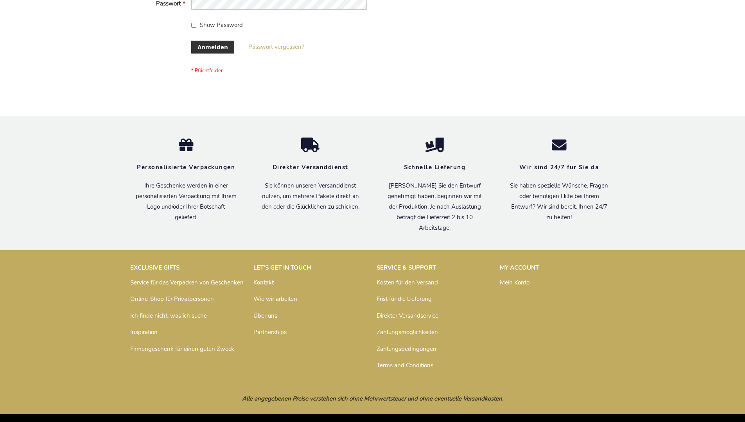
scroll to position [262, 0]
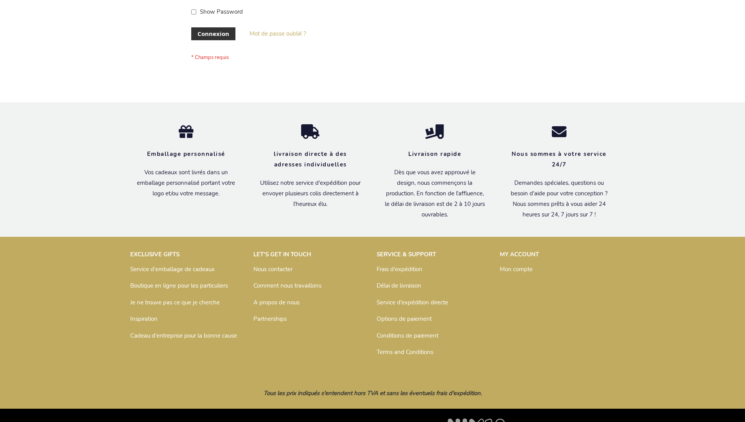
scroll to position [270, 0]
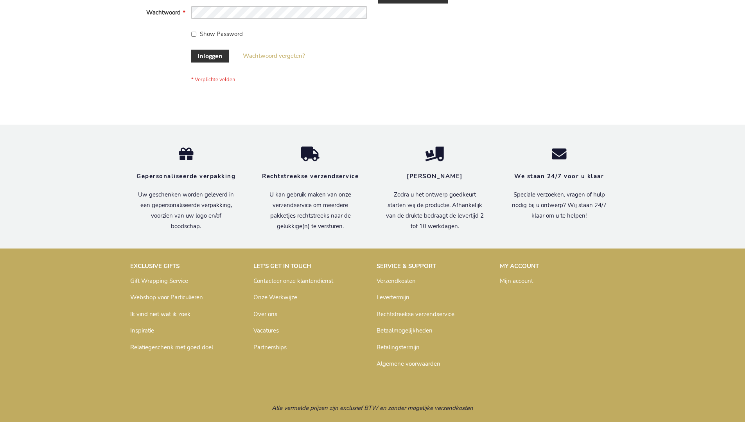
scroll to position [265, 0]
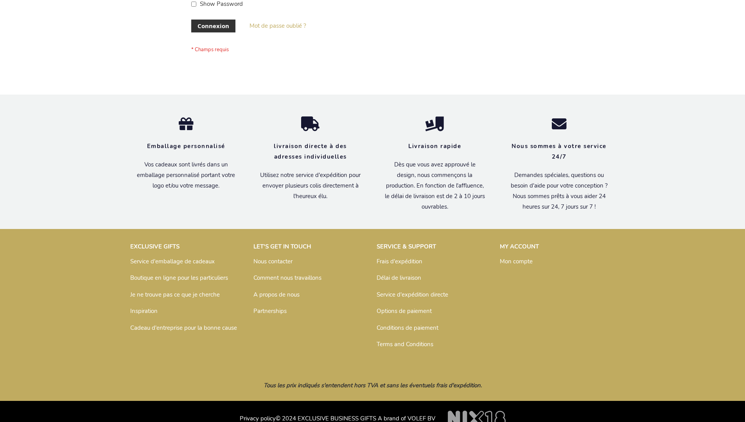
scroll to position [270, 0]
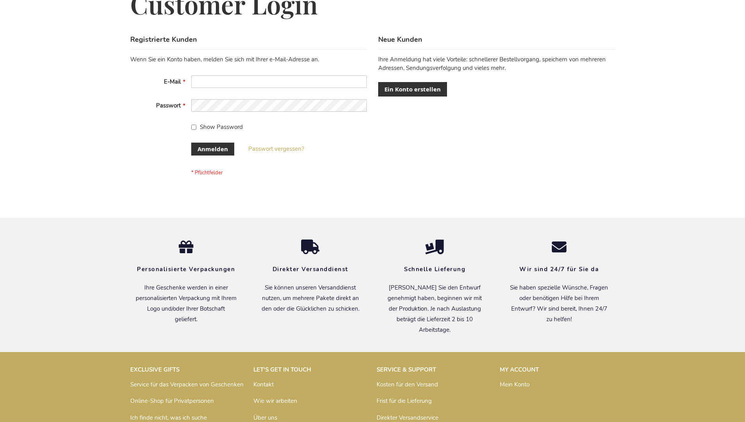
scroll to position [262, 0]
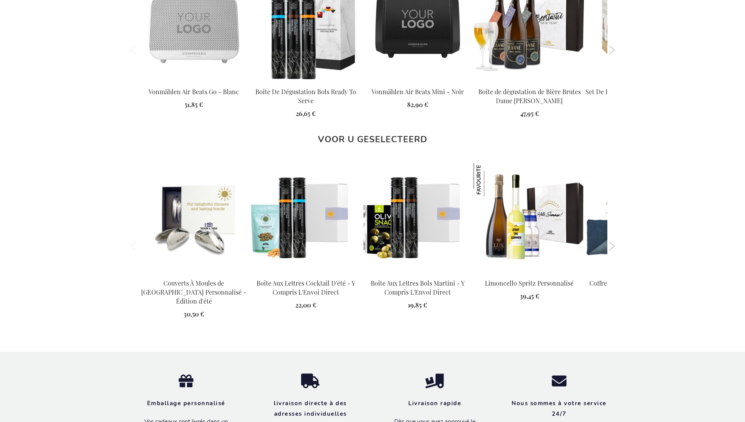
scroll to position [1134, 0]
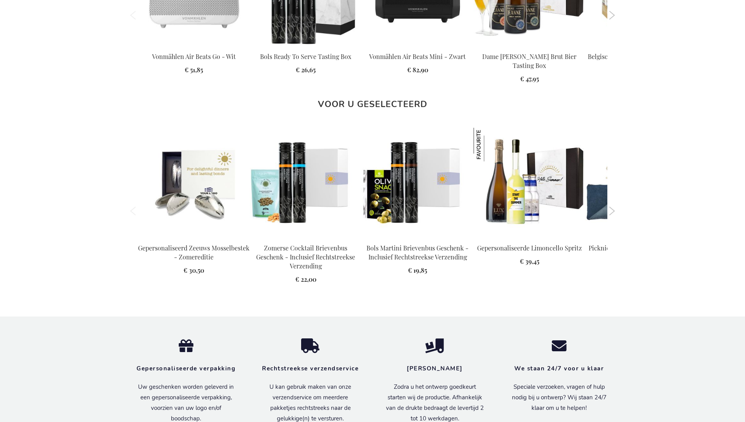
scroll to position [1122, 0]
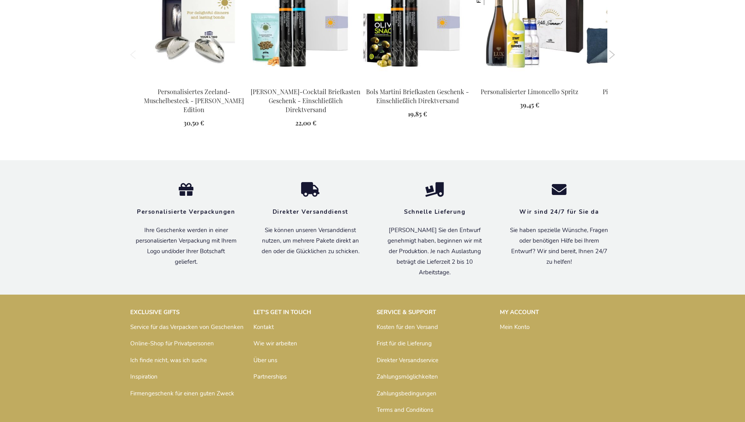
scroll to position [1134, 0]
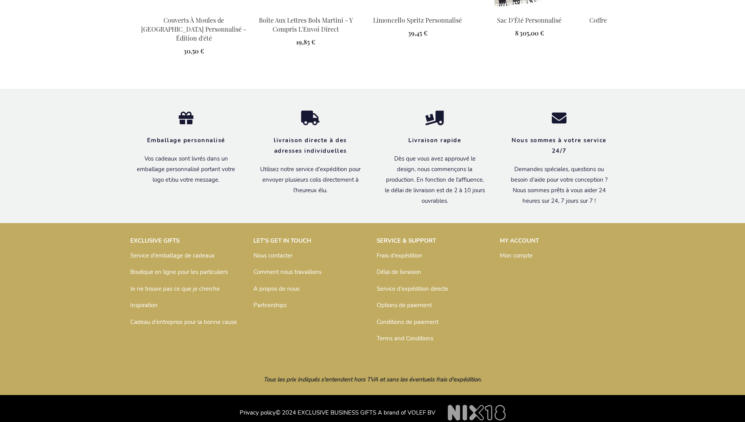
scroll to position [1057, 0]
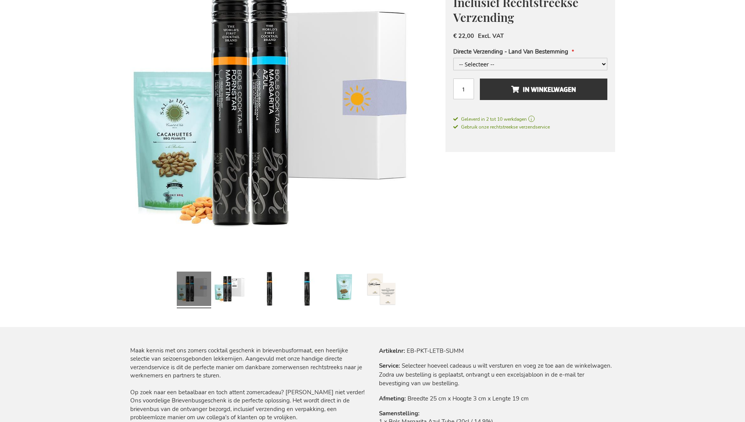
scroll to position [1046, 0]
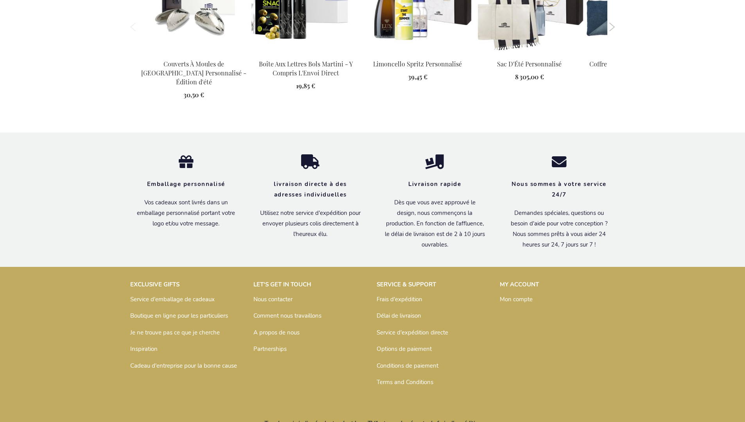
scroll to position [1059, 0]
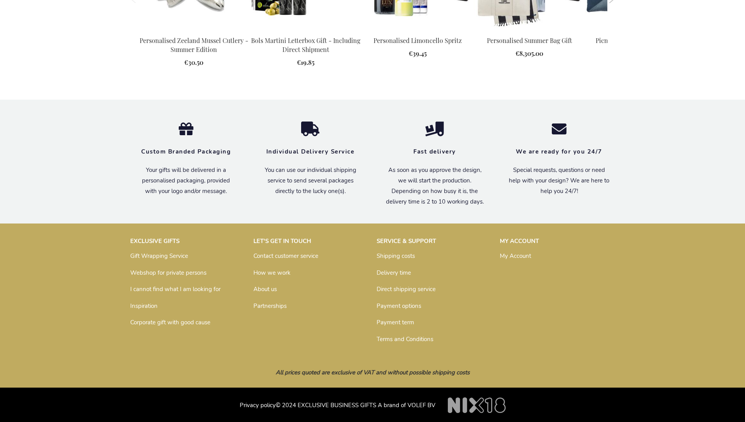
scroll to position [1019, 0]
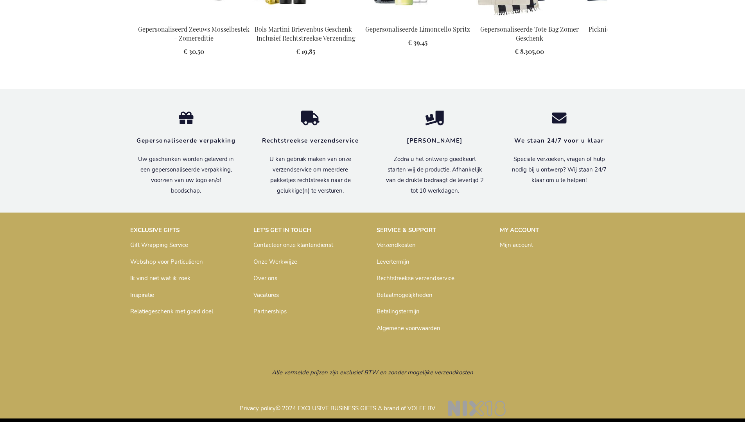
scroll to position [1046, 0]
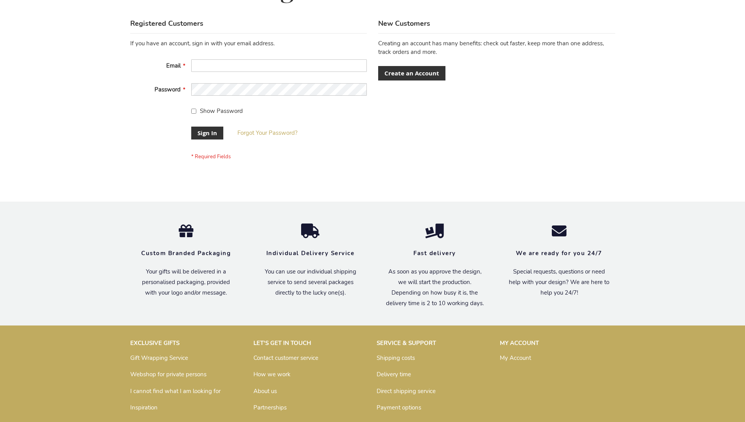
scroll to position [251, 0]
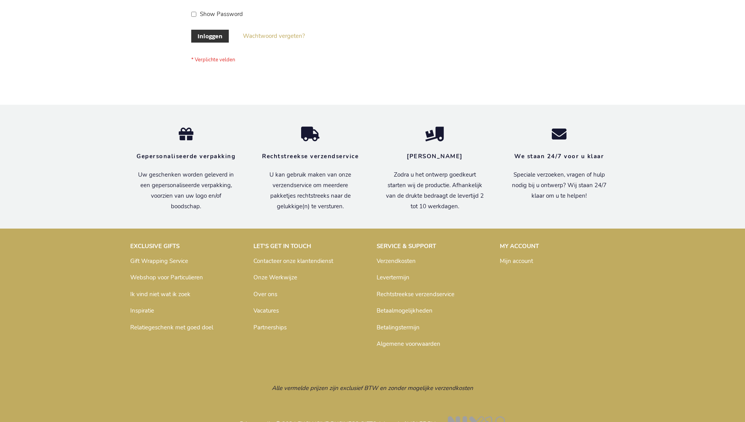
scroll to position [265, 0]
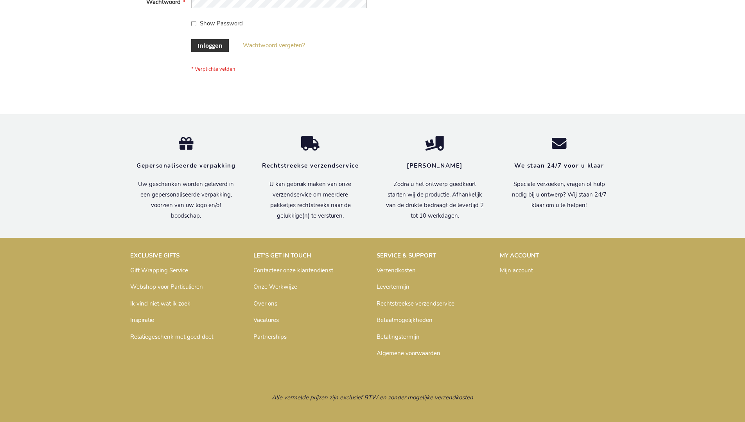
scroll to position [265, 0]
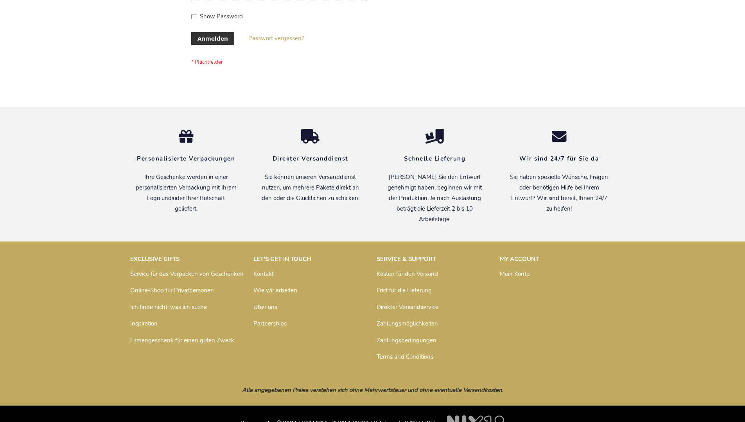
scroll to position [262, 0]
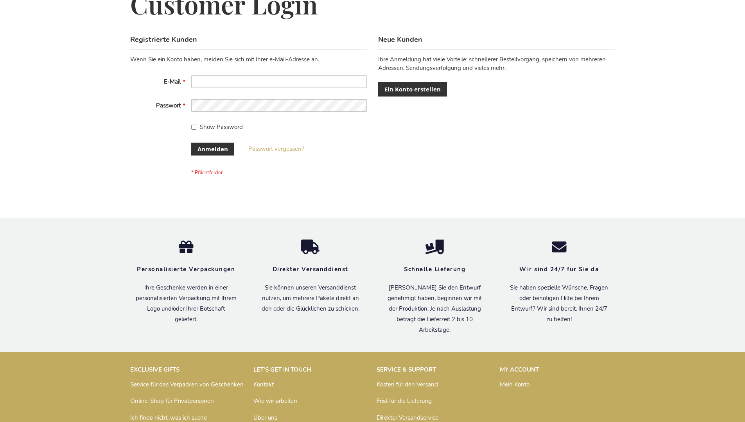
scroll to position [262, 0]
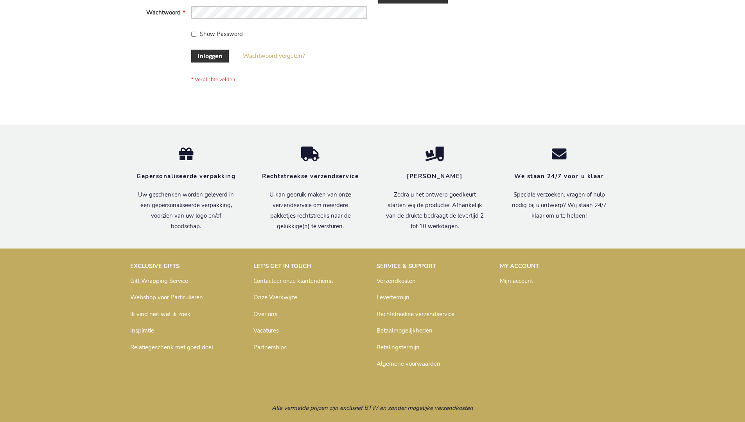
scroll to position [265, 0]
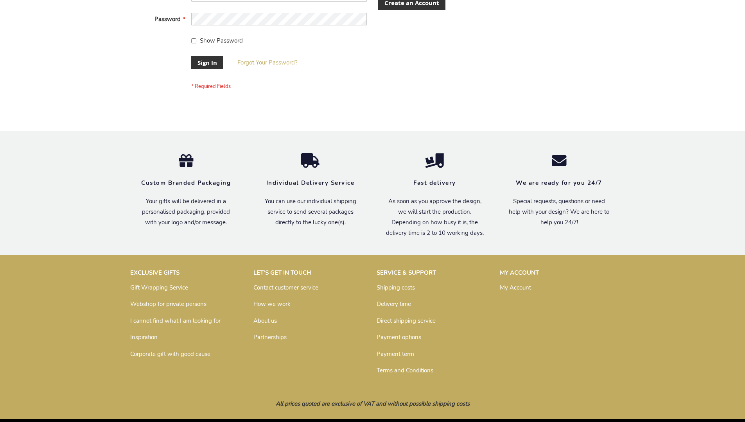
scroll to position [251, 0]
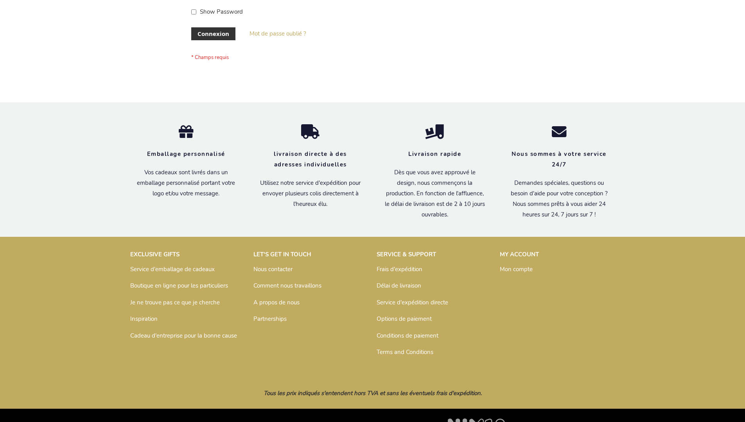
scroll to position [270, 0]
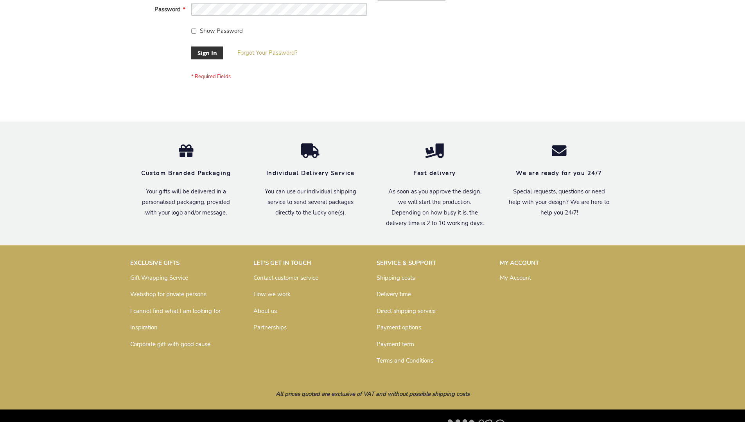
scroll to position [251, 0]
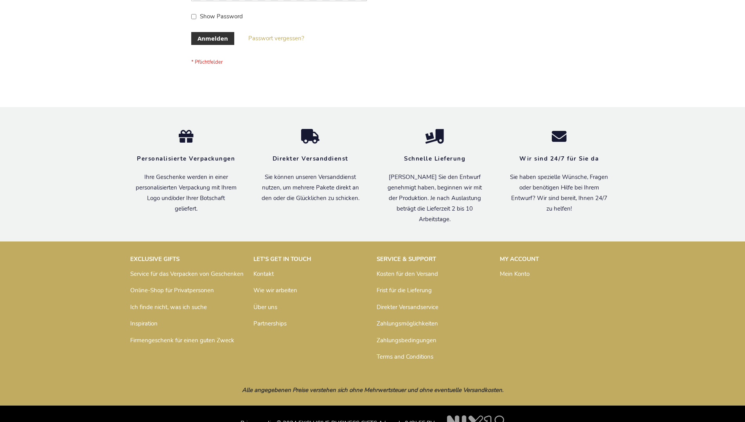
scroll to position [262, 0]
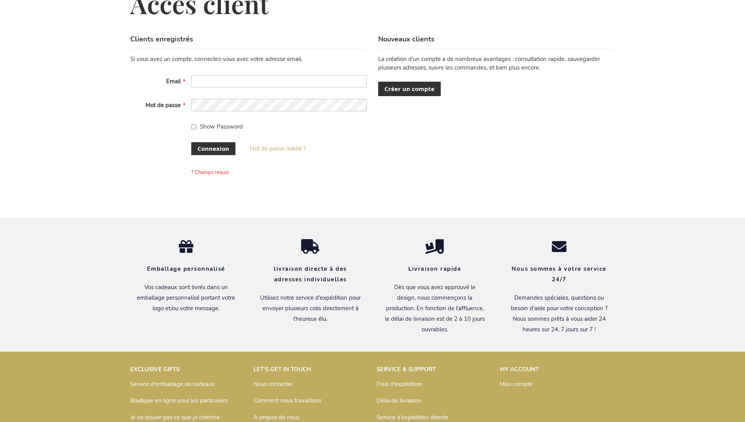
scroll to position [270, 0]
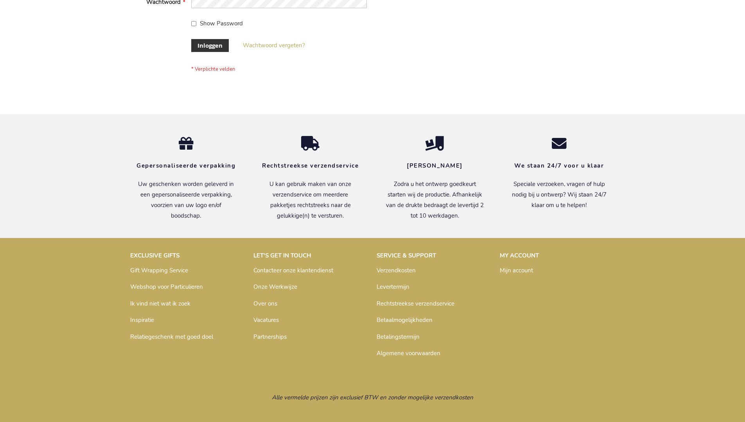
scroll to position [265, 0]
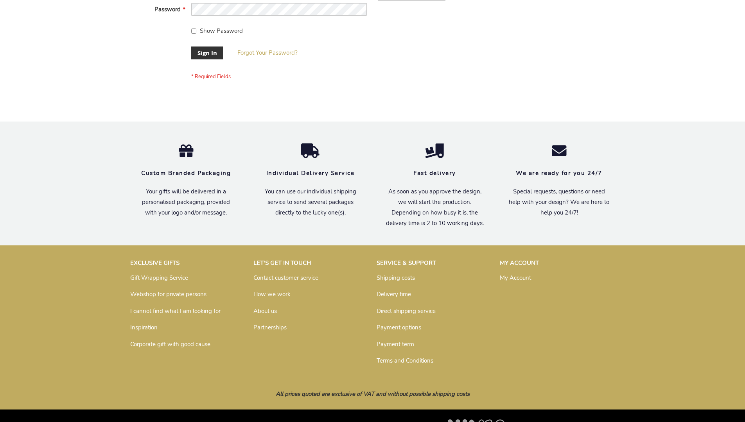
scroll to position [251, 0]
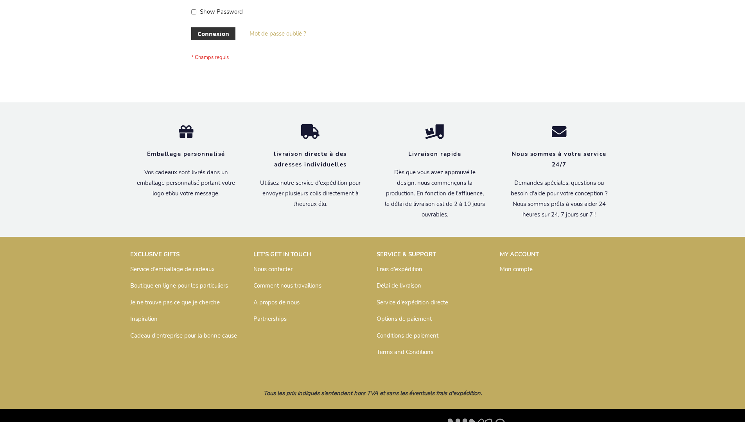
scroll to position [270, 0]
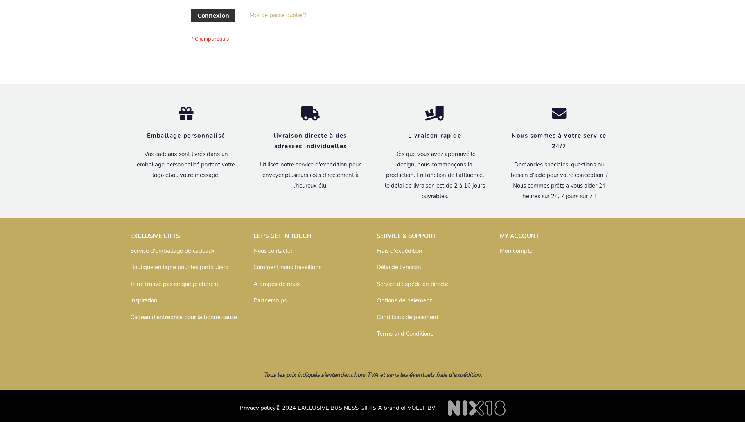
scroll to position [270, 0]
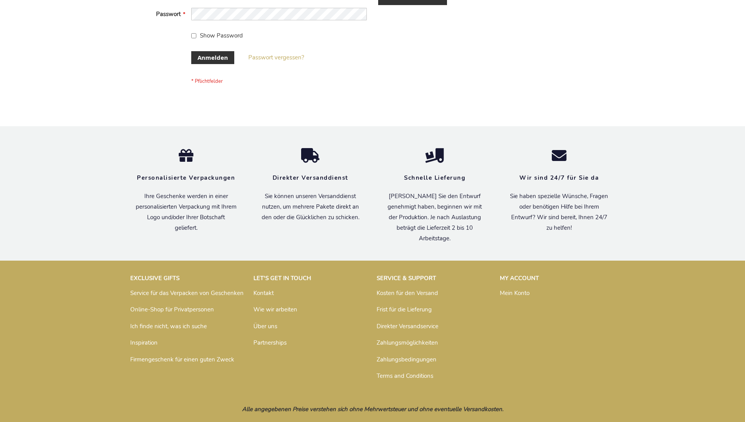
scroll to position [262, 0]
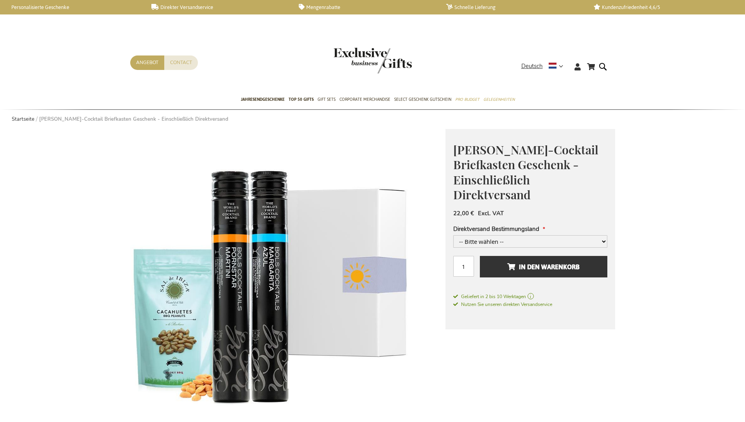
scroll to position [1059, 0]
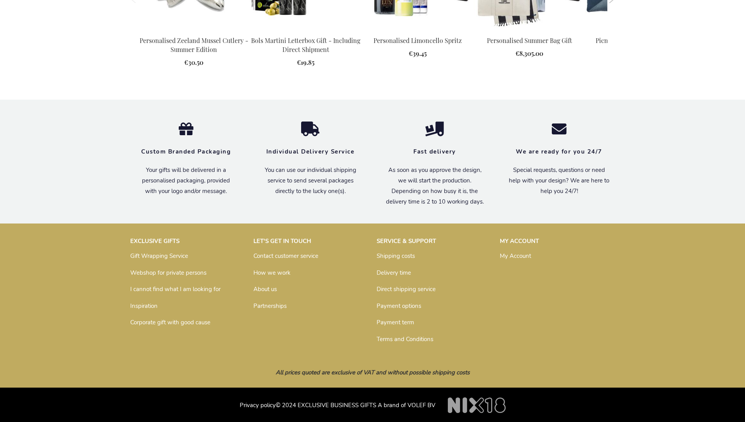
scroll to position [1019, 0]
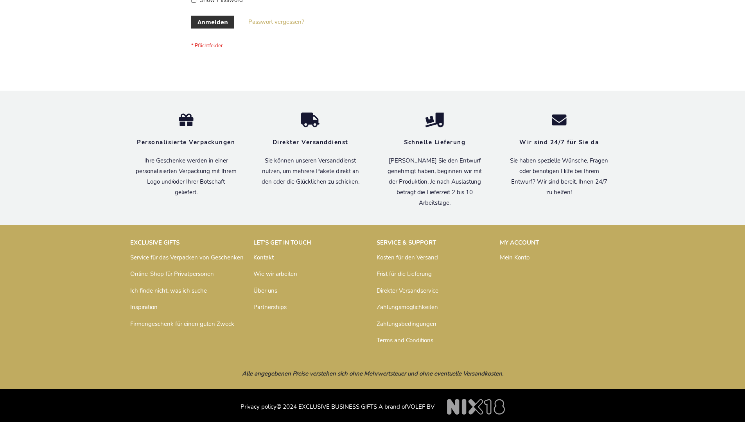
scroll to position [262, 0]
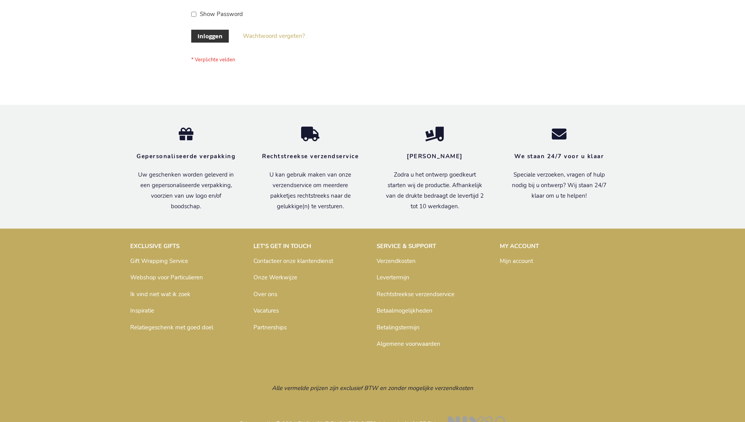
scroll to position [265, 0]
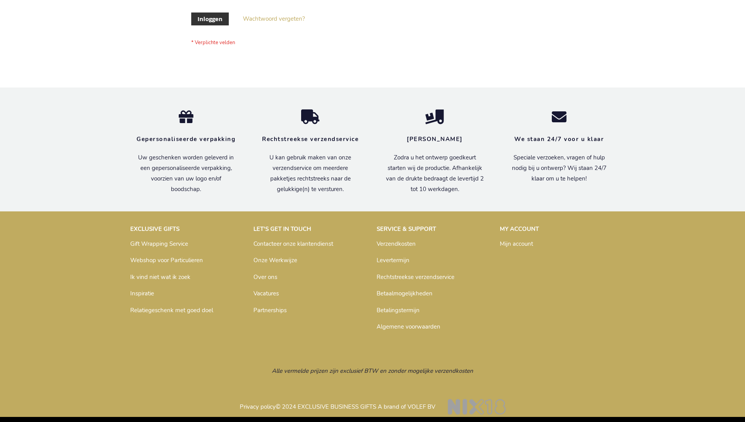
scroll to position [265, 0]
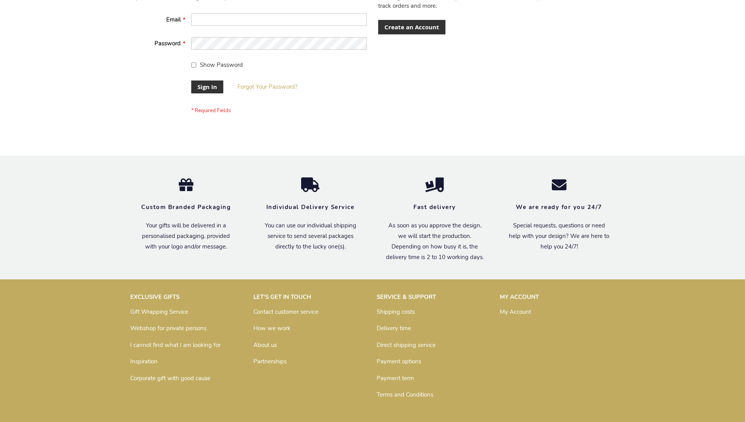
scroll to position [251, 0]
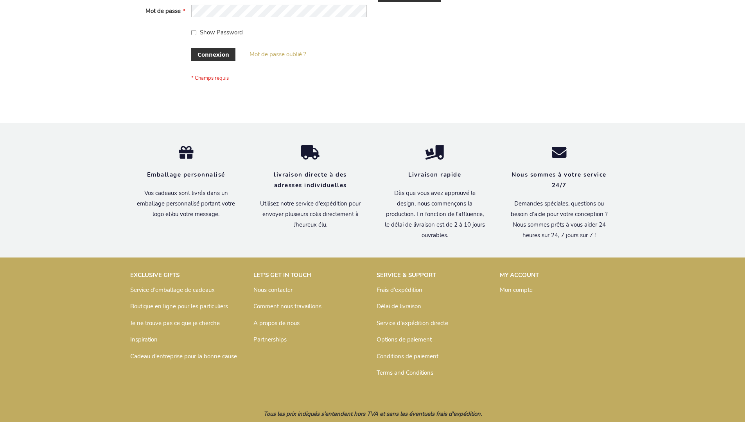
scroll to position [270, 0]
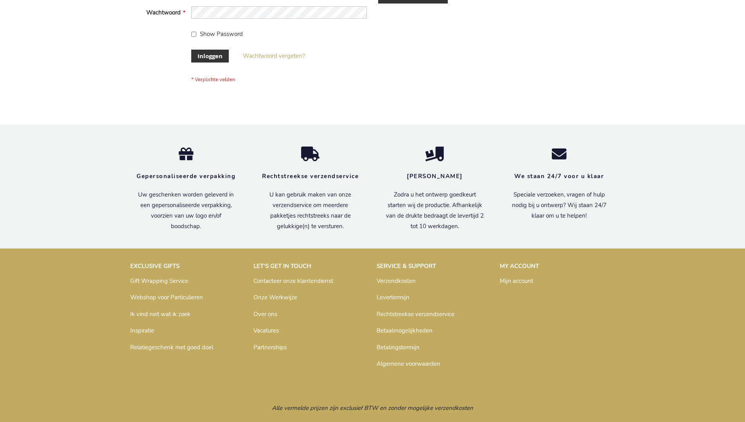
scroll to position [265, 0]
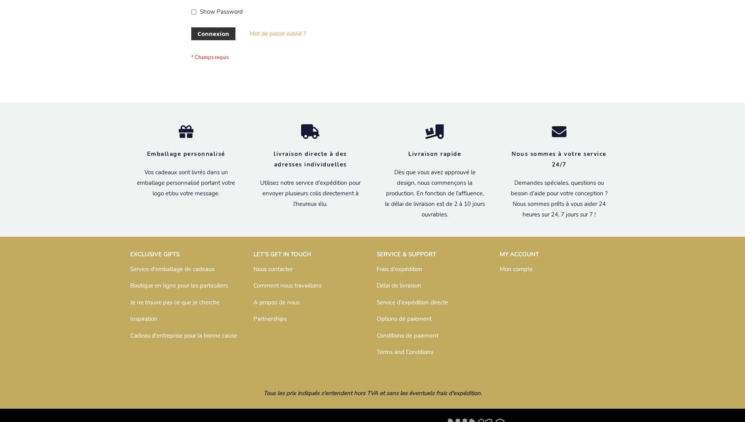
scroll to position [270, 0]
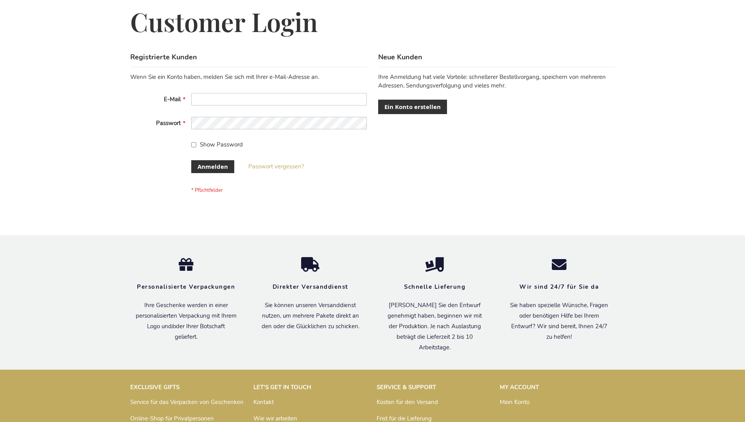
scroll to position [262, 0]
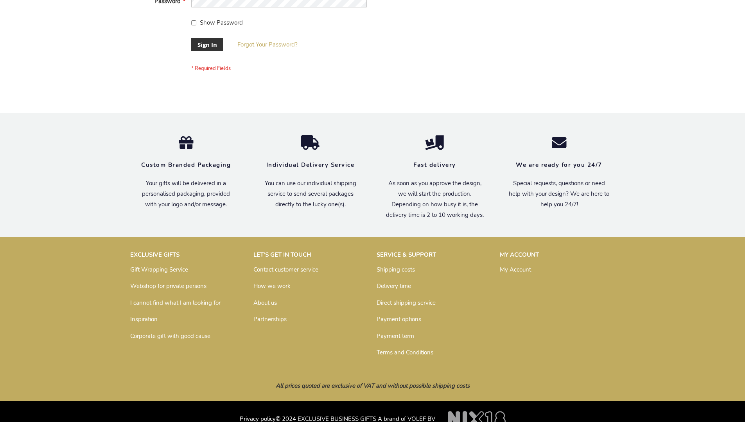
scroll to position [251, 0]
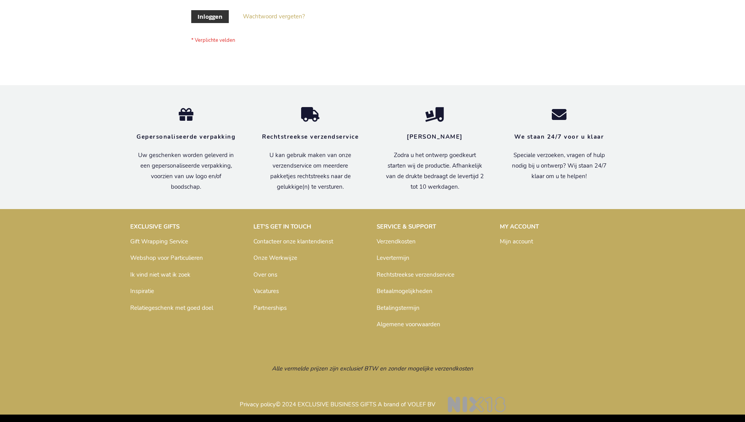
scroll to position [265, 0]
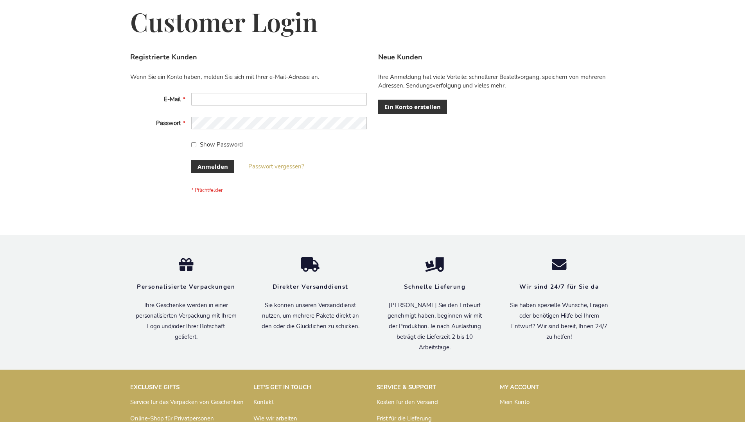
scroll to position [262, 0]
